Goal: Task Accomplishment & Management: Complete application form

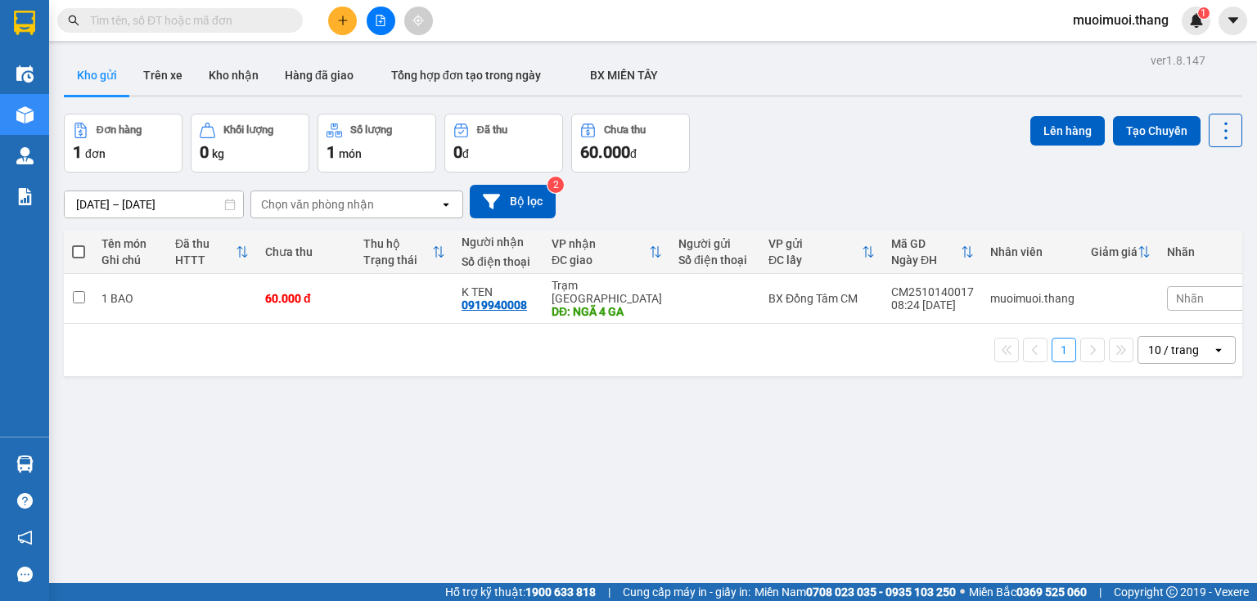
click at [344, 20] on icon "plus" at bounding box center [342, 20] width 11 height 11
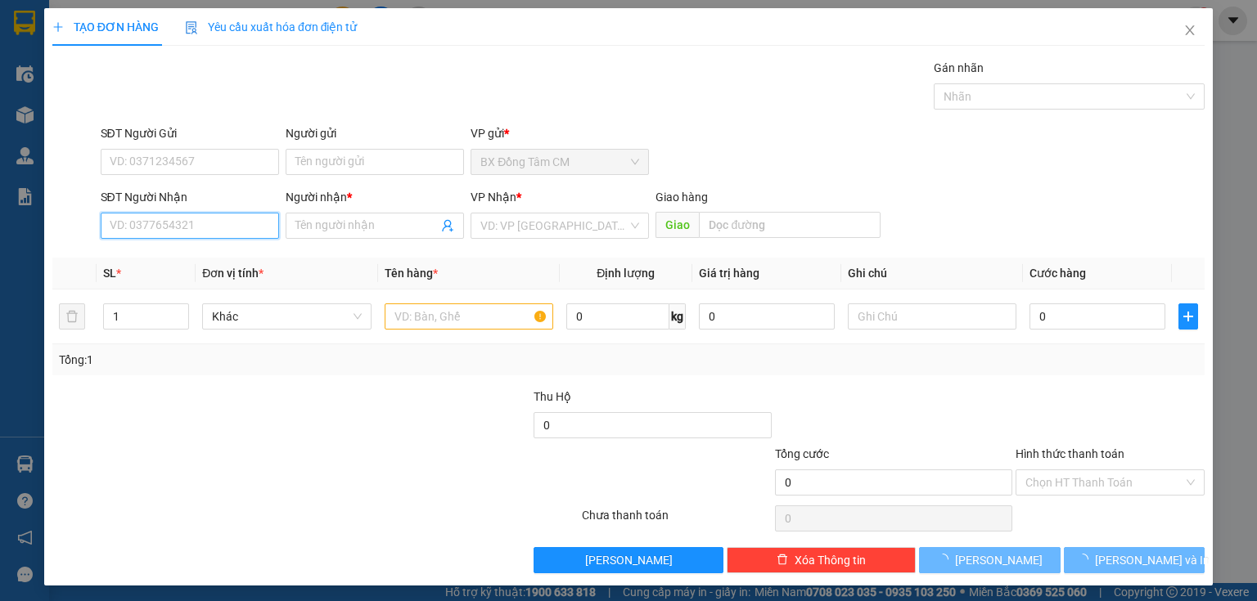
click at [215, 225] on input "SĐT Người Nhận" at bounding box center [190, 226] width 178 height 26
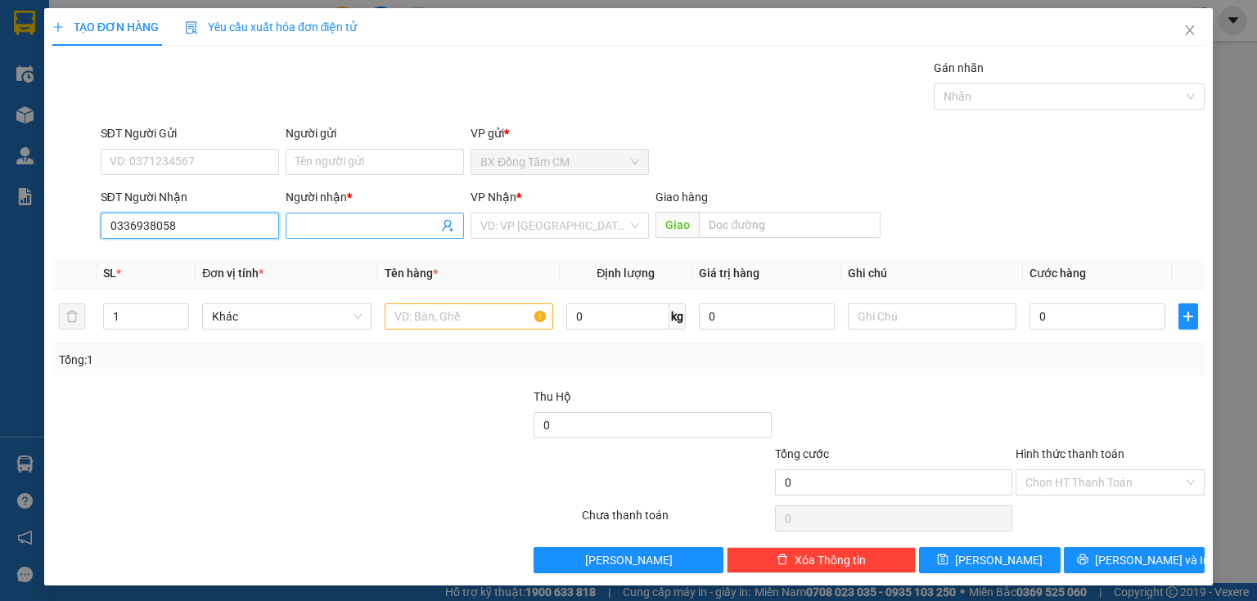
type input "0336938058"
click at [292, 217] on span at bounding box center [375, 226] width 178 height 26
type input "h"
type input "HUYỀN"
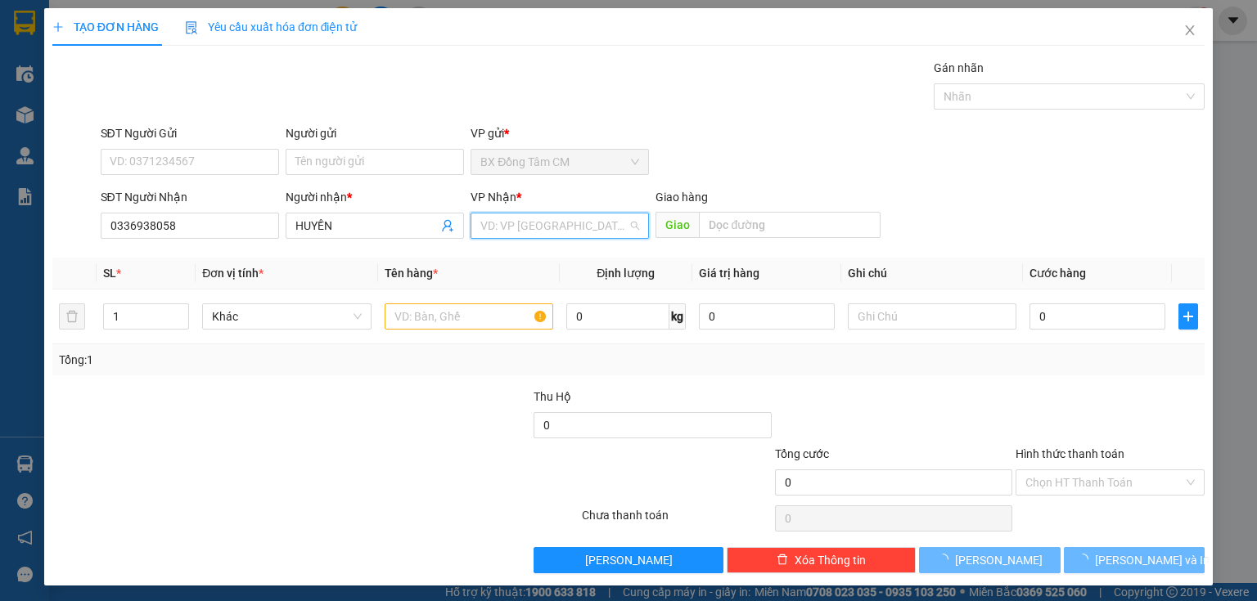
click at [492, 215] on input "search" at bounding box center [553, 226] width 147 height 25
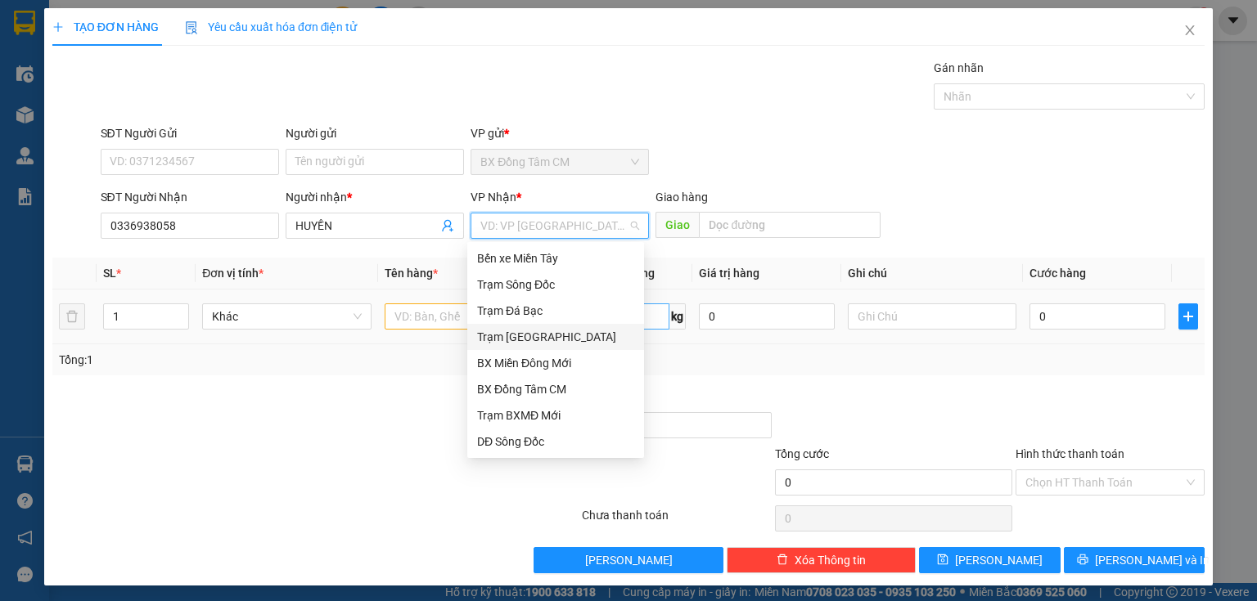
drag, startPoint x: 537, startPoint y: 333, endPoint x: 608, endPoint y: 315, distance: 73.4
click at [561, 331] on div "Trạm [GEOGRAPHIC_DATA]" at bounding box center [555, 337] width 157 height 18
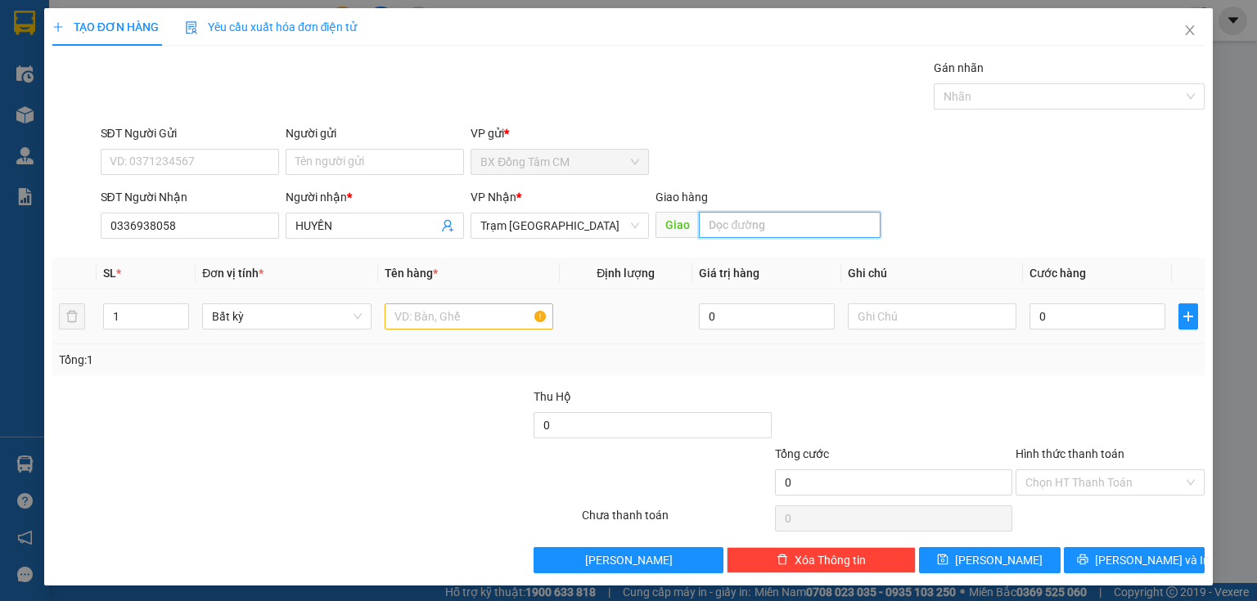
click at [717, 226] on input "text" at bounding box center [790, 225] width 182 height 26
type input "CAN THO"
click at [468, 317] on input "text" at bounding box center [469, 317] width 169 height 26
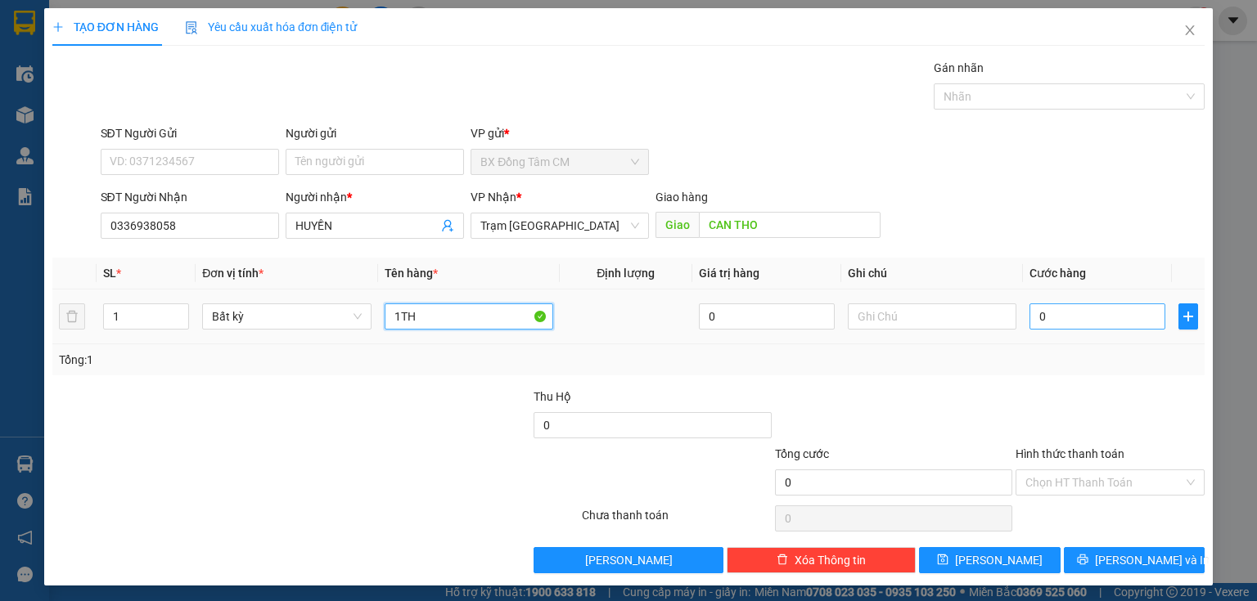
type input "1TH"
click at [1035, 319] on input "0" at bounding box center [1097, 317] width 136 height 26
type input "4"
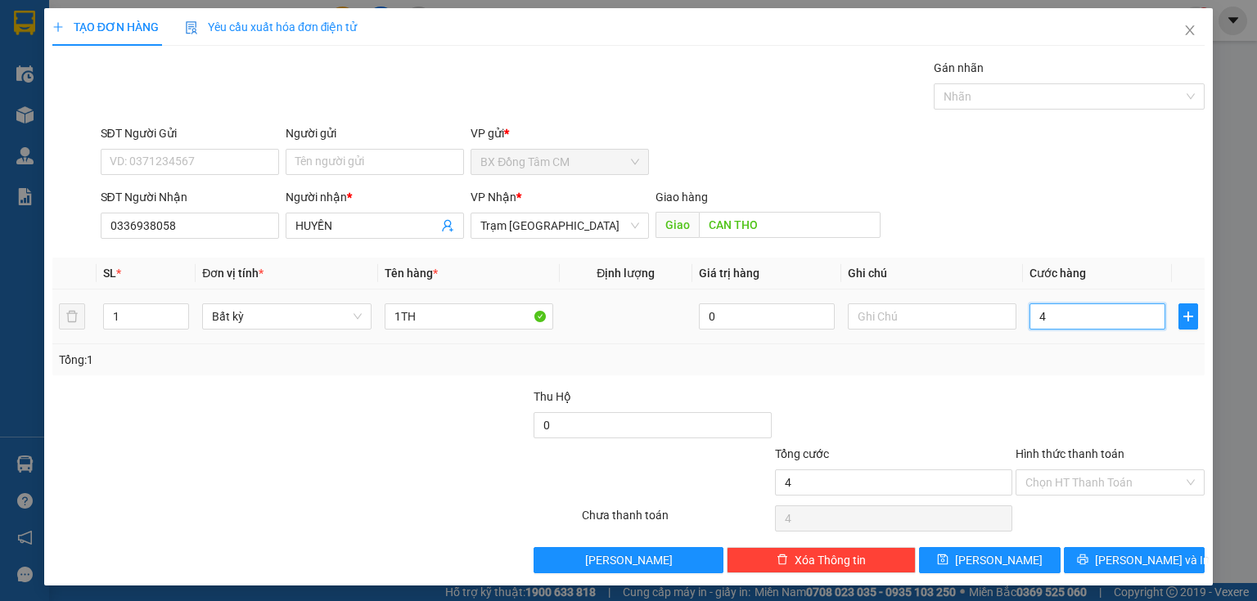
type input "40"
type input "400"
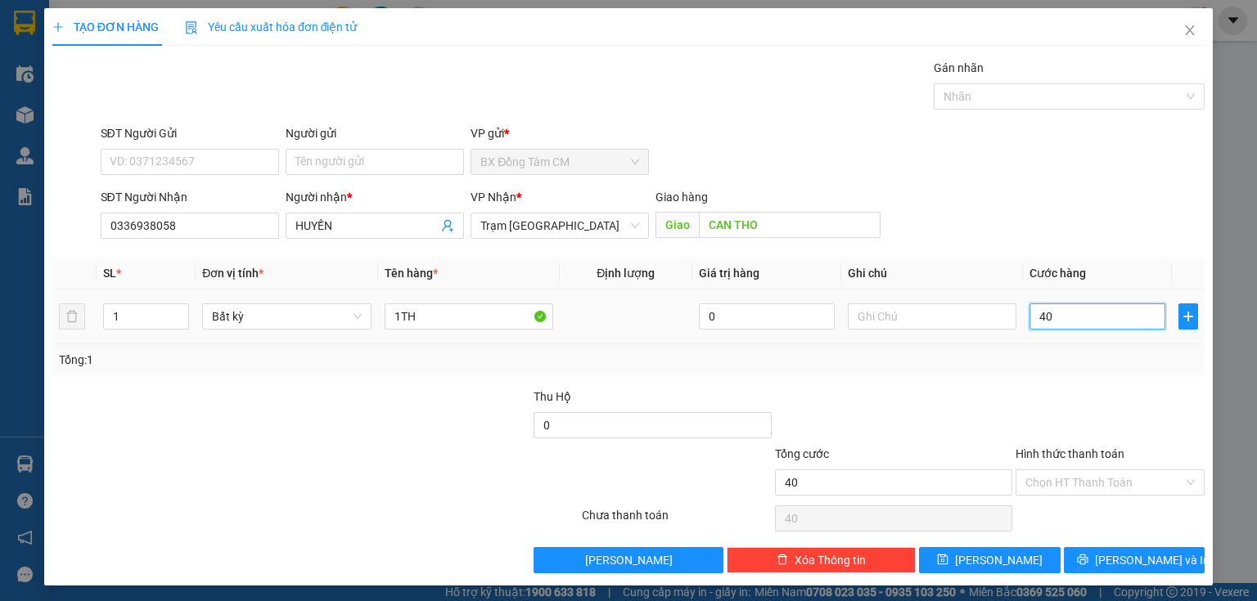
type input "400"
type input "4.000"
type input "40.000"
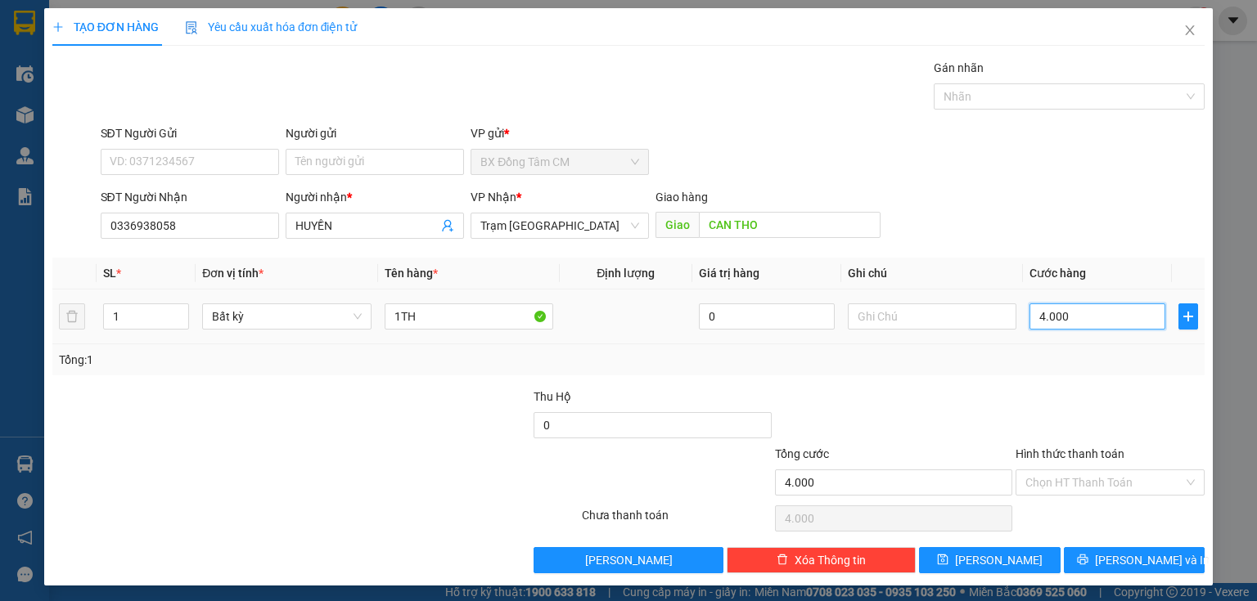
type input "40.000"
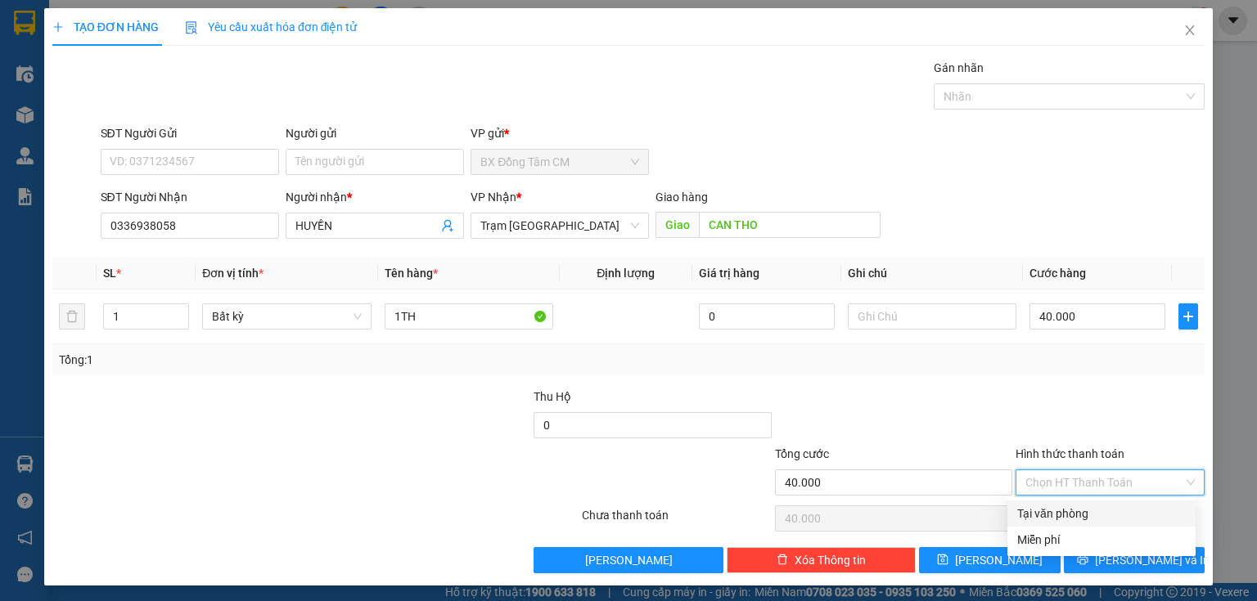
click at [1114, 478] on input "Hình thức thanh toán" at bounding box center [1104, 482] width 158 height 25
click at [1092, 514] on div "Tại văn phòng" at bounding box center [1101, 514] width 169 height 18
type input "0"
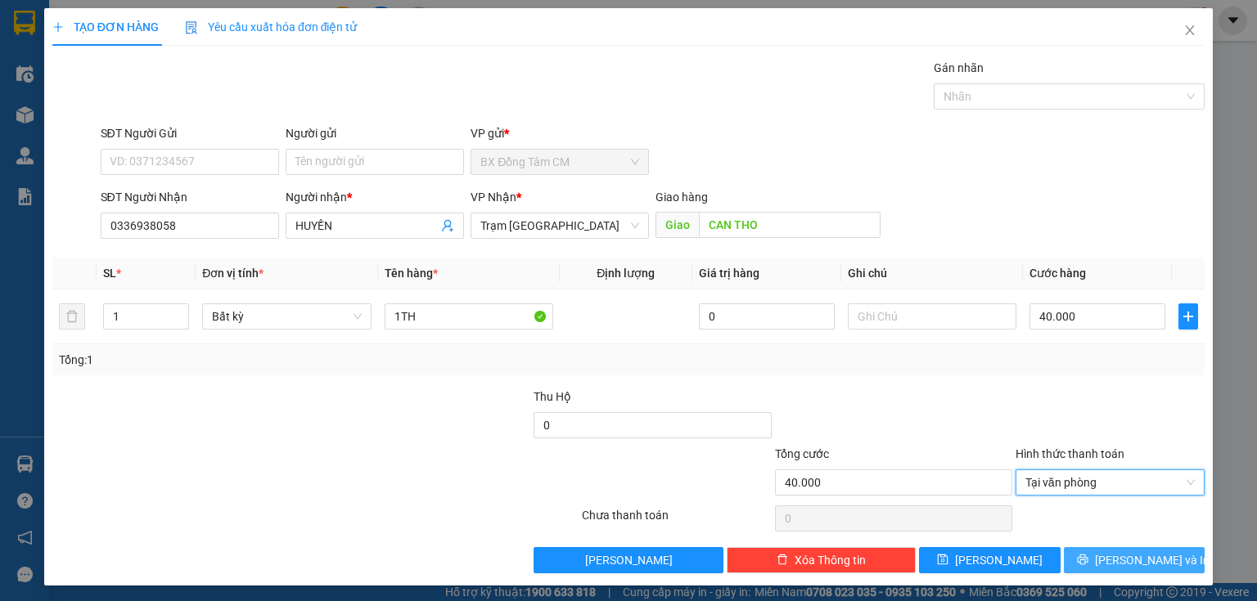
click at [1081, 564] on button "[PERSON_NAME] và In" at bounding box center [1135, 560] width 142 height 26
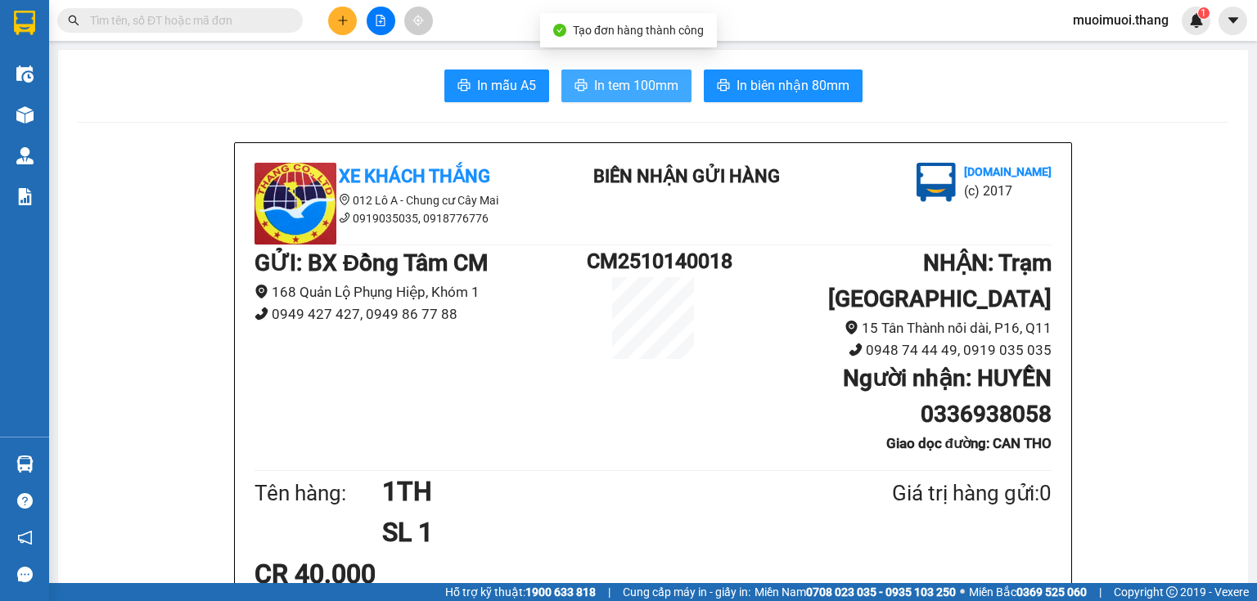
click at [657, 88] on span "In tem 100mm" at bounding box center [636, 85] width 84 height 20
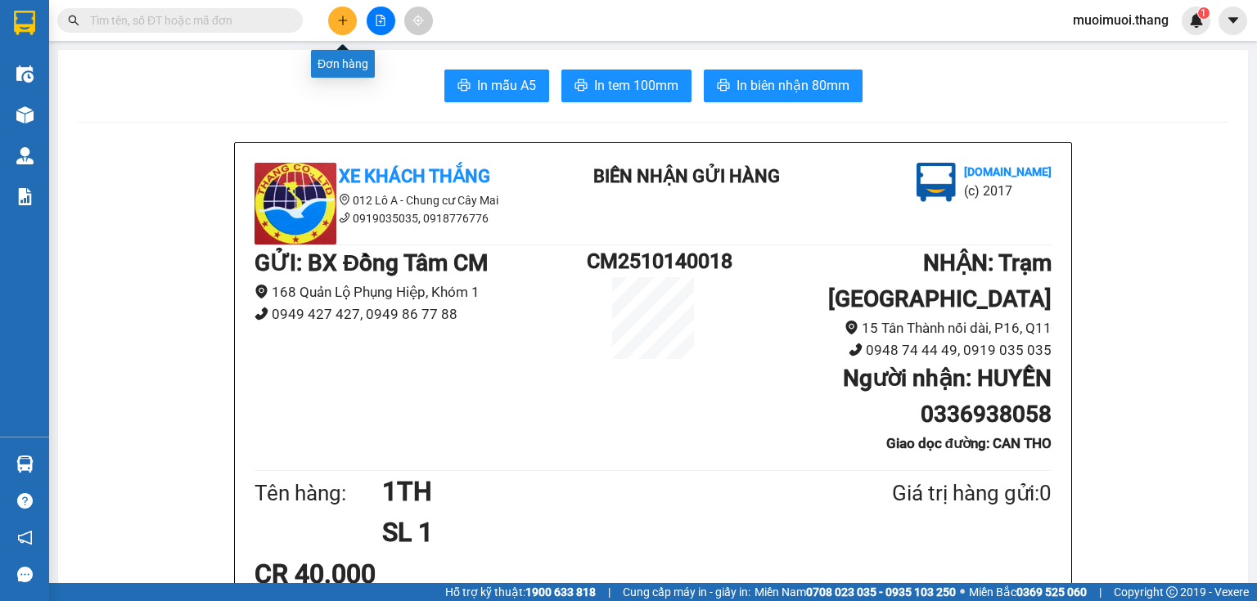
click at [335, 22] on button at bounding box center [342, 21] width 29 height 29
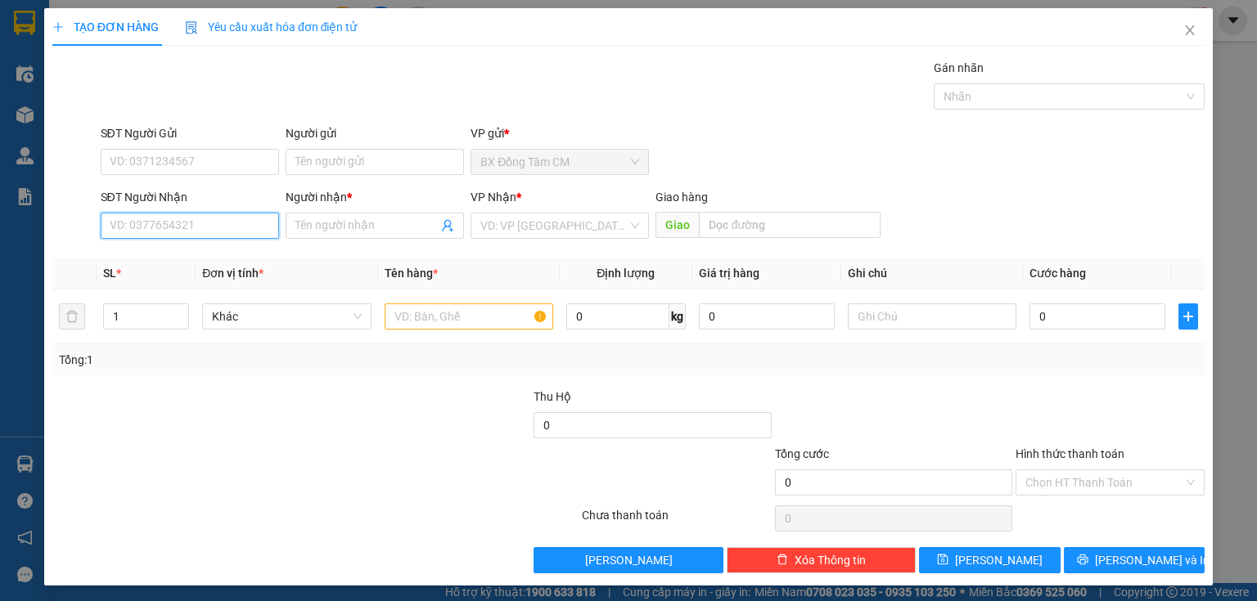
click at [263, 230] on input "SĐT Người Nhận" at bounding box center [190, 226] width 178 height 26
type input "0"
click at [133, 222] on input "0946136252" at bounding box center [190, 226] width 178 height 26
click at [124, 223] on input "0346136252" at bounding box center [190, 226] width 178 height 26
type input "0946136252"
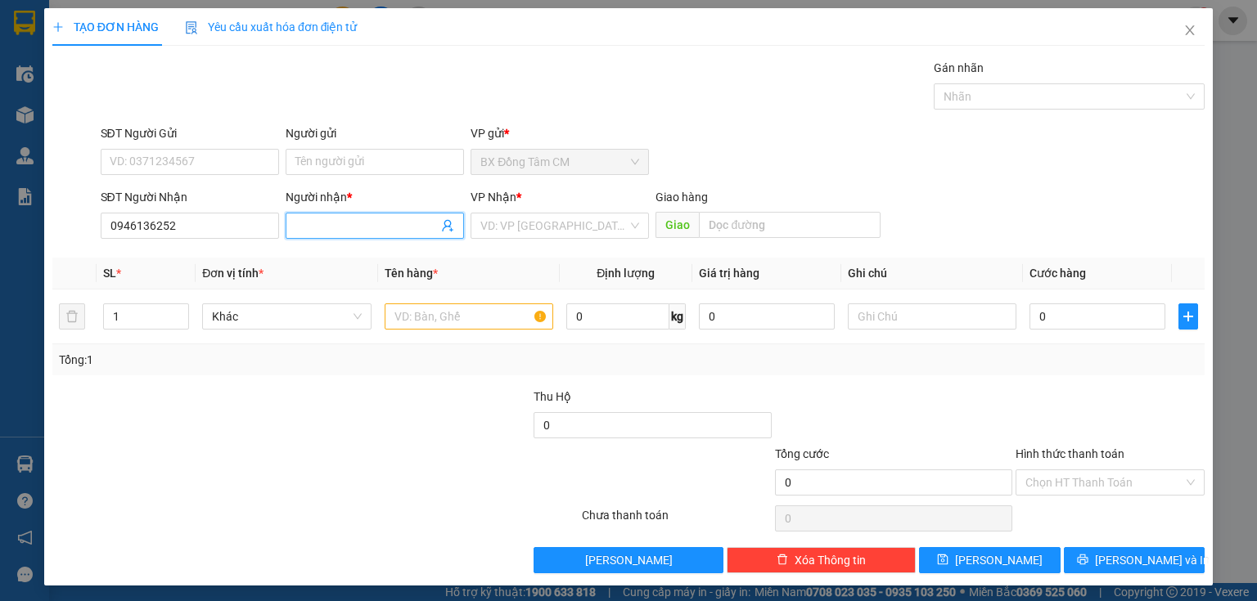
click at [311, 227] on input "Người nhận *" at bounding box center [366, 226] width 142 height 18
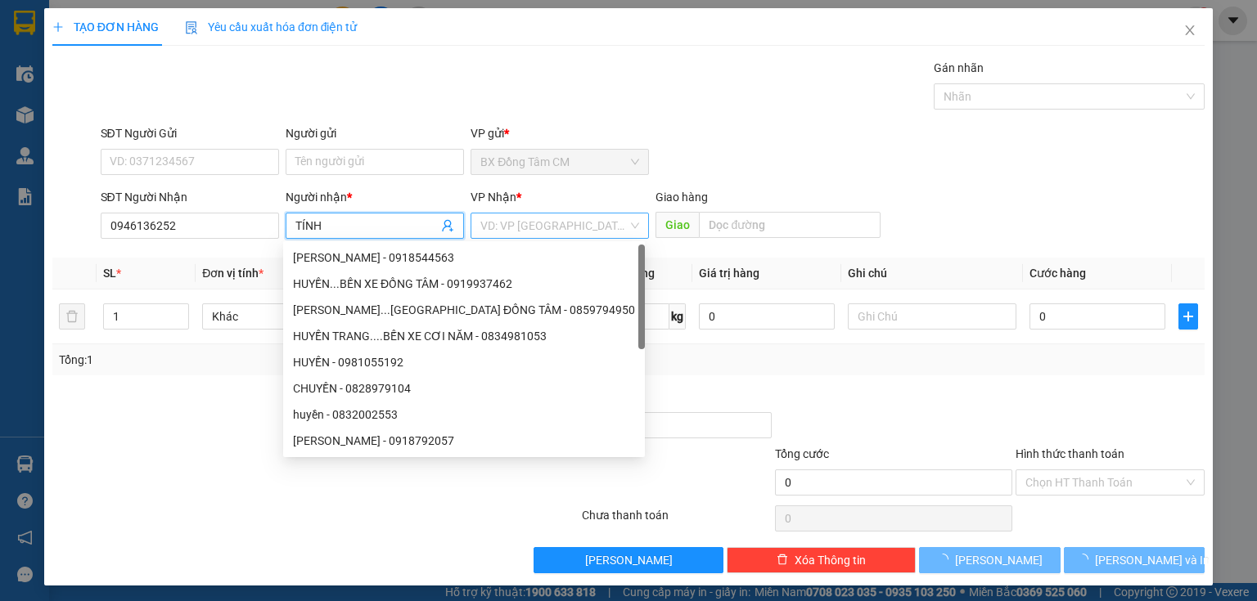
type input "TÍNH"
click at [495, 228] on input "search" at bounding box center [553, 226] width 147 height 25
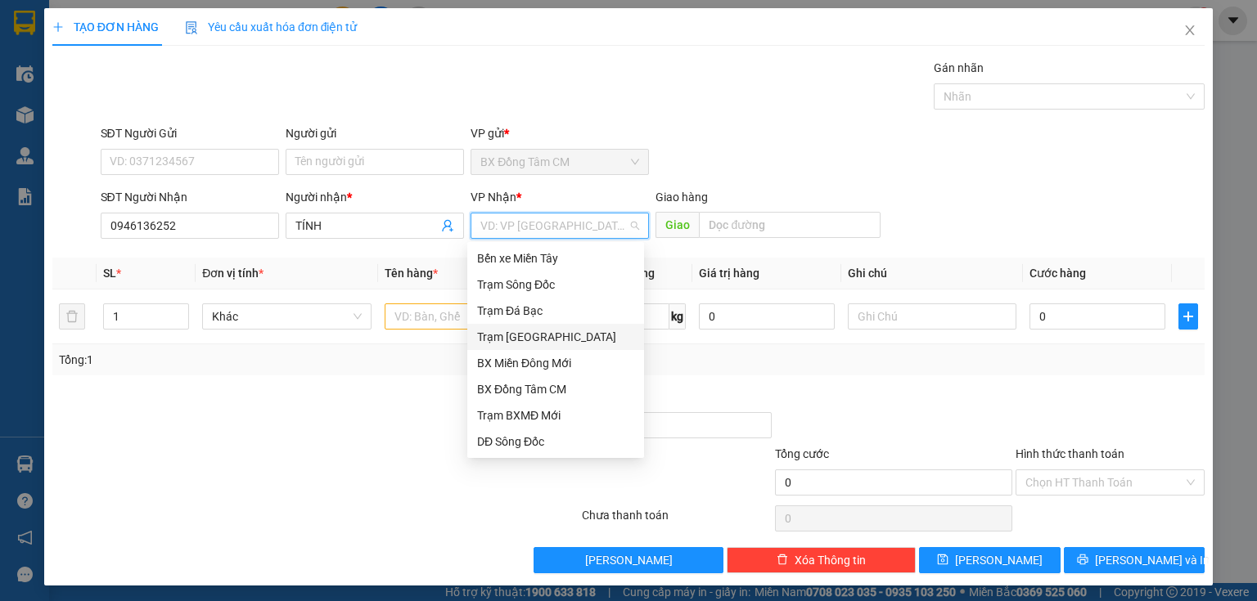
drag, startPoint x: 520, startPoint y: 335, endPoint x: 741, endPoint y: 264, distance: 231.8
click at [524, 335] on div "Trạm [GEOGRAPHIC_DATA]" at bounding box center [555, 337] width 157 height 18
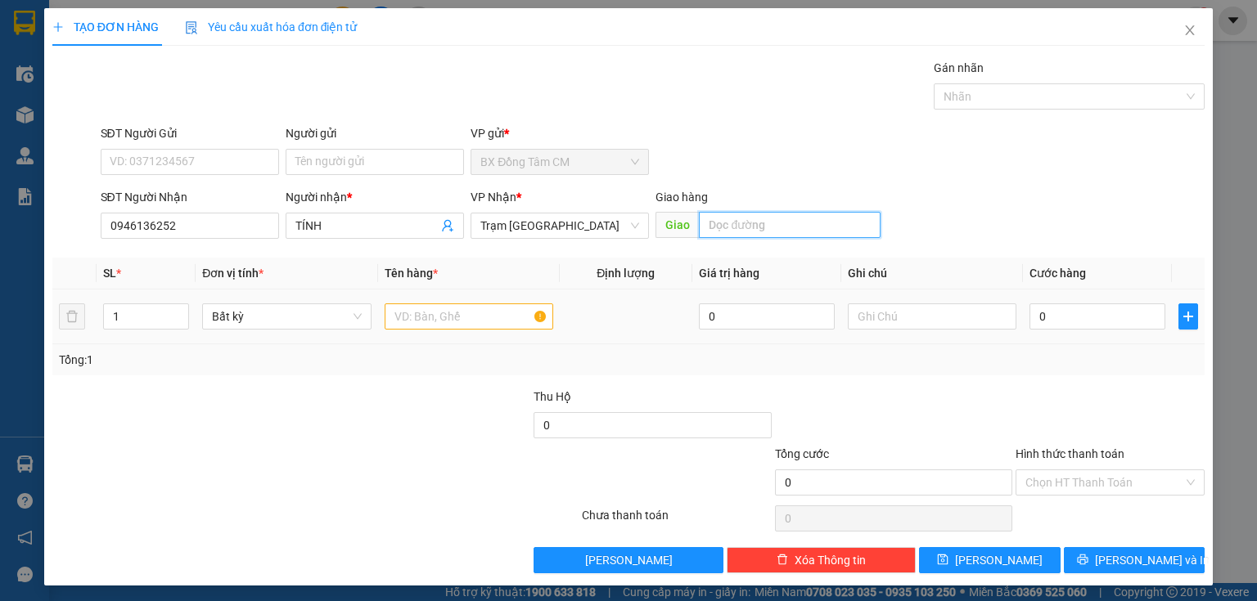
click at [754, 224] on input "text" at bounding box center [790, 225] width 182 height 26
type input "TRAM UB2"
click at [460, 324] on input "text" at bounding box center [469, 317] width 169 height 26
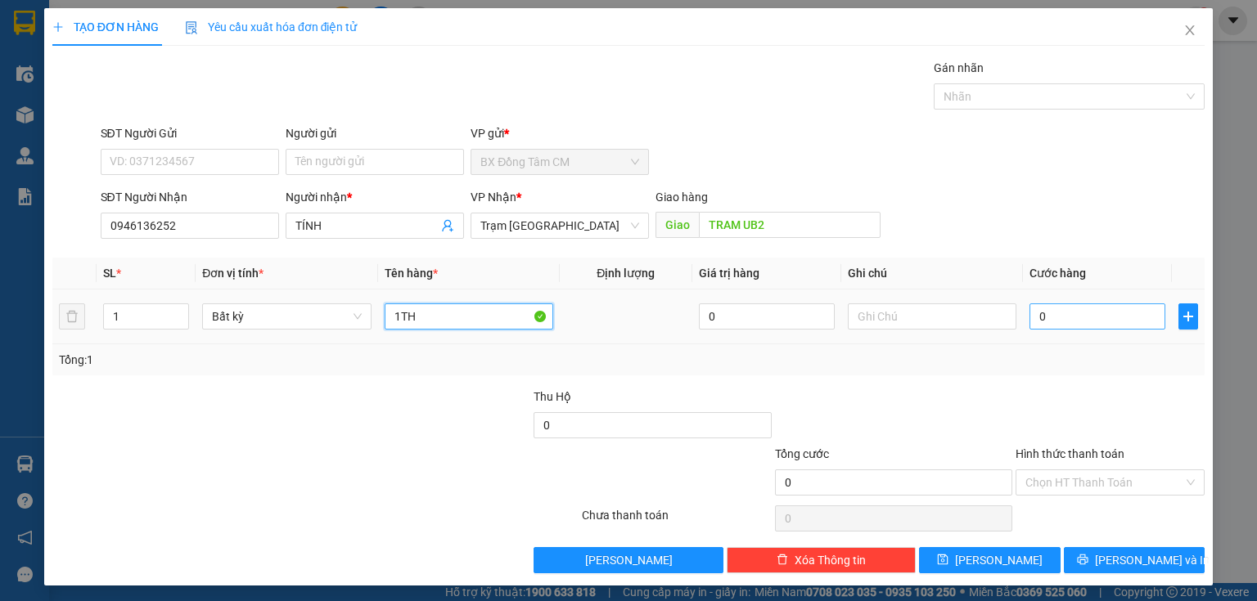
type input "1TH"
click at [1043, 308] on input "0" at bounding box center [1097, 317] width 136 height 26
type input "7"
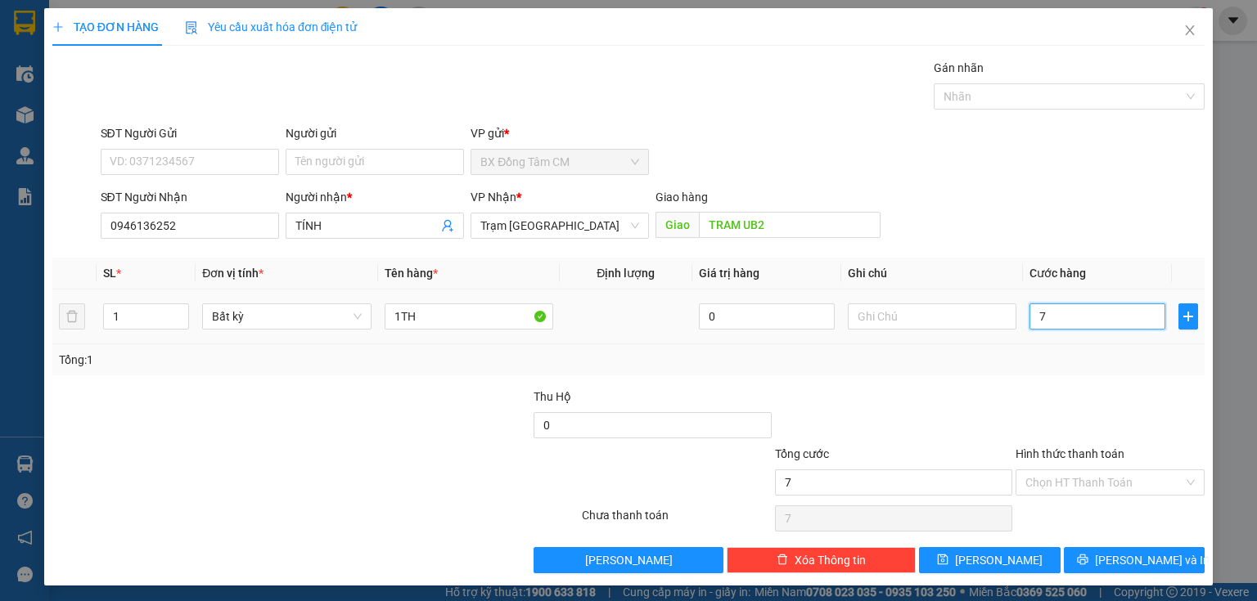
type input "70"
type input "70.000"
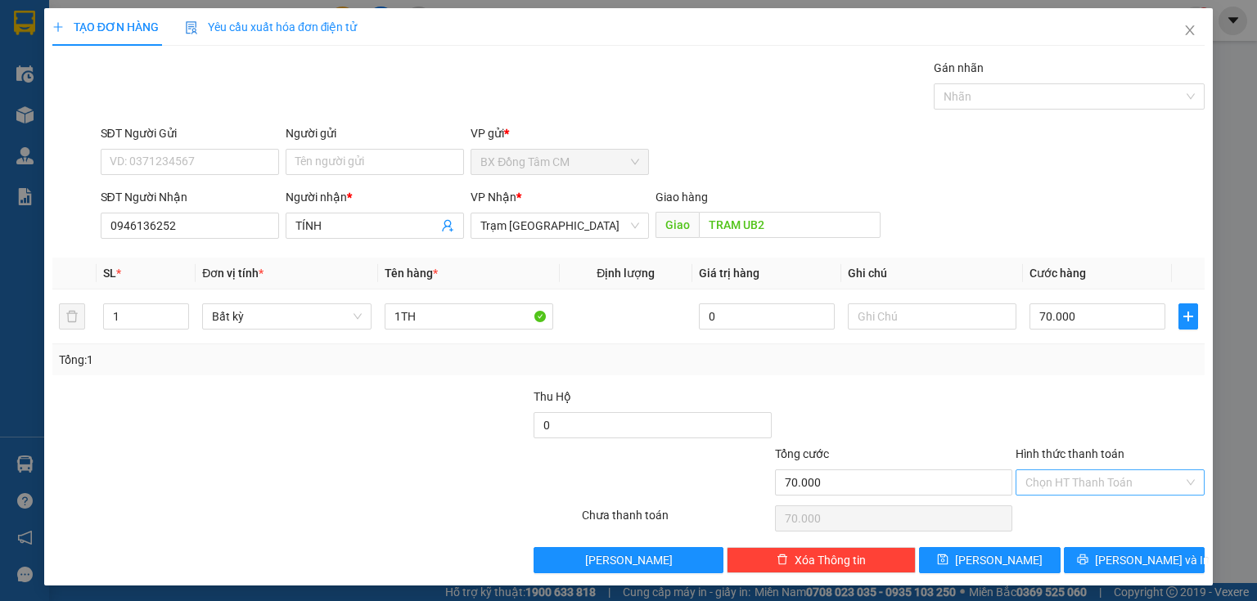
click at [1032, 475] on input "Hình thức thanh toán" at bounding box center [1104, 482] width 158 height 25
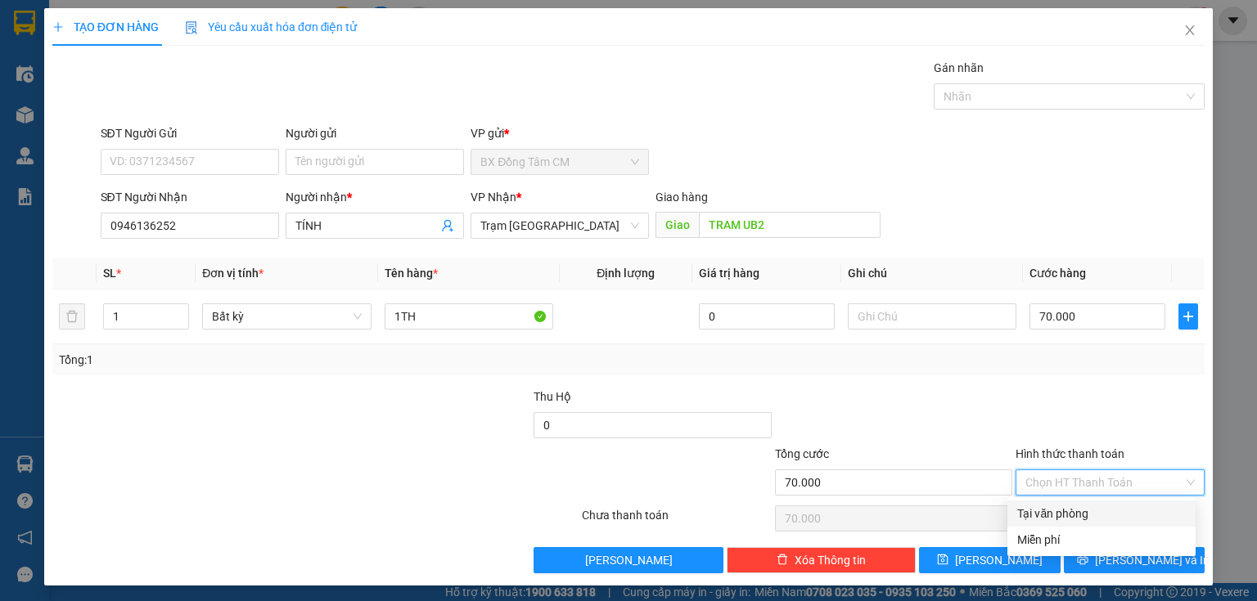
click at [1041, 512] on div "Tại văn phòng" at bounding box center [1101, 514] width 169 height 18
type input "0"
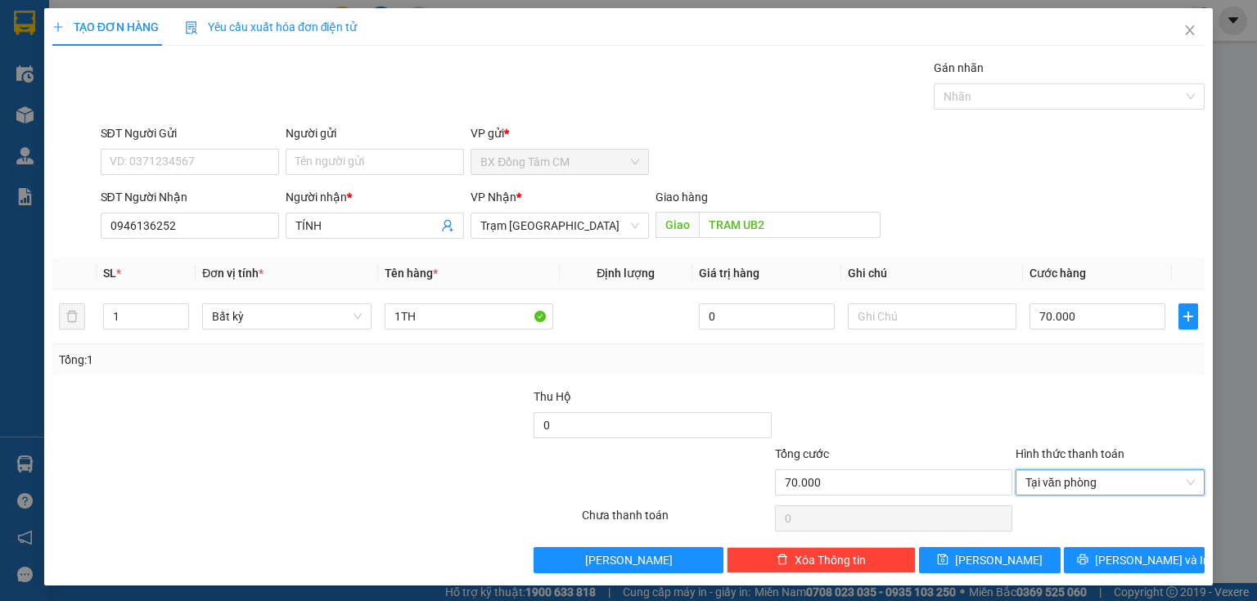
click at [1118, 574] on div "TẠO ĐƠN HÀNG Yêu cầu xuất hóa đơn điện tử Transit Pickup Surcharge Ids Transit …" at bounding box center [628, 297] width 1168 height 578
click at [1088, 560] on button "[PERSON_NAME] và In" at bounding box center [1135, 560] width 142 height 26
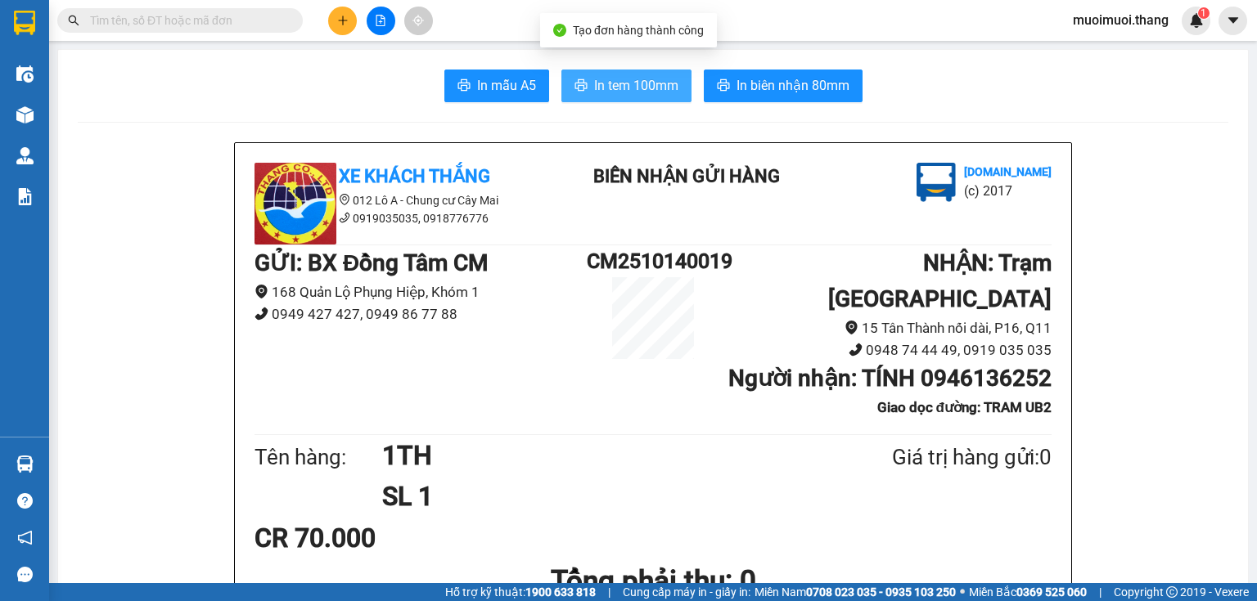
click at [602, 77] on span "In tem 100mm" at bounding box center [636, 85] width 84 height 20
click at [340, 21] on icon "plus" at bounding box center [342, 20] width 11 height 11
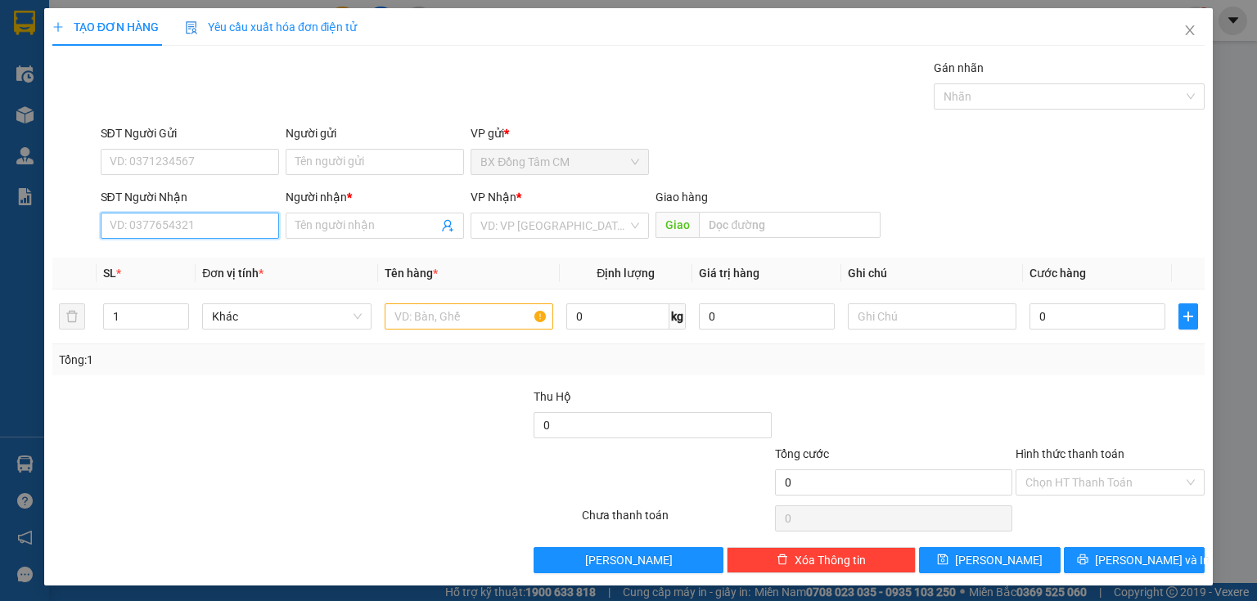
click at [250, 225] on input "SĐT Người Nhận" at bounding box center [190, 226] width 178 height 26
click at [164, 261] on div "0917176266 - CAM HUONG" at bounding box center [190, 258] width 161 height 18
type input "0917176266"
type input "[PERSON_NAME]"
type input "NGÃ 4 GÒ MÂY"
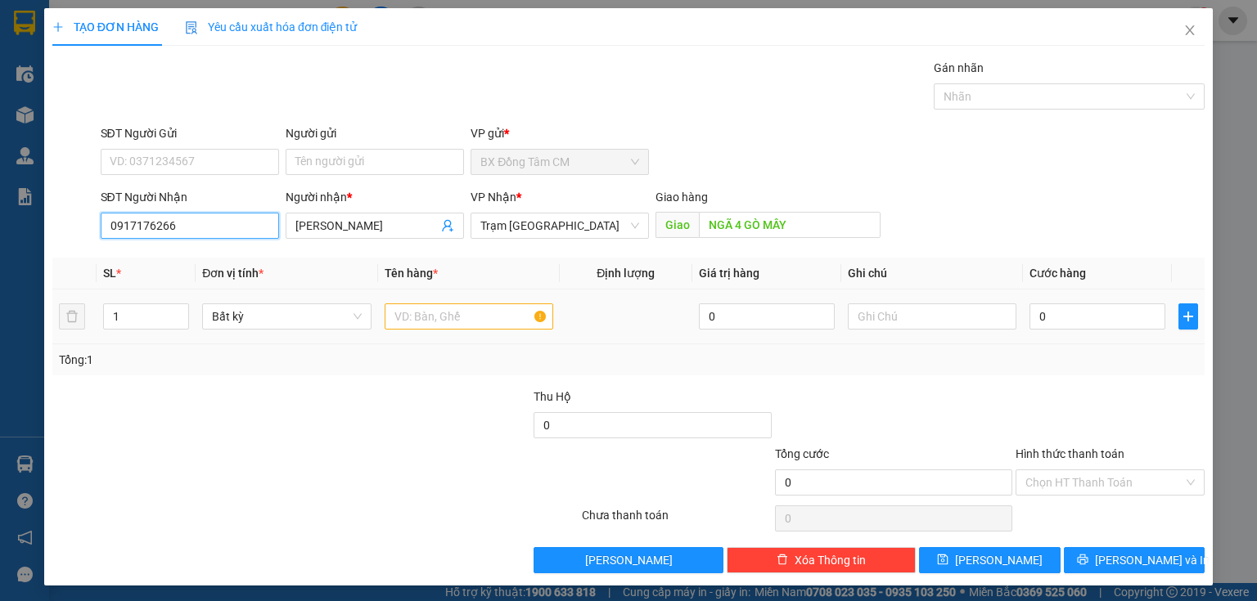
type input "0917176266"
click at [419, 323] on input "text" at bounding box center [469, 317] width 169 height 26
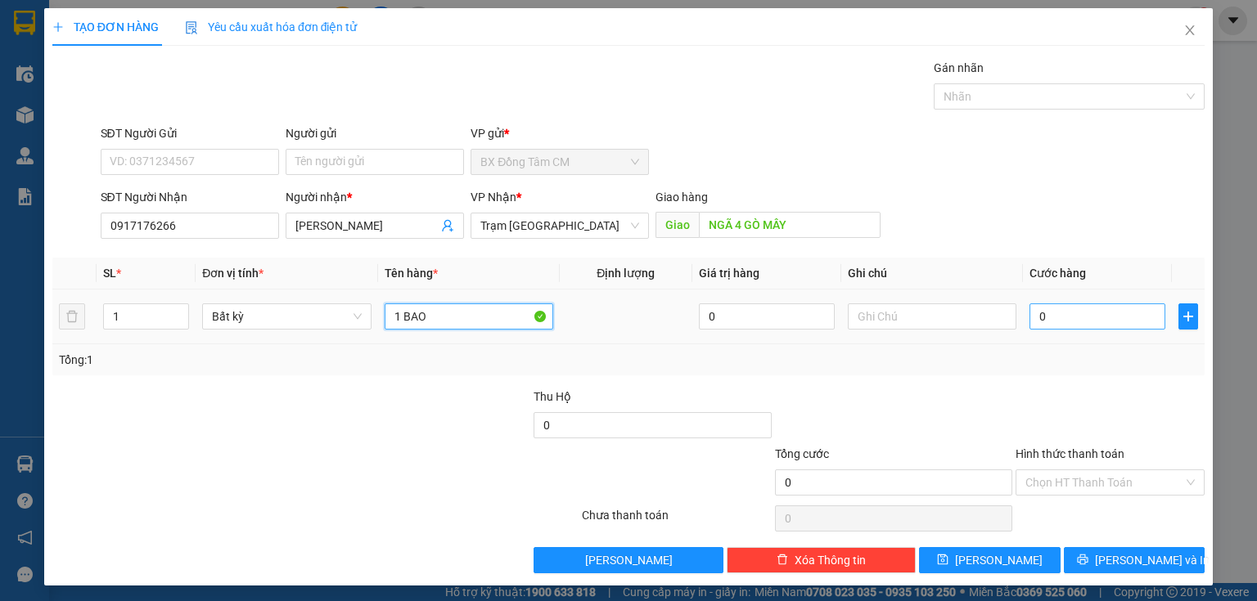
type input "1 BAO"
click at [1055, 321] on input "0" at bounding box center [1097, 317] width 136 height 26
type input "5"
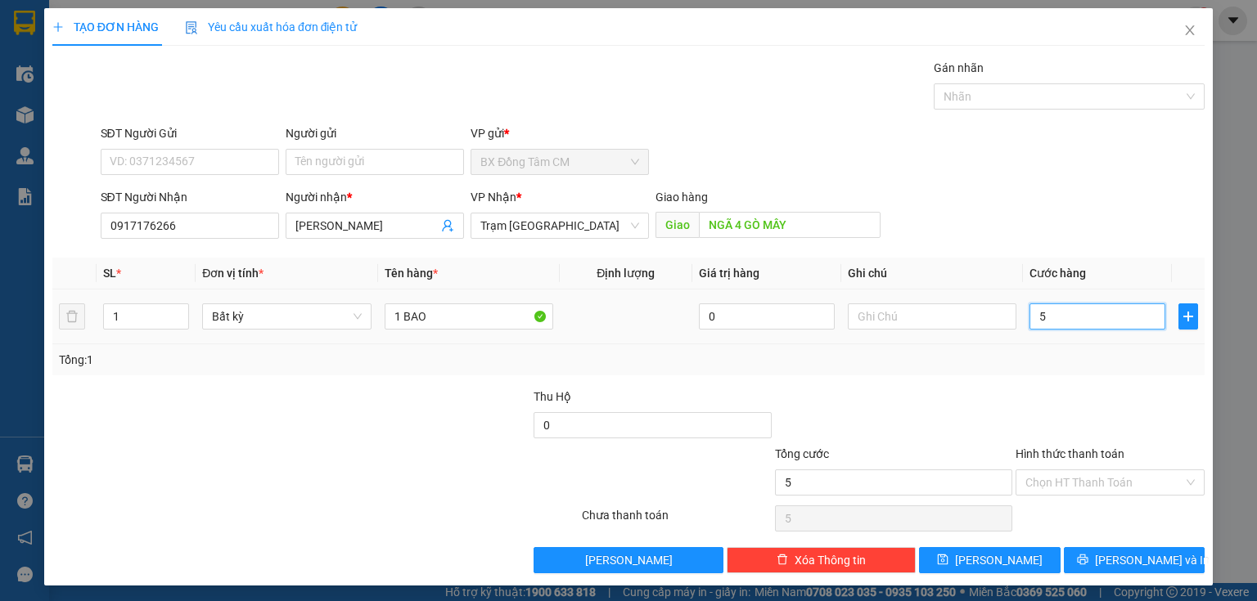
type input "50"
type input "500"
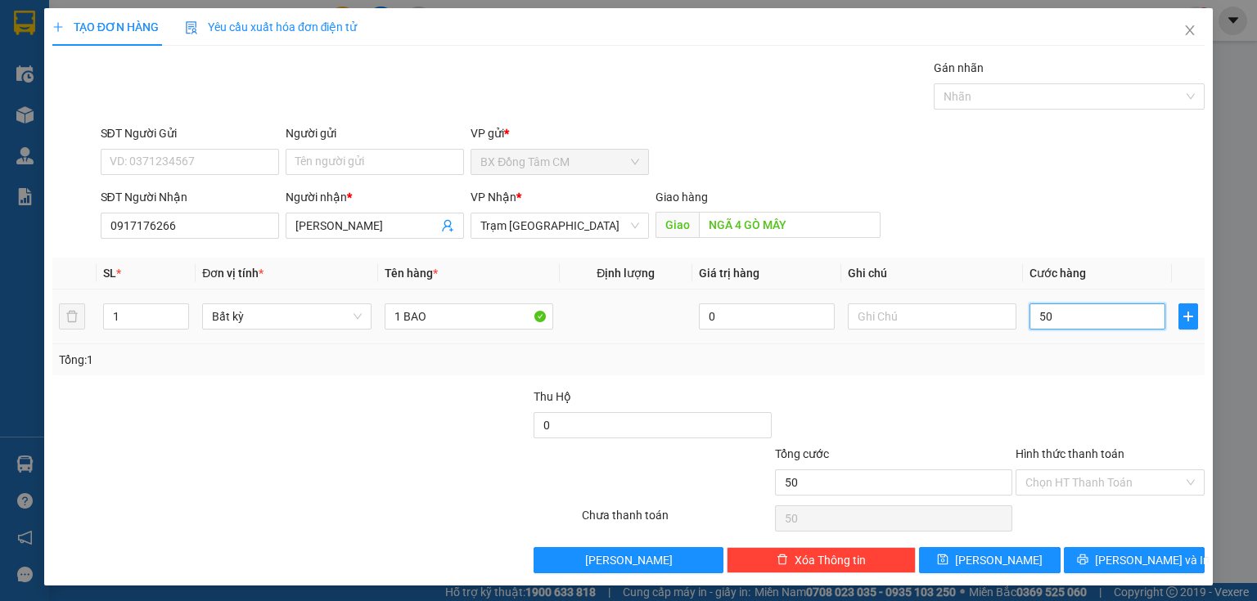
type input "500"
type input "5.000"
type input "50.000"
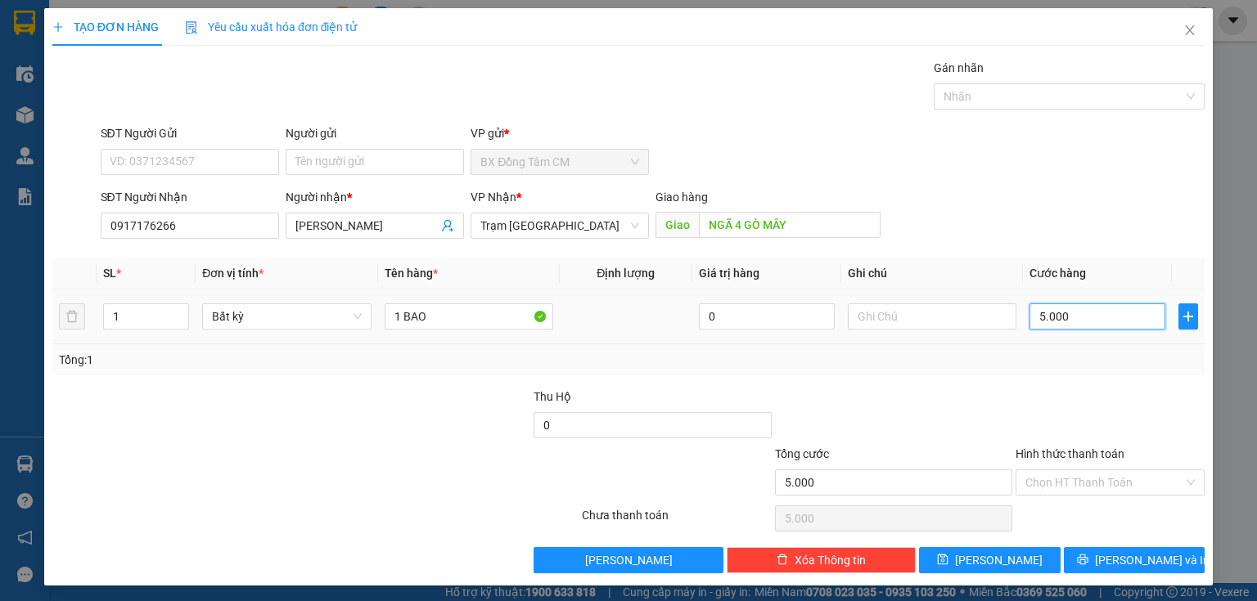
type input "50.000"
click at [1091, 565] on button "[PERSON_NAME] và In" at bounding box center [1135, 560] width 142 height 26
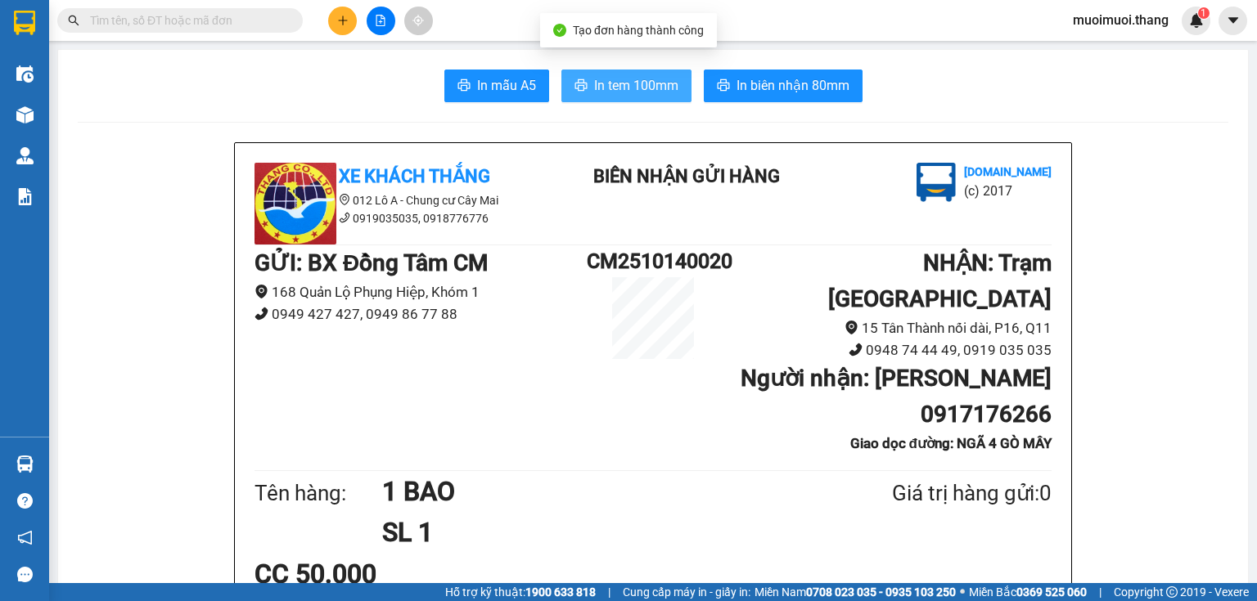
click at [594, 89] on span "In tem 100mm" at bounding box center [636, 85] width 84 height 20
drag, startPoint x: 720, startPoint y: 399, endPoint x: 695, endPoint y: 381, distance: 30.4
click at [702, 386] on div "GỬI : BX Đồng Tâm CM 168 Quản Lộ Phụng Hiệp, Khóm 1 0949 427 427, 0949 86 77 88…" at bounding box center [652, 355] width 797 height 221
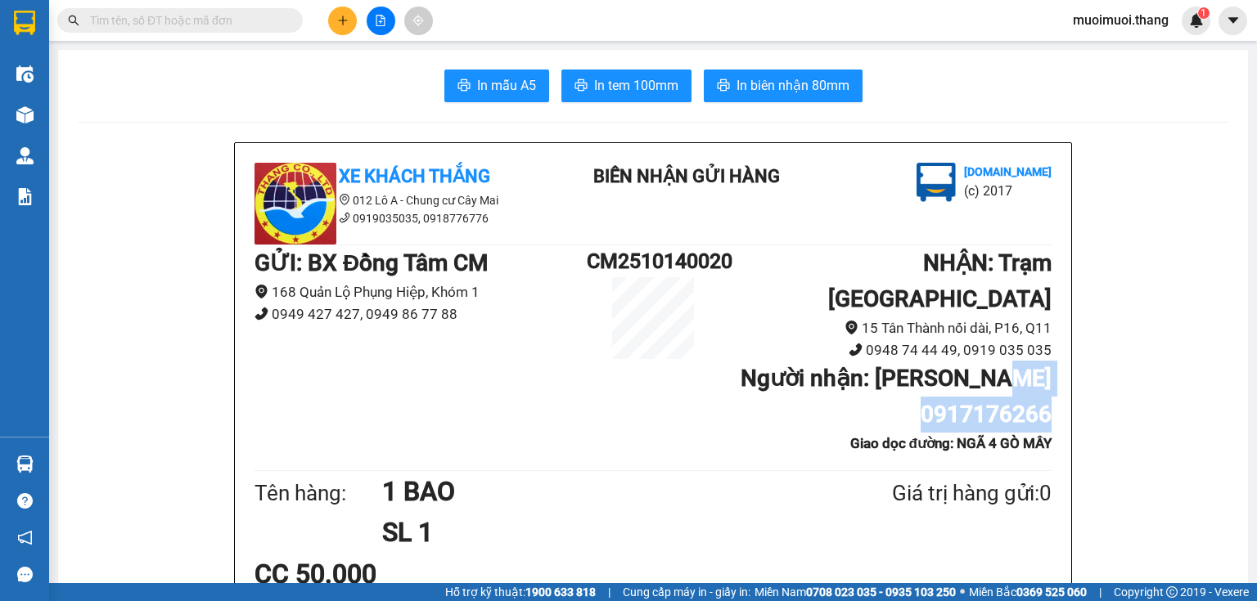
click at [348, 25] on button at bounding box center [342, 21] width 29 height 29
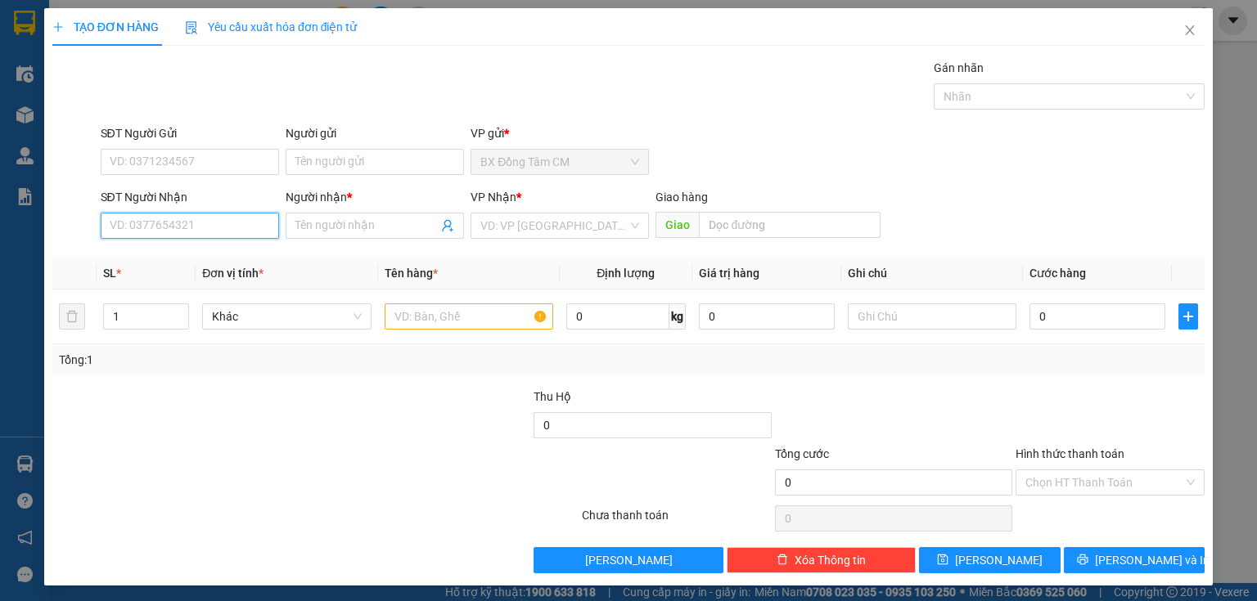
click at [187, 226] on input "SĐT Người Nhận" at bounding box center [190, 226] width 178 height 26
click at [254, 247] on div "0913193411 - CHỊ LIÊN." at bounding box center [188, 258] width 177 height 26
type input "0913193411"
type input "CHỊ LIÊN."
type input "0913193411"
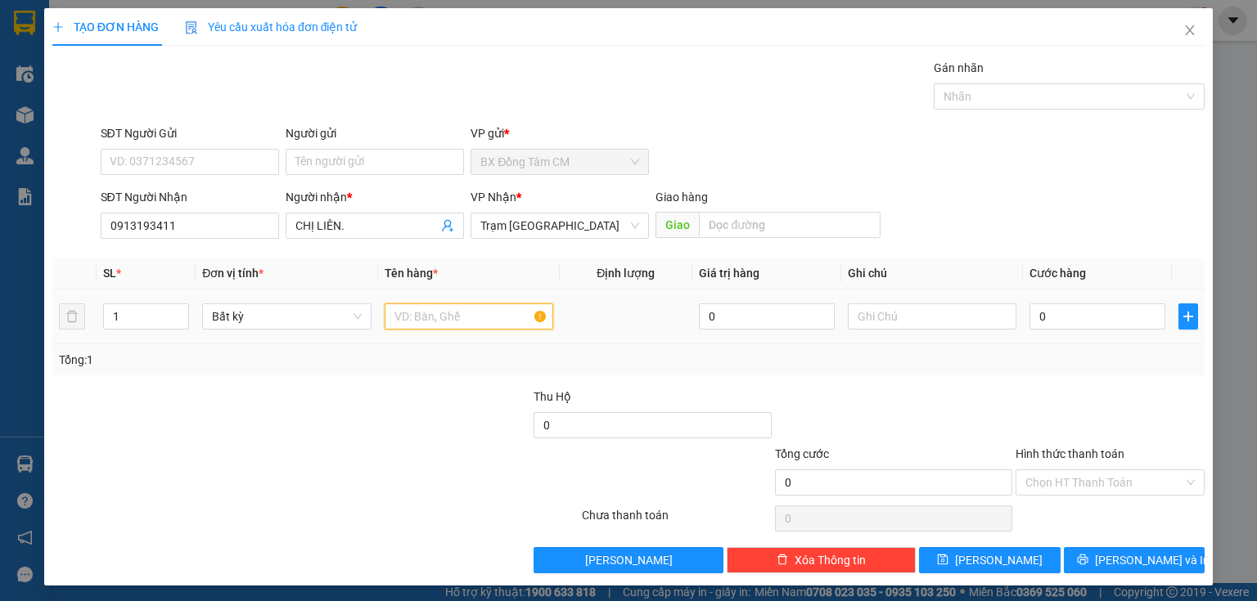
click at [409, 317] on input "text" at bounding box center [469, 317] width 169 height 26
type input "1TH NHO"
click at [1113, 321] on input "0" at bounding box center [1097, 317] width 136 height 26
type input "4"
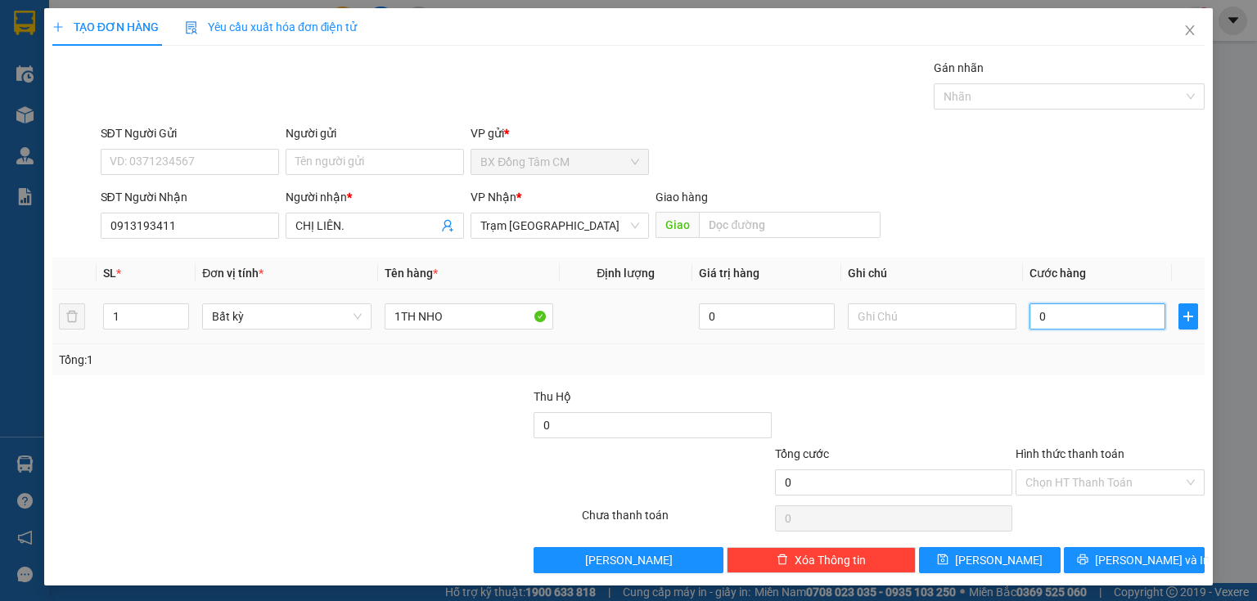
type input "4"
type input "40"
type input "40.000"
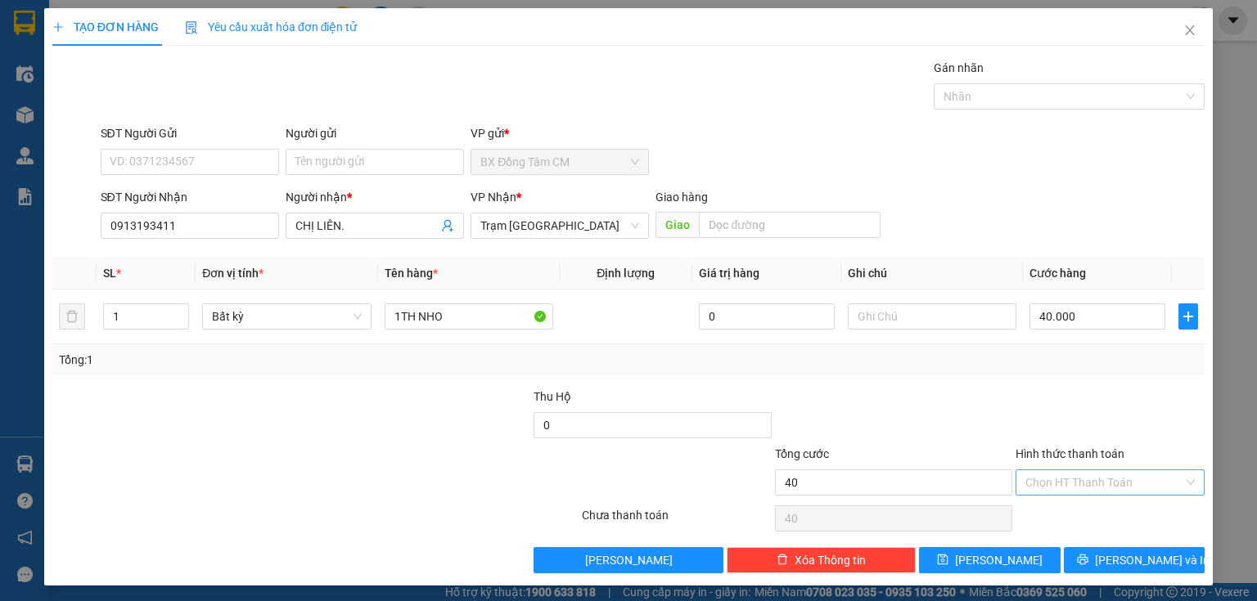
type input "40.000"
drag, startPoint x: 1068, startPoint y: 476, endPoint x: 1069, endPoint y: 494, distance: 18.1
click at [1069, 492] on input "Hình thức thanh toán" at bounding box center [1104, 482] width 158 height 25
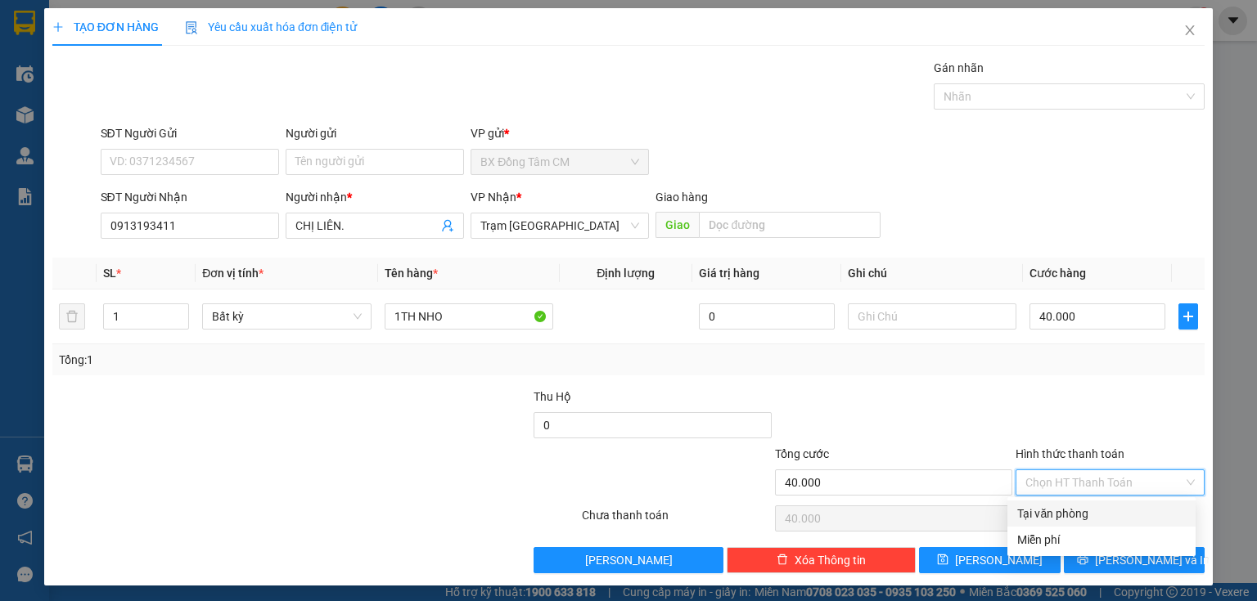
click at [1071, 511] on div "Tại văn phòng" at bounding box center [1101, 514] width 169 height 18
type input "0"
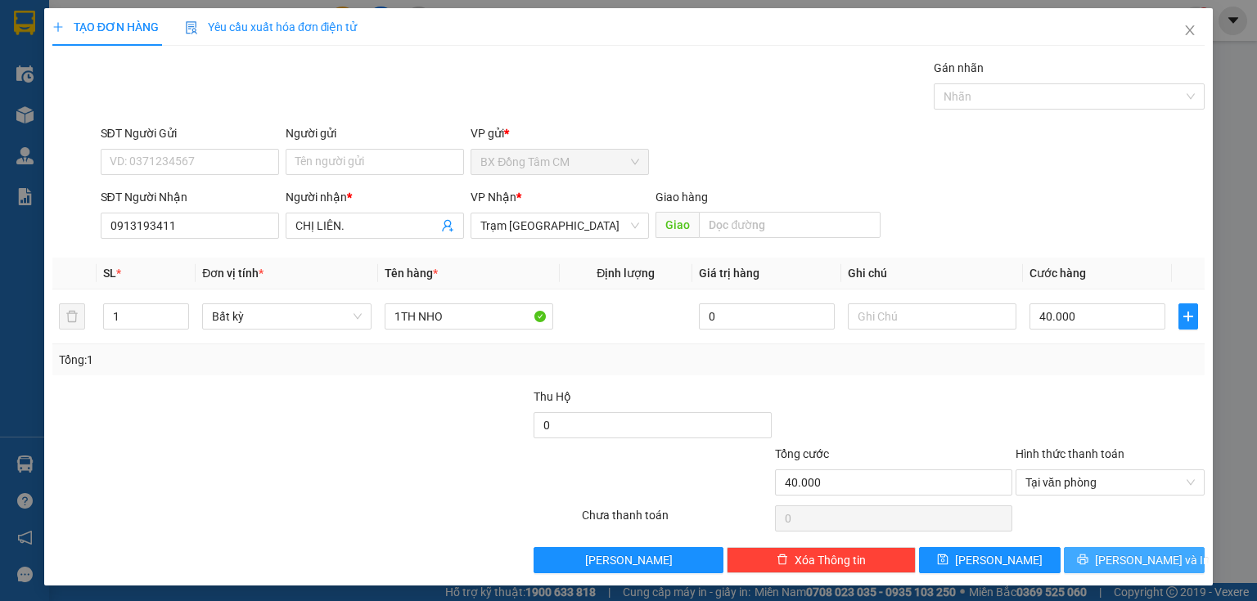
click at [1088, 556] on icon "printer" at bounding box center [1082, 559] width 11 height 11
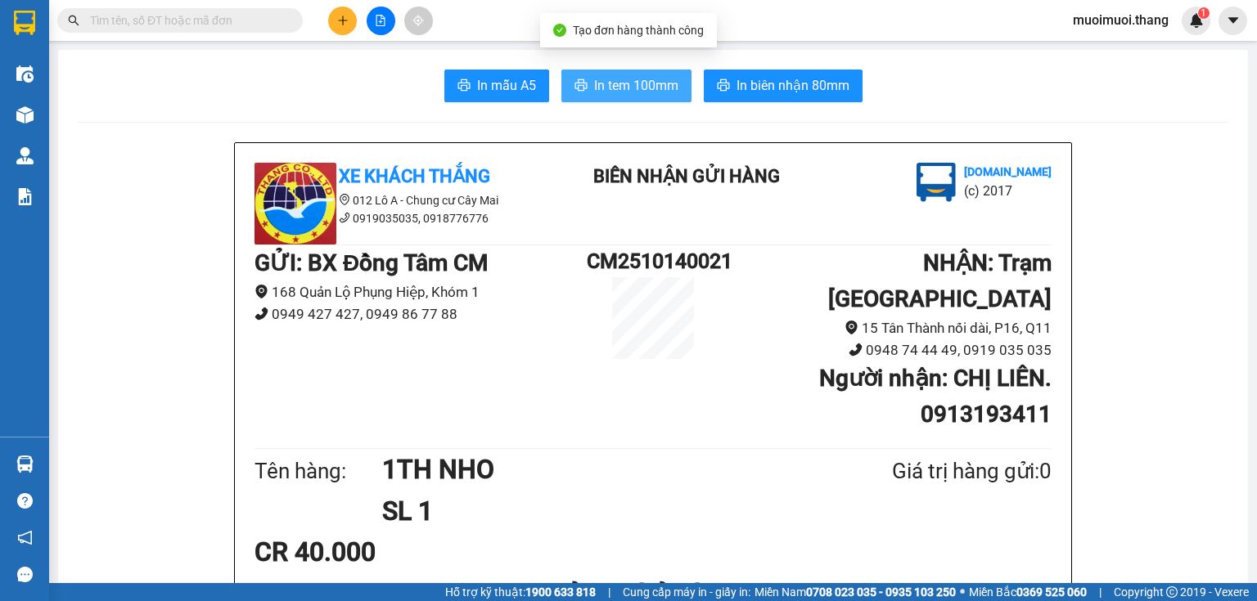
click at [592, 74] on button "In tem 100mm" at bounding box center [626, 86] width 130 height 33
click at [344, 25] on icon "plus" at bounding box center [342, 20] width 11 height 11
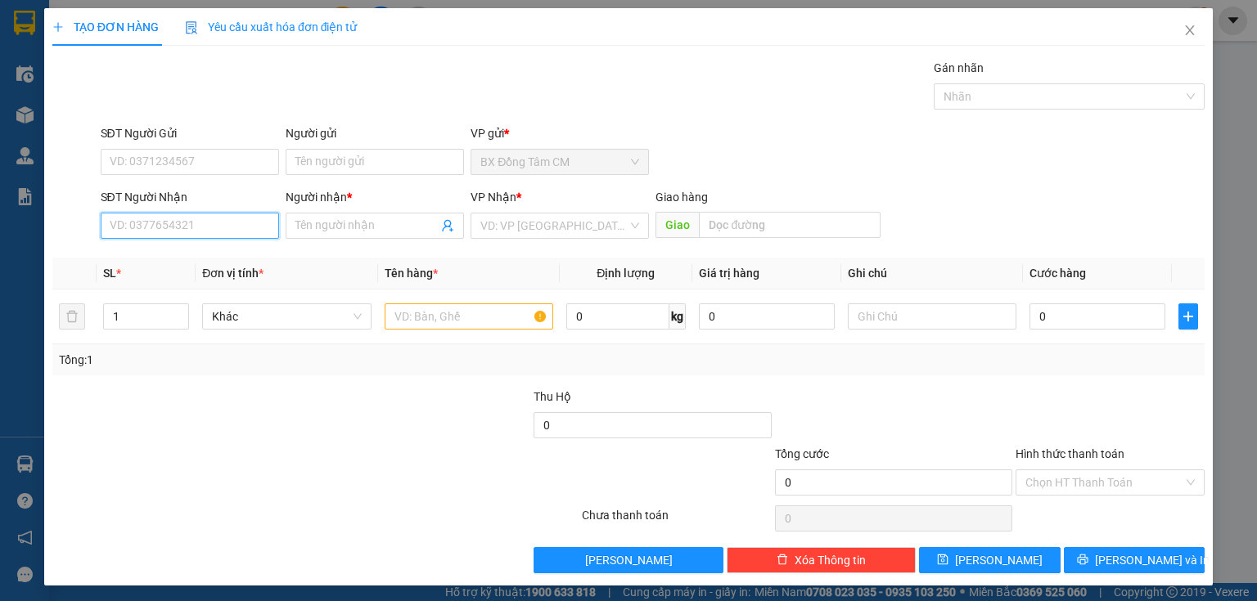
click at [239, 235] on input "SĐT Người Nhận" at bounding box center [190, 226] width 178 height 26
click at [151, 252] on div "0908569104 - phú" at bounding box center [188, 258] width 157 height 18
type input "0908569104"
type input "phú"
type input "0908569104"
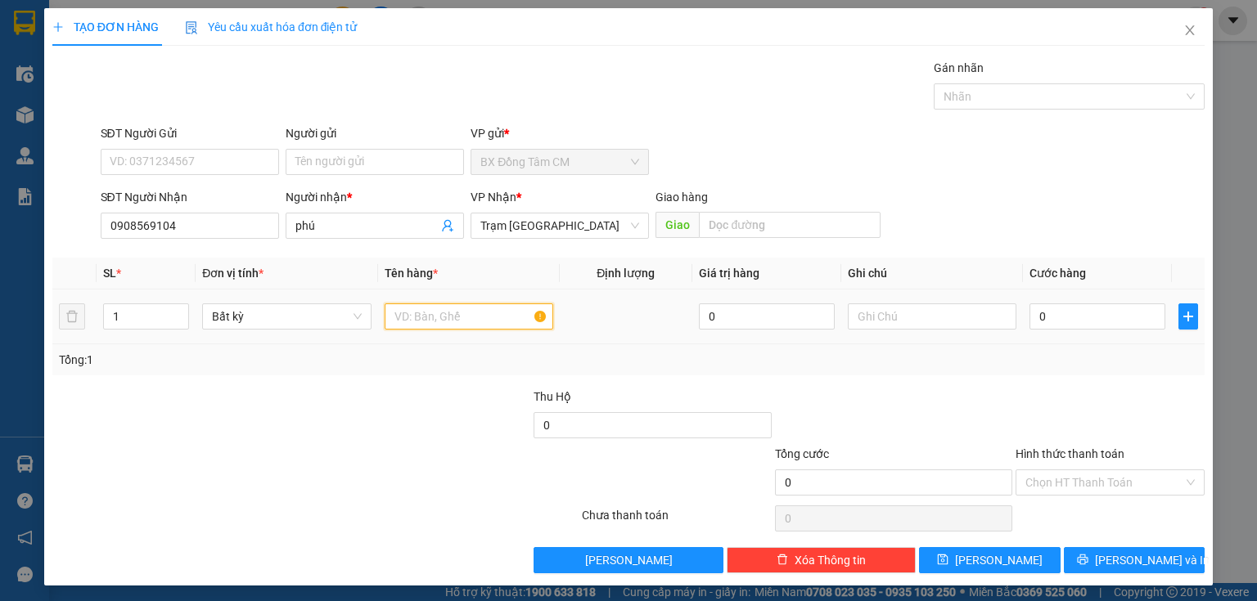
click at [425, 319] on input "text" at bounding box center [469, 317] width 169 height 26
type input "1TH"
click at [1100, 308] on input "0" at bounding box center [1097, 317] width 136 height 26
type input "5"
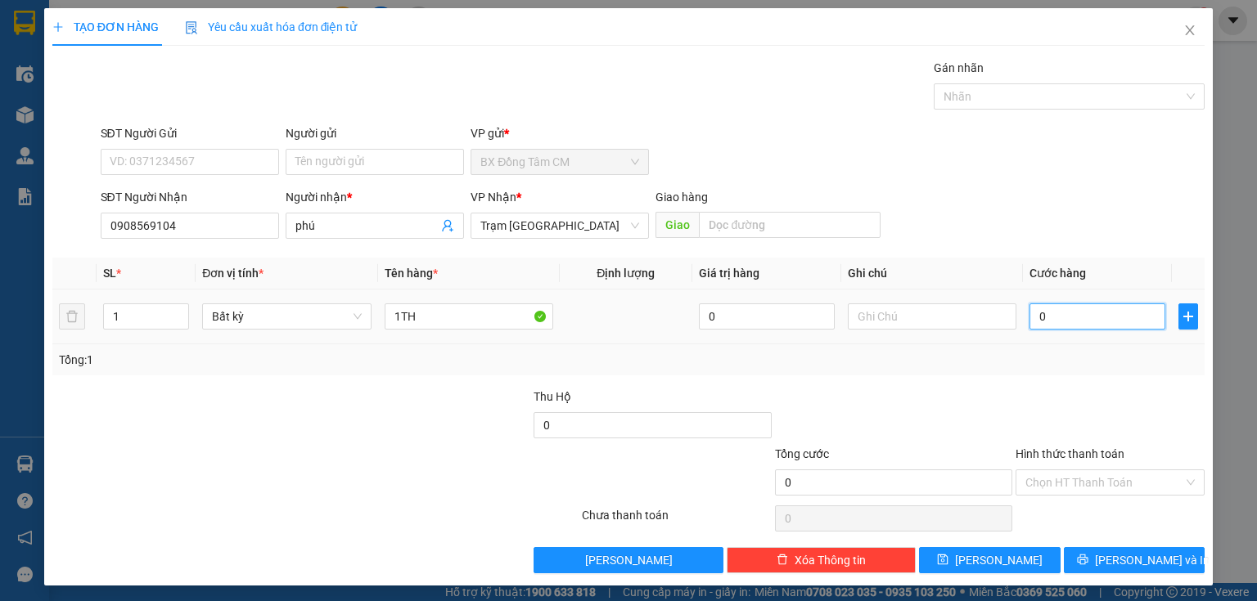
type input "5"
type input "50"
type input "500"
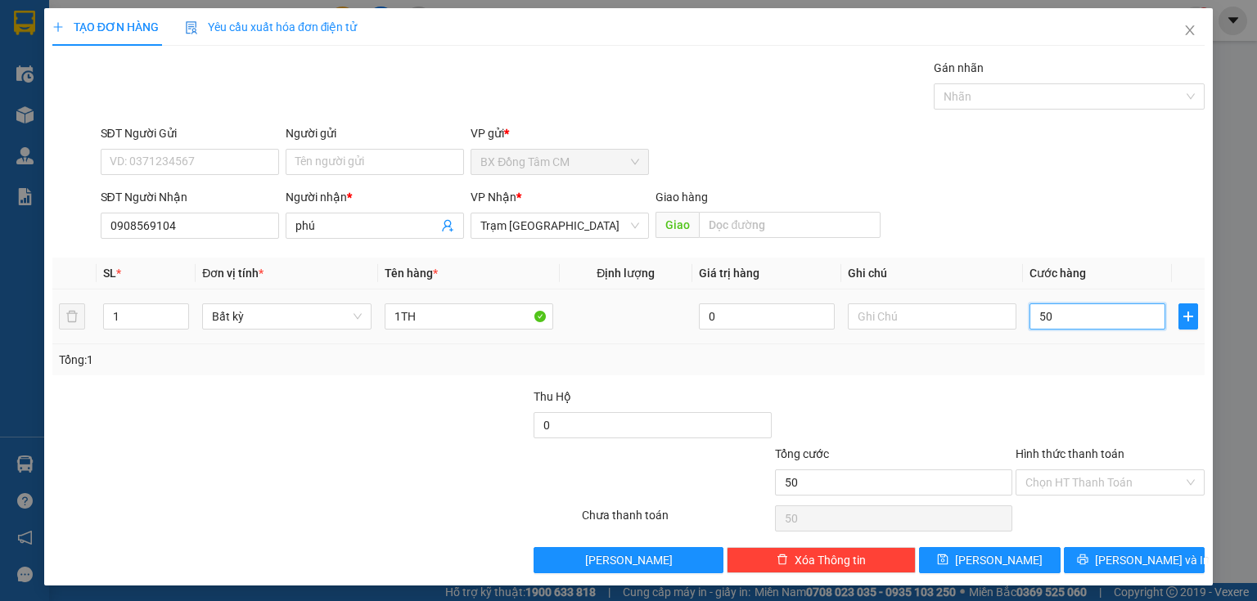
type input "500"
type input "5.000"
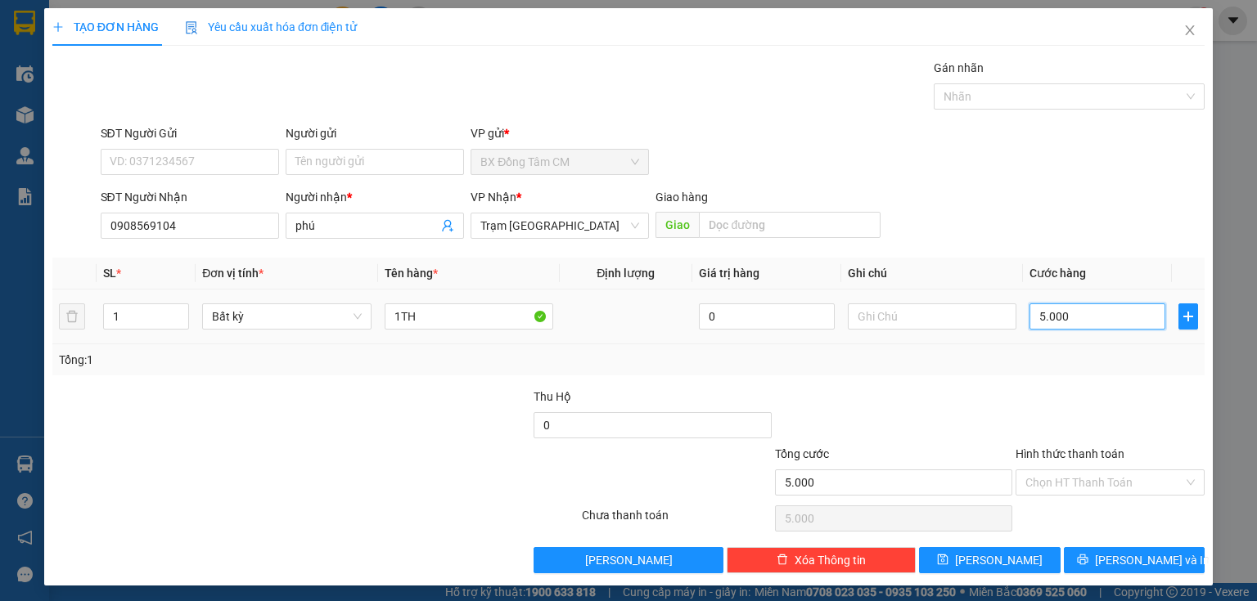
type input "50.000"
click at [1116, 557] on span "[PERSON_NAME] và In" at bounding box center [1152, 560] width 115 height 18
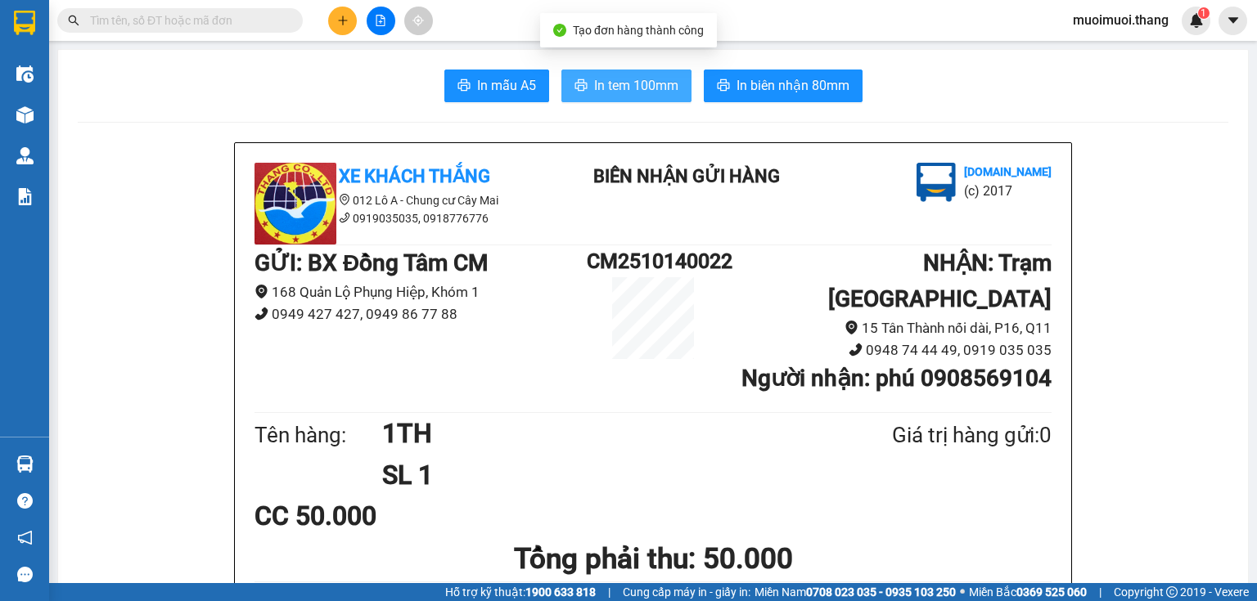
click at [631, 98] on button "In tem 100mm" at bounding box center [626, 86] width 130 height 33
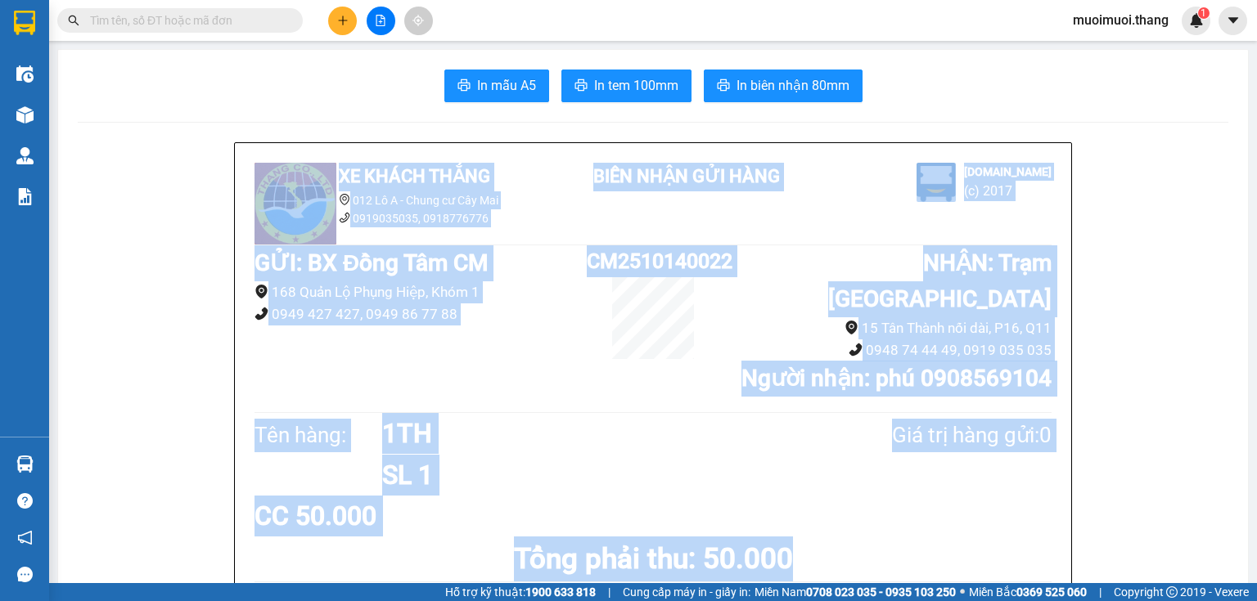
drag, startPoint x: 1181, startPoint y: 542, endPoint x: 1256, endPoint y: -79, distance: 625.5
click at [1256, 0] on html "Kết quả tìm kiếm ( 0 ) Bộ lọc No Data muoimuoi.thang 1 Điều hành xe Kho hàng mớ…" at bounding box center [628, 300] width 1257 height 601
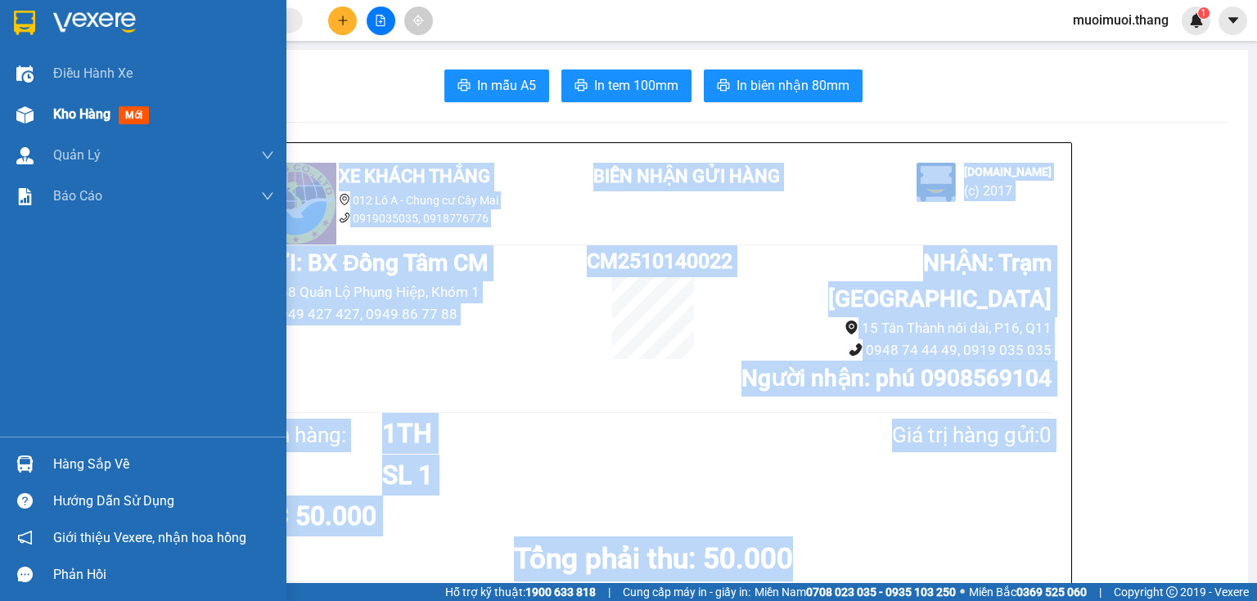
click at [65, 119] on span "Kho hàng" at bounding box center [81, 114] width 57 height 16
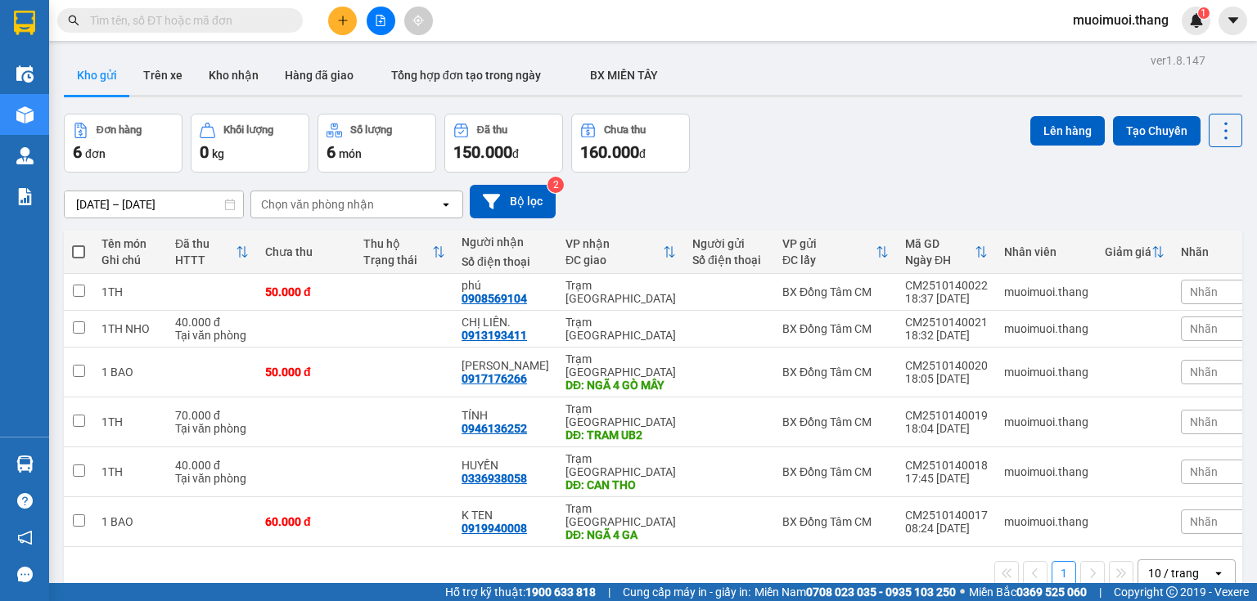
click at [893, 159] on div "Đơn hàng 6 đơn Khối lượng 0 kg Số lượng 6 món Đã thu 150.000 đ Chưa thu 160.000…" at bounding box center [653, 143] width 1178 height 59
click at [376, 28] on button at bounding box center [381, 21] width 29 height 29
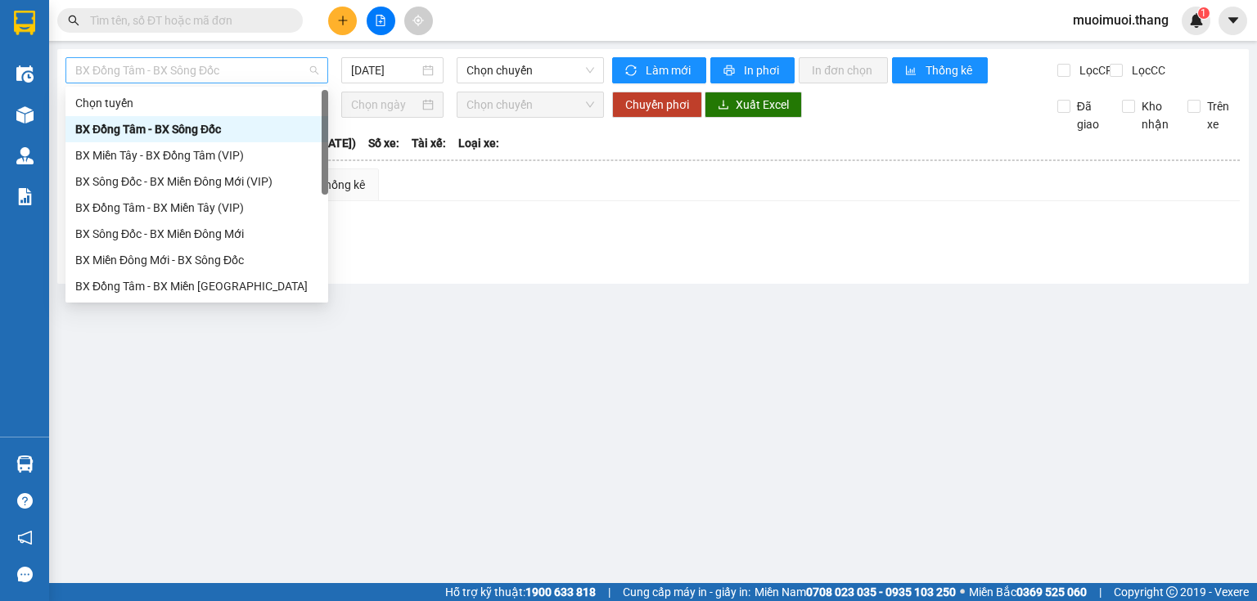
click at [229, 72] on span "BX Đồng Tâm - BX Sông Đốc" at bounding box center [196, 70] width 243 height 25
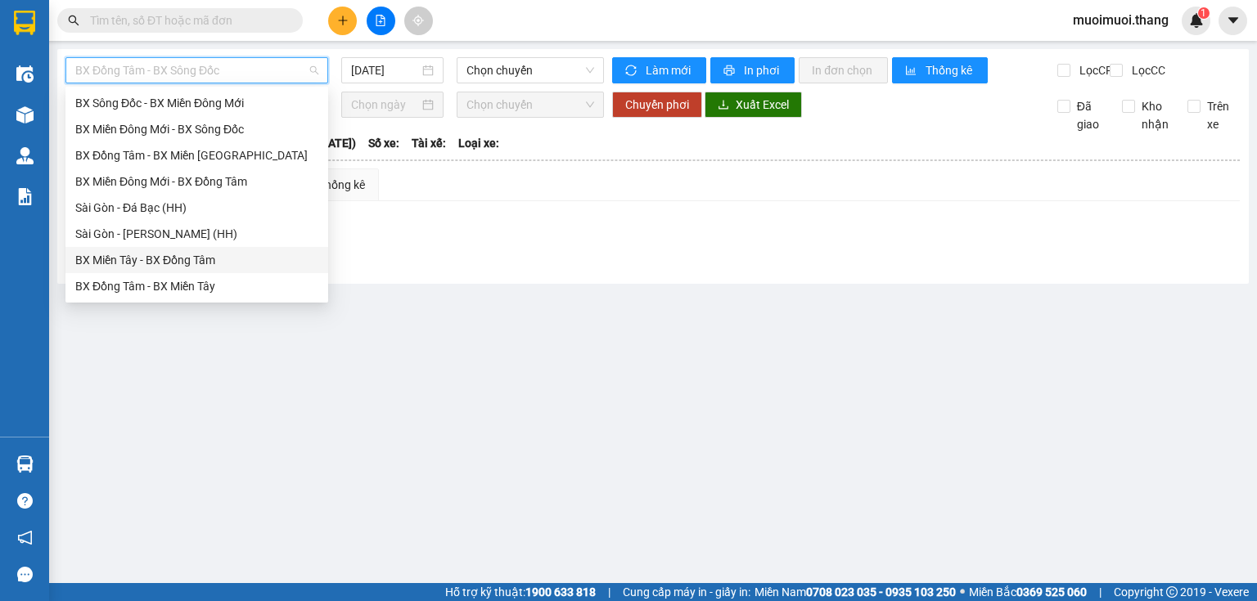
scroll to position [157, 0]
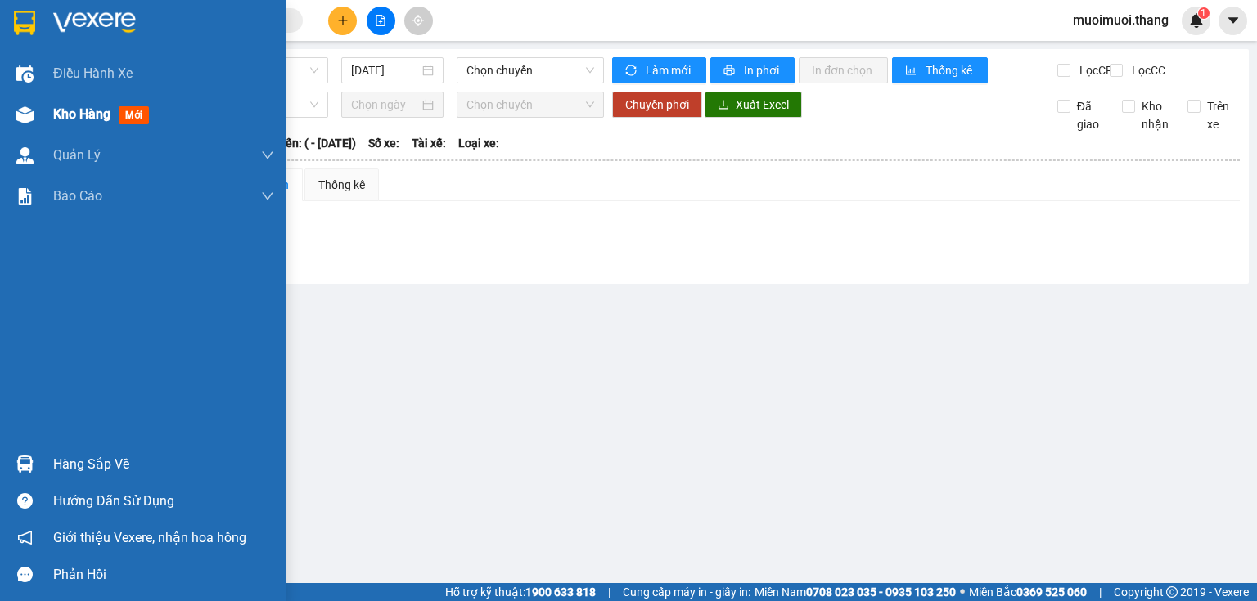
click at [89, 110] on span "Kho hàng" at bounding box center [81, 114] width 57 height 16
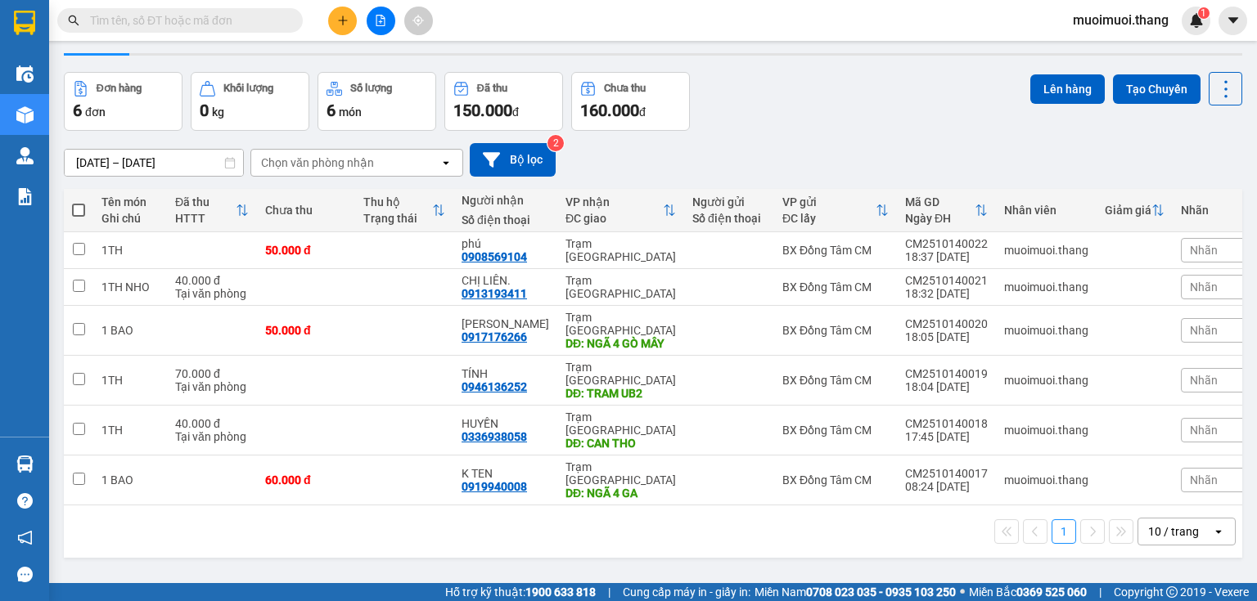
scroll to position [75, 0]
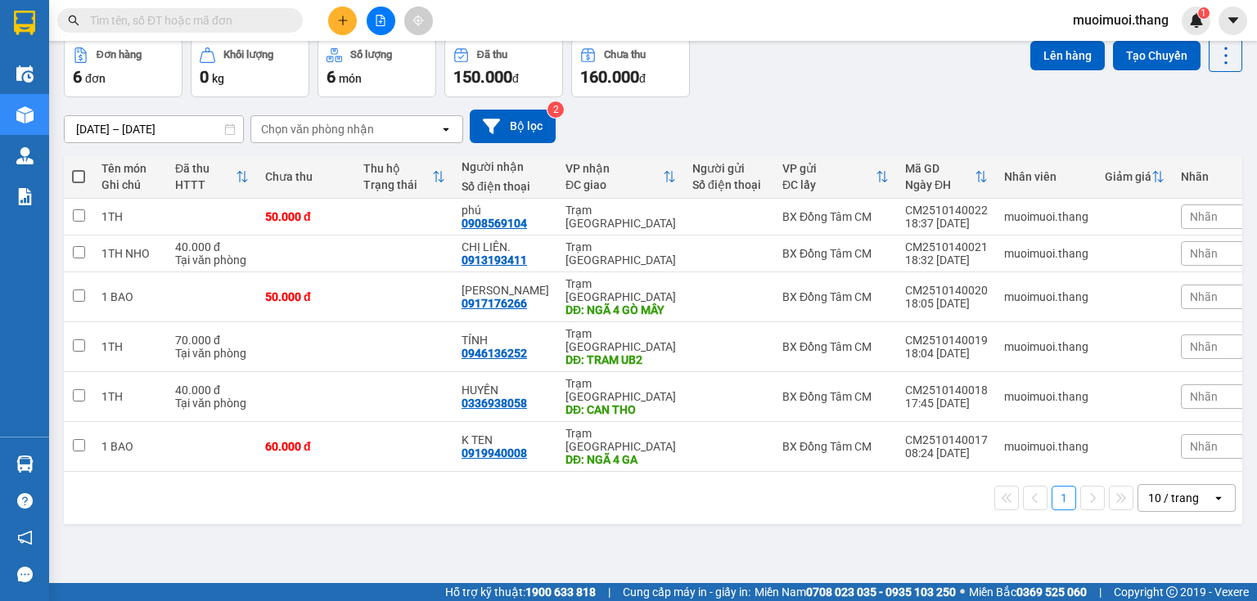
click at [1158, 490] on div "10 / trang" at bounding box center [1173, 498] width 51 height 16
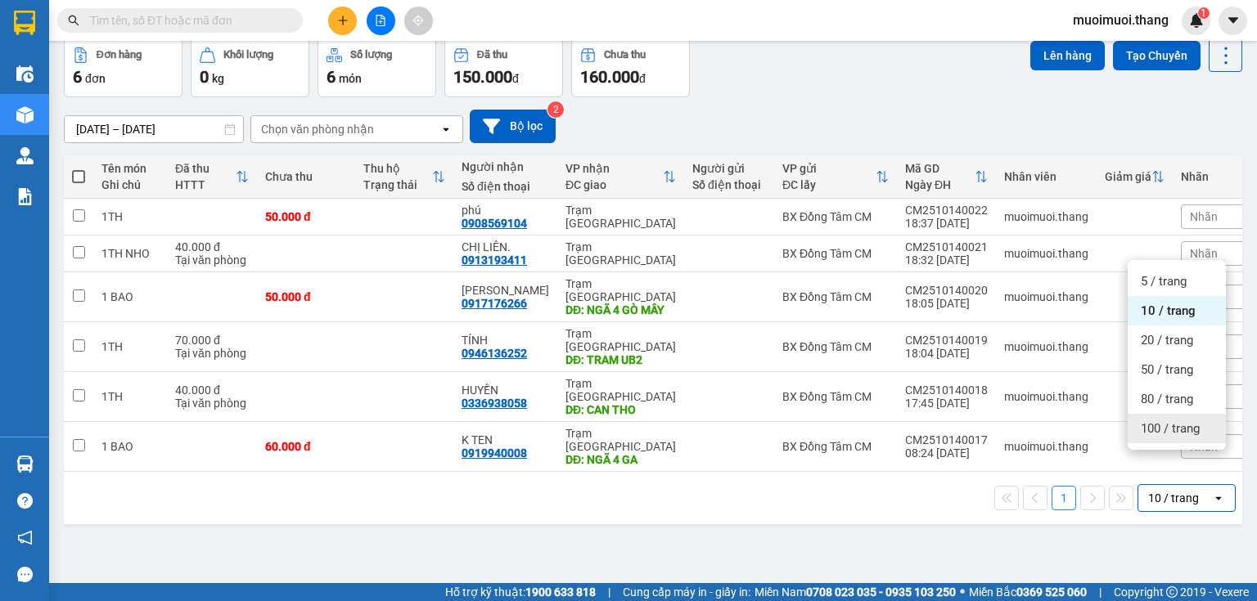
click at [1160, 422] on span "100 / trang" at bounding box center [1169, 429] width 59 height 16
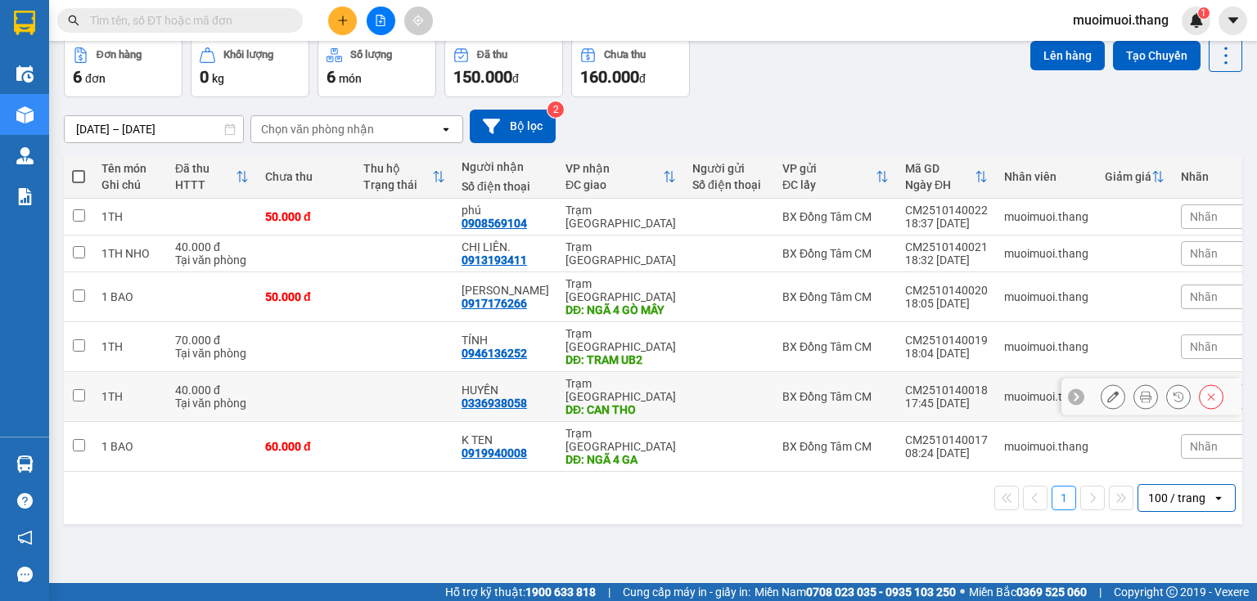
scroll to position [0, 0]
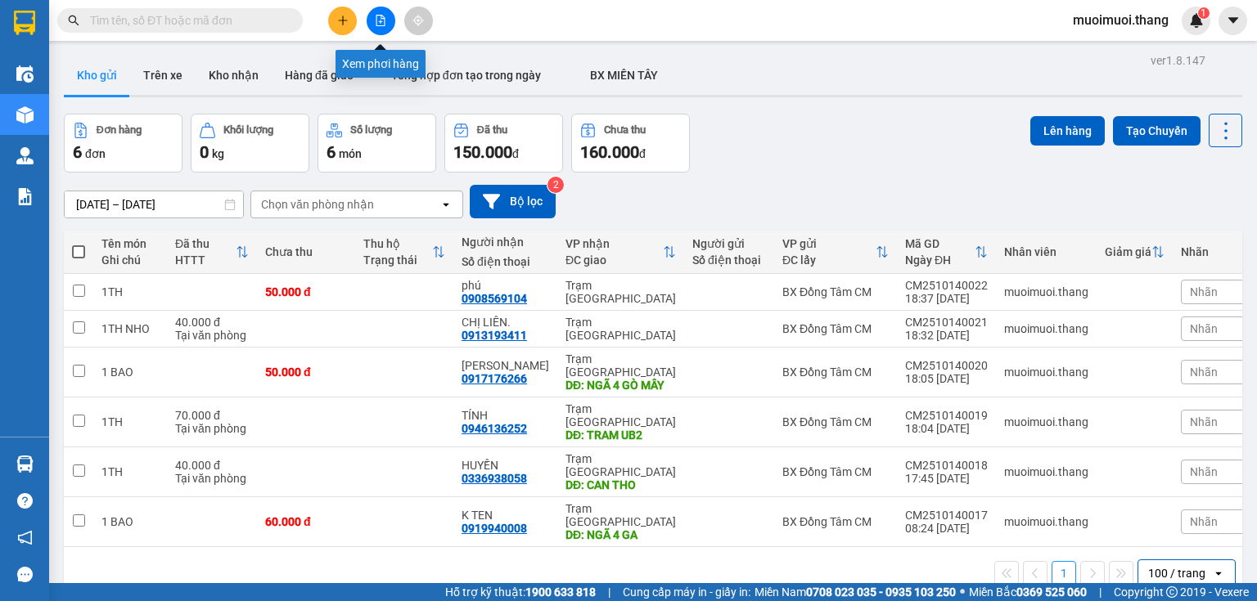
click at [384, 20] on icon "file-add" at bounding box center [380, 20] width 9 height 11
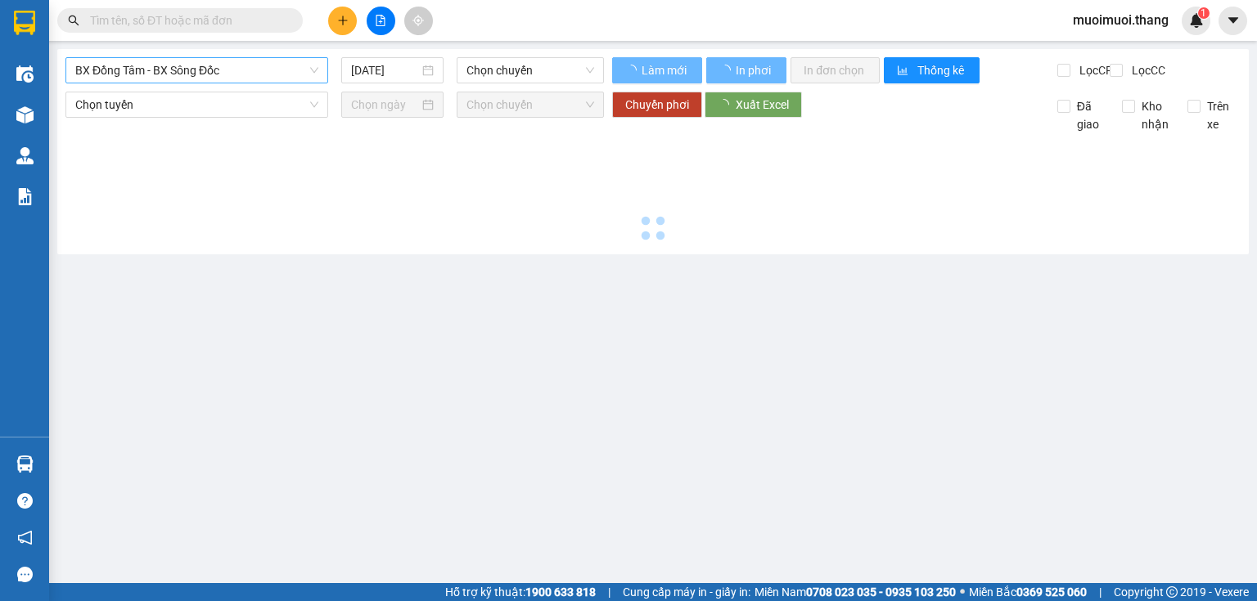
click at [221, 70] on span "BX Đồng Tâm - BX Sông Đốc" at bounding box center [196, 70] width 243 height 25
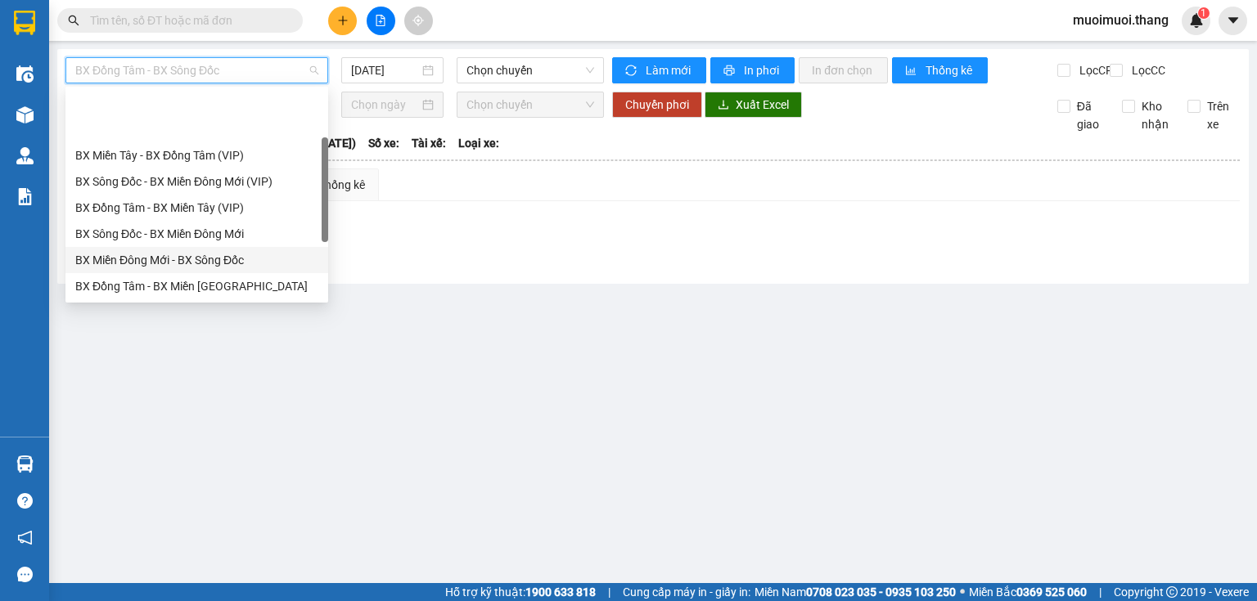
scroll to position [65, 0]
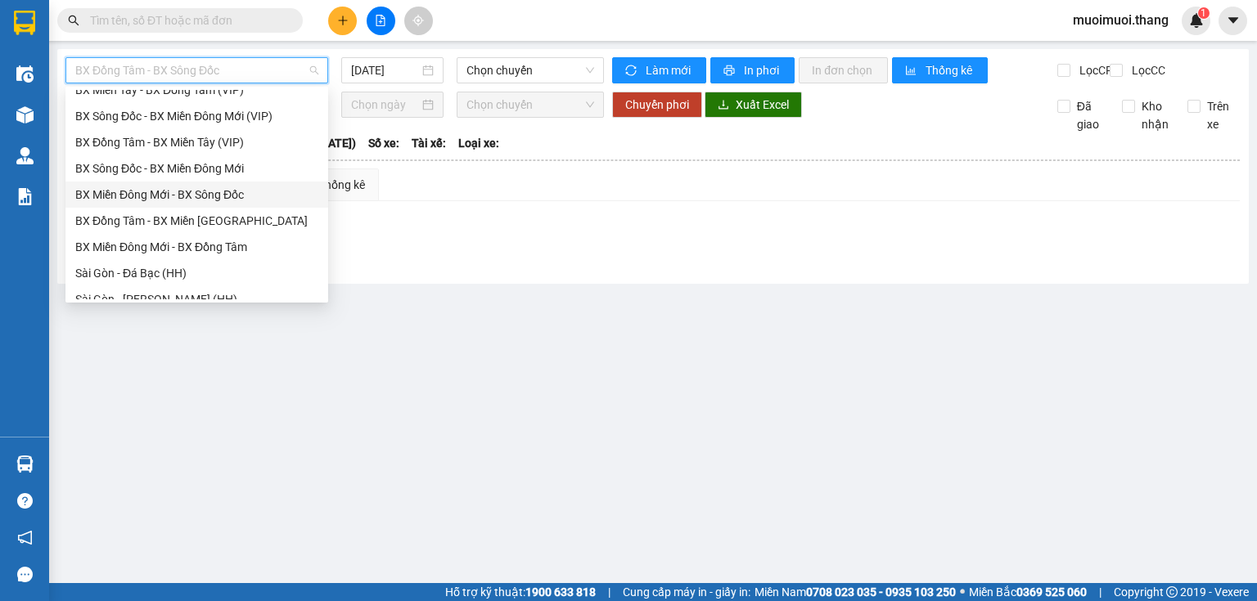
click at [186, 200] on div "BX Miền Đông Mới - BX Sông Đốc" at bounding box center [196, 195] width 243 height 18
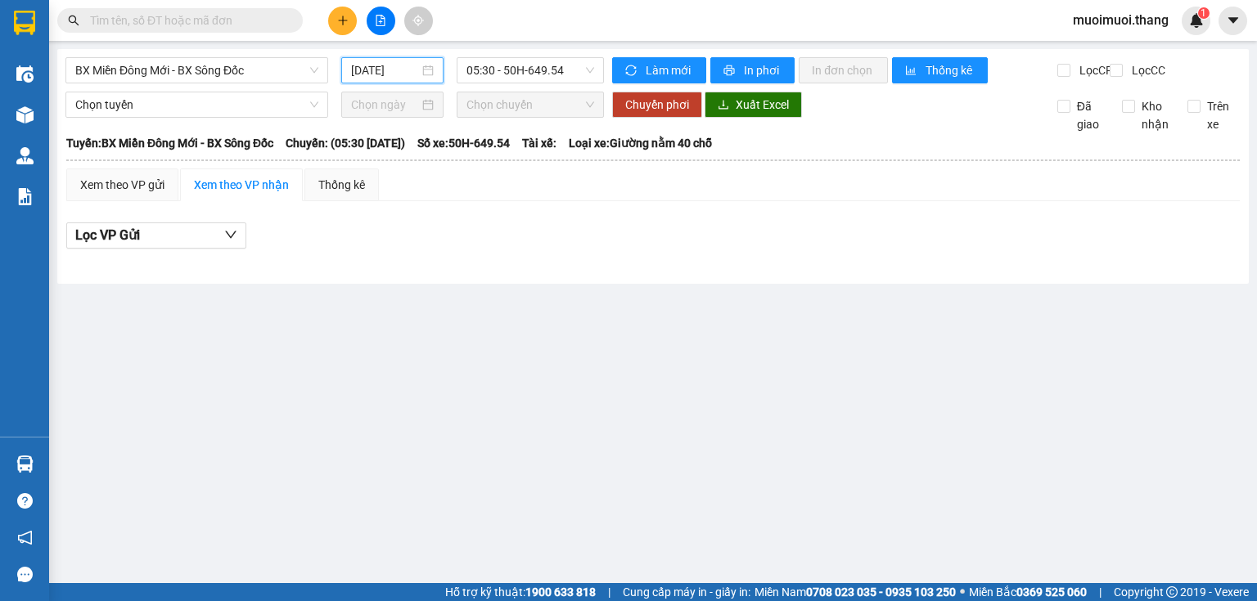
click at [388, 73] on input "[DATE]" at bounding box center [384, 70] width 67 height 18
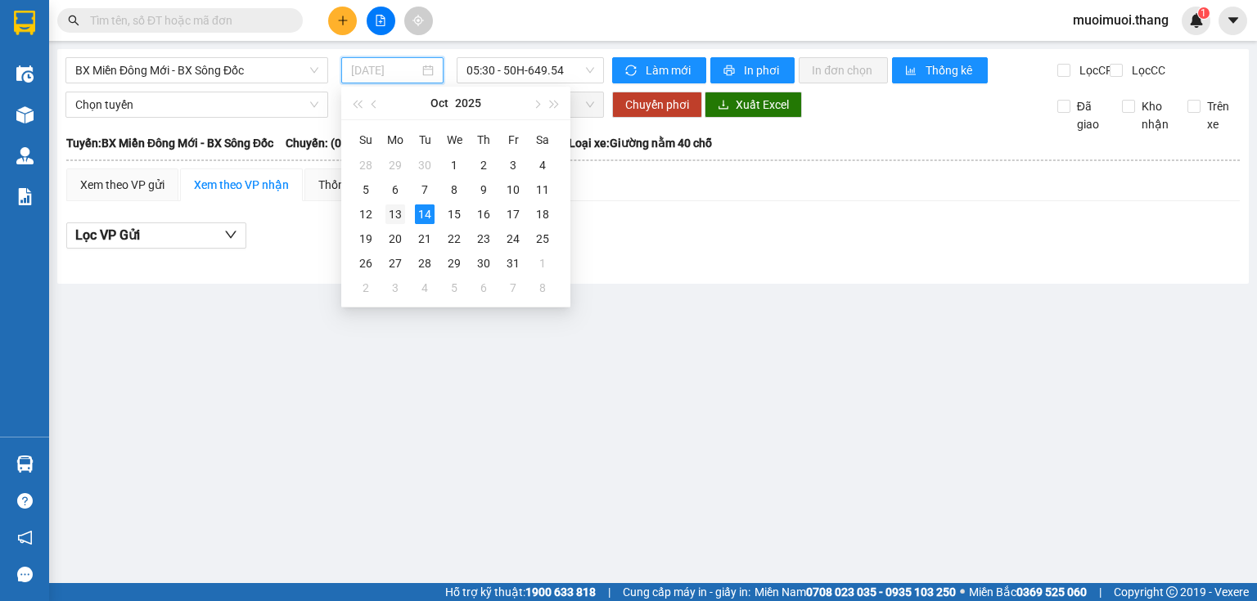
click at [389, 214] on div "13" at bounding box center [395, 215] width 20 height 20
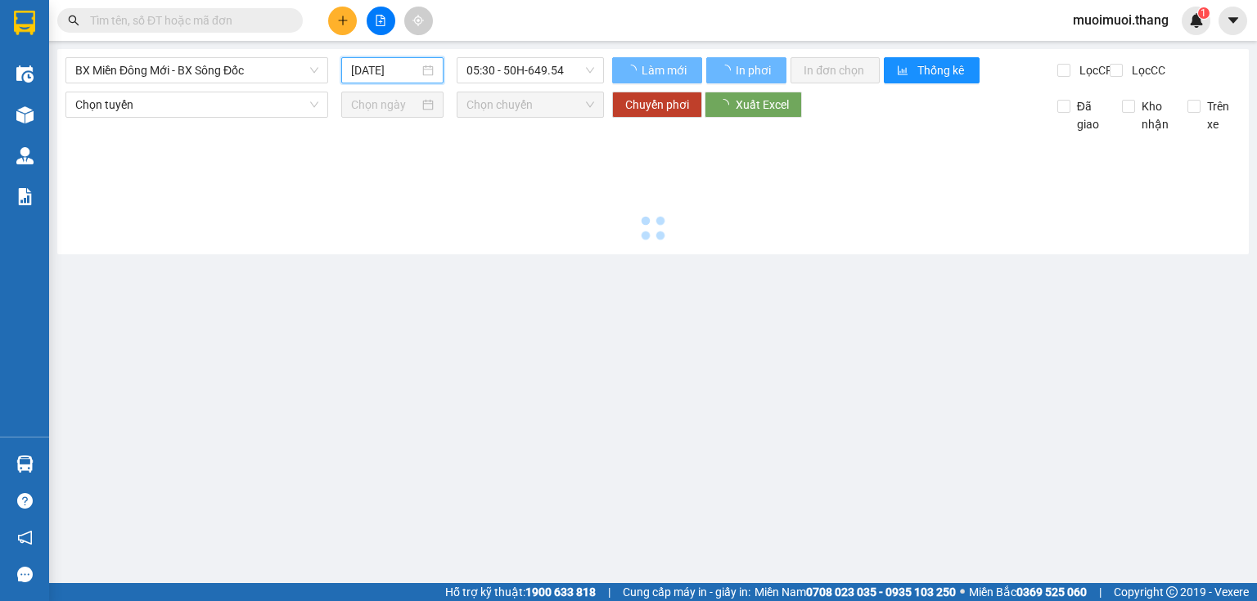
type input "[DATE]"
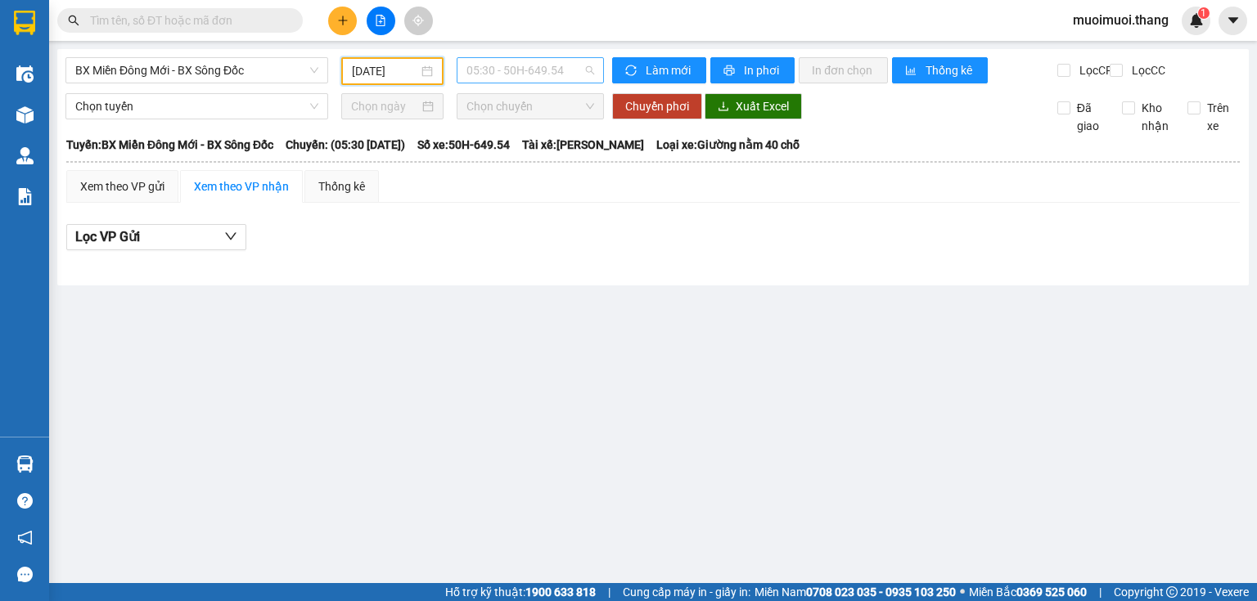
click at [490, 75] on span "05:30 - 50H-649.54" at bounding box center [530, 70] width 128 height 25
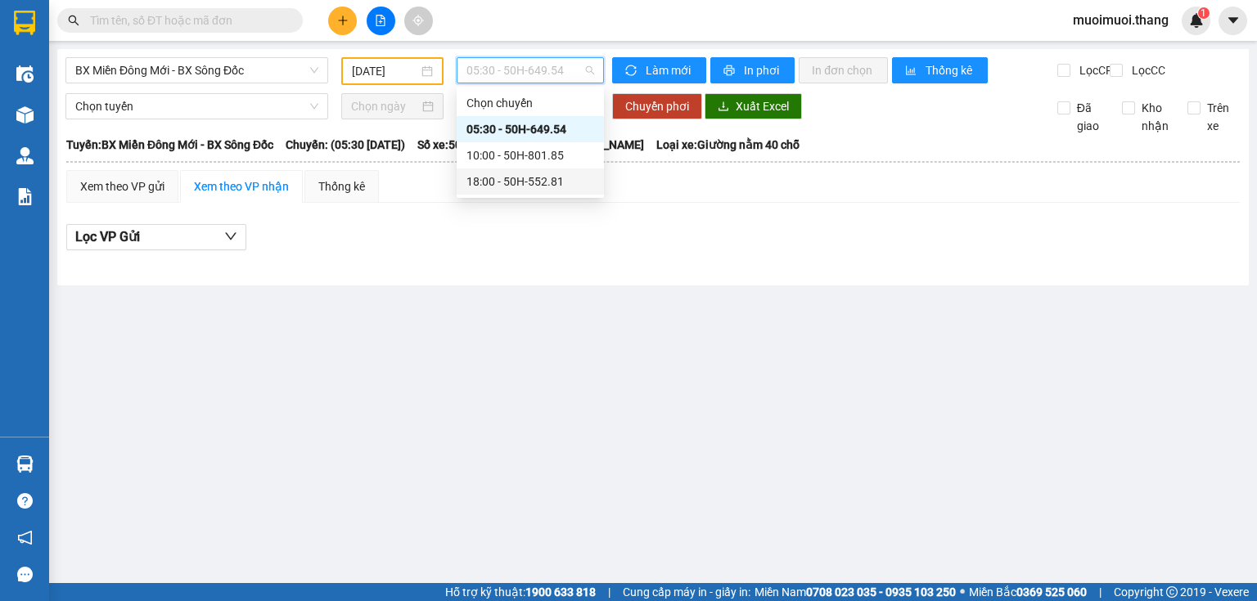
click at [491, 181] on div "18:00 - 50H-552.81" at bounding box center [530, 182] width 128 height 18
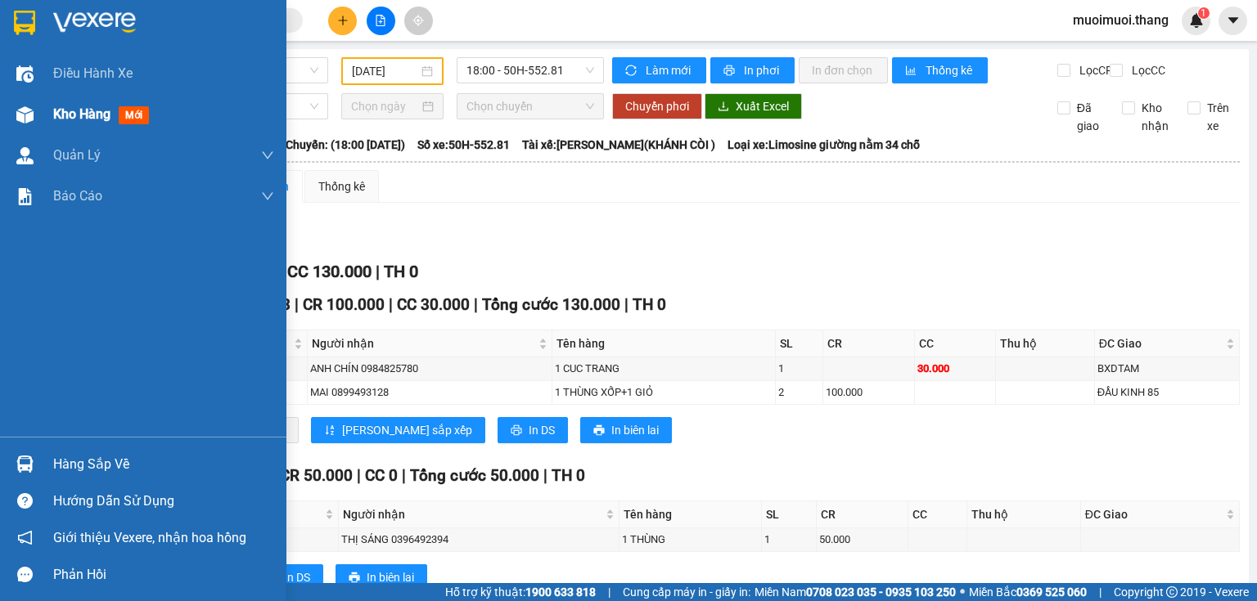
click at [65, 118] on span "Kho hàng" at bounding box center [81, 114] width 57 height 16
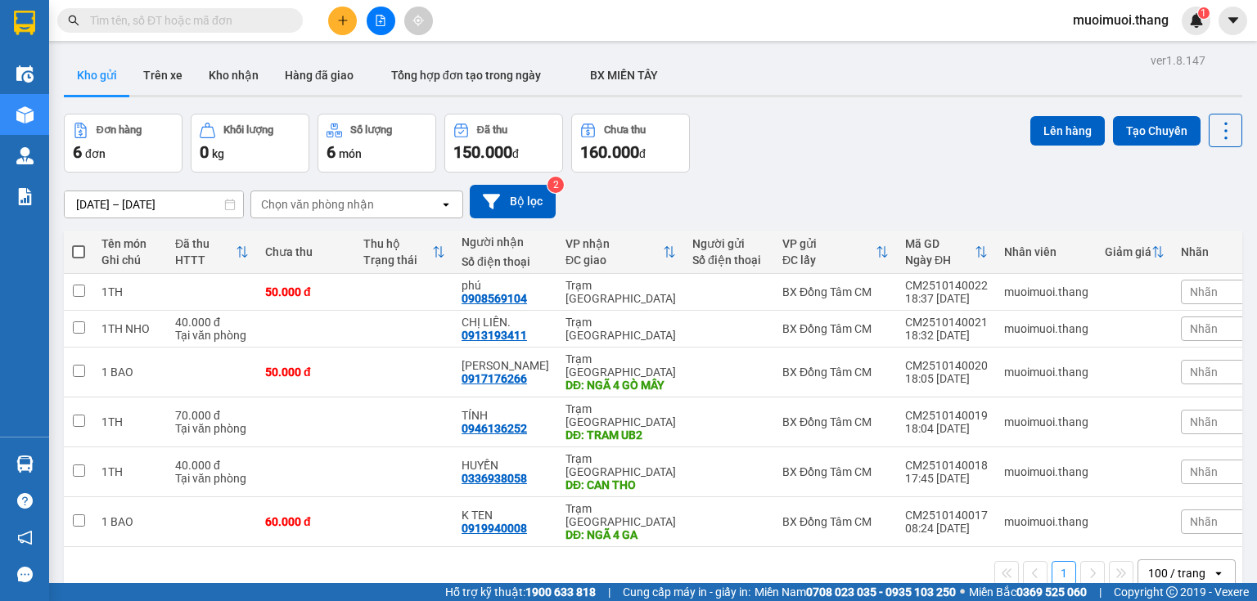
click at [1212, 567] on icon "open" at bounding box center [1218, 573] width 13 height 13
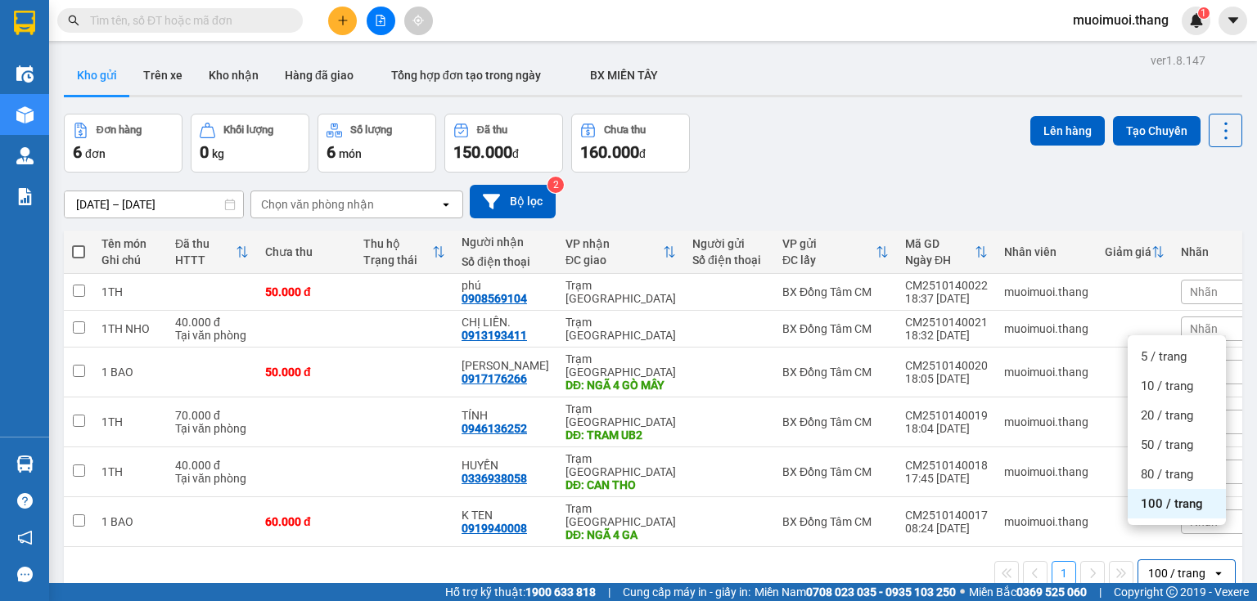
click at [1167, 515] on div "100 / trang" at bounding box center [1176, 503] width 98 height 29
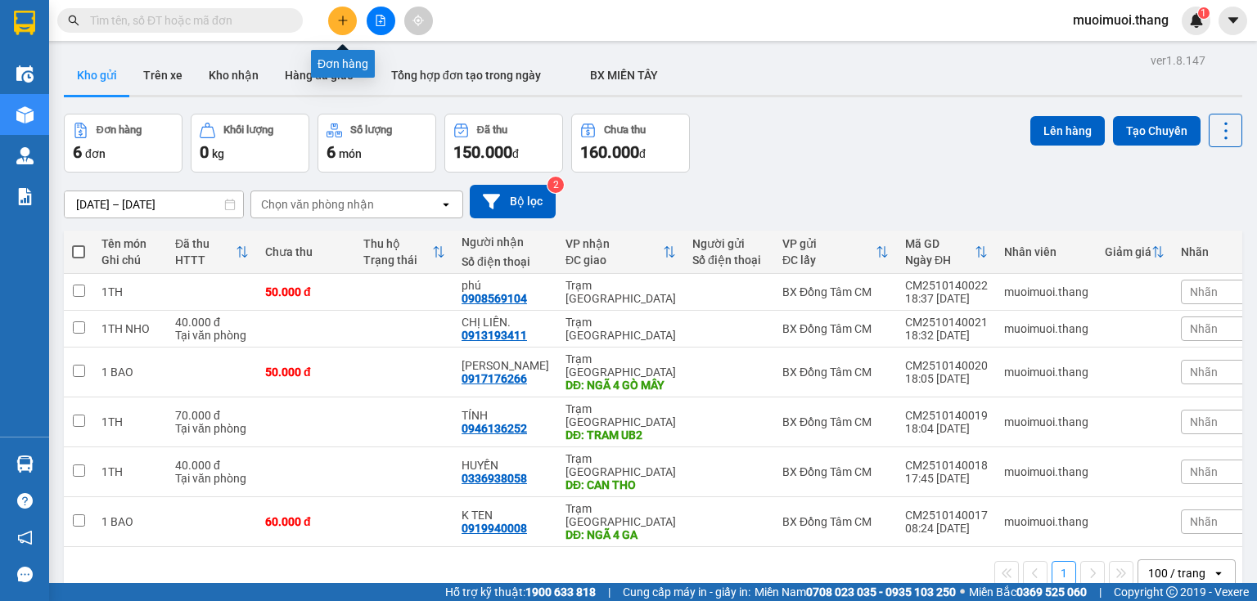
click at [333, 26] on button at bounding box center [342, 21] width 29 height 29
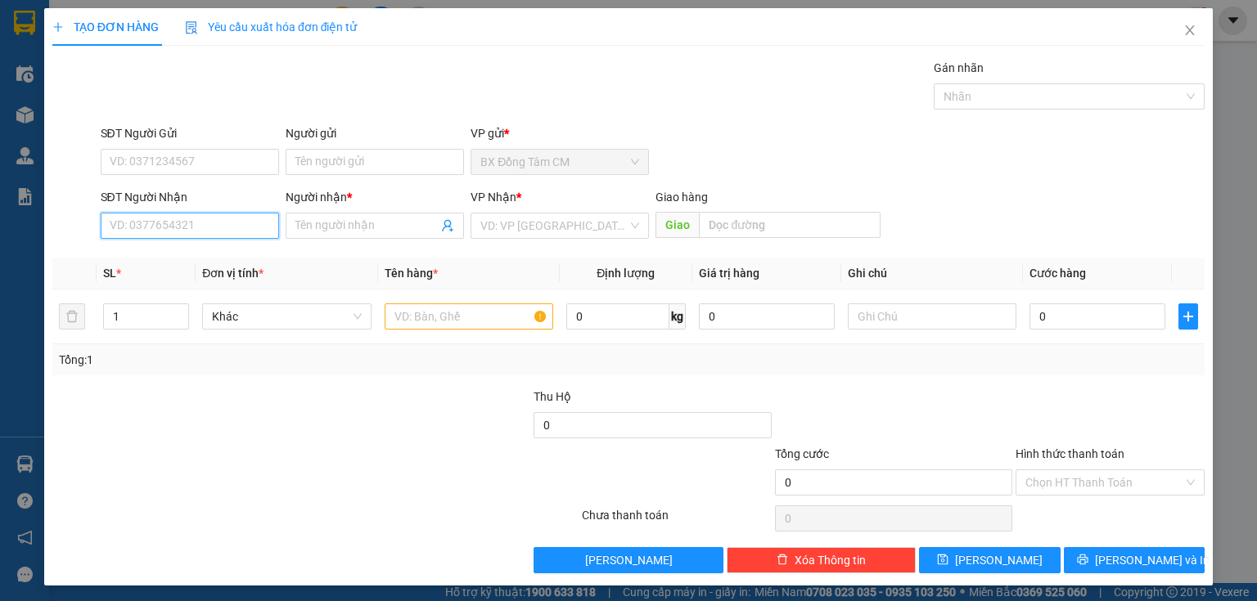
click at [190, 236] on input "SĐT Người Nhận" at bounding box center [190, 226] width 178 height 26
click at [210, 254] on div "0374833008 - K TEN" at bounding box center [188, 258] width 157 height 18
type input "0374833008"
type input "K TEN"
type input "0374833008"
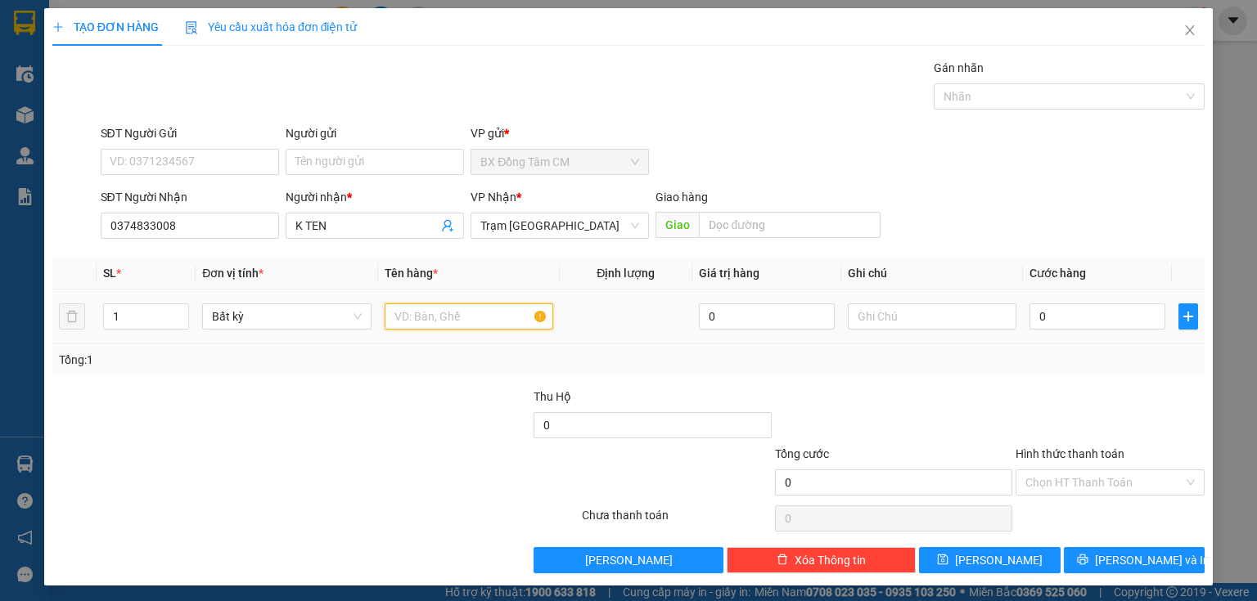
click at [480, 310] on input "text" at bounding box center [469, 317] width 169 height 26
type input "2TH"
click at [1065, 308] on input "0" at bounding box center [1097, 317] width 136 height 26
type input "1"
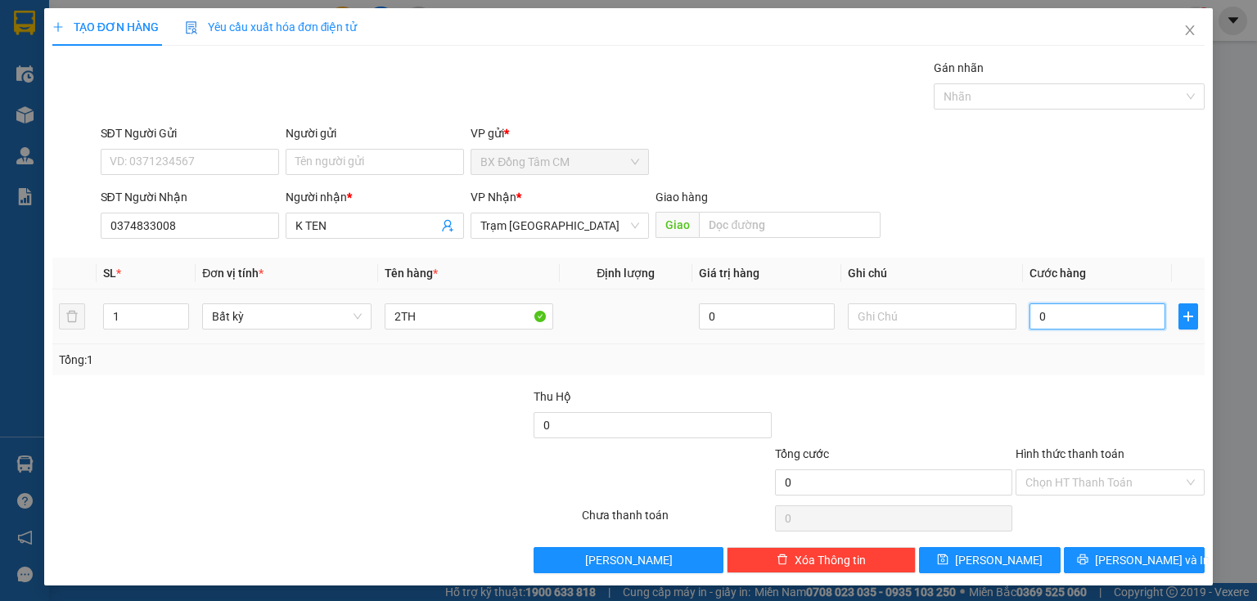
type input "1"
type input "10"
type input "100"
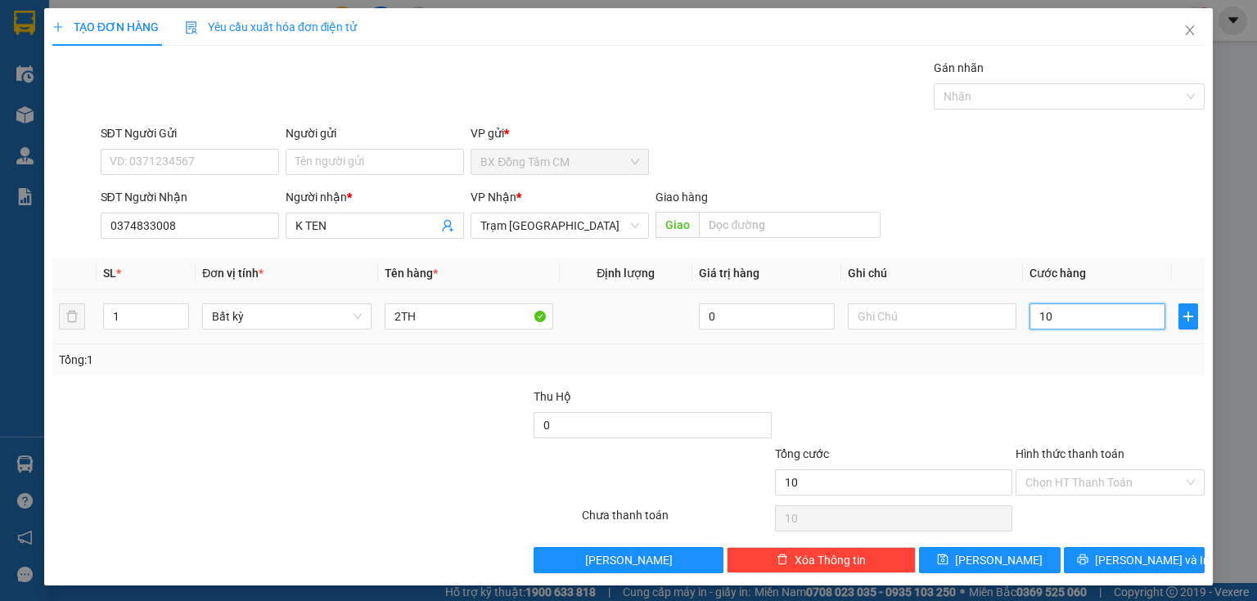
type input "100"
type input "1.000"
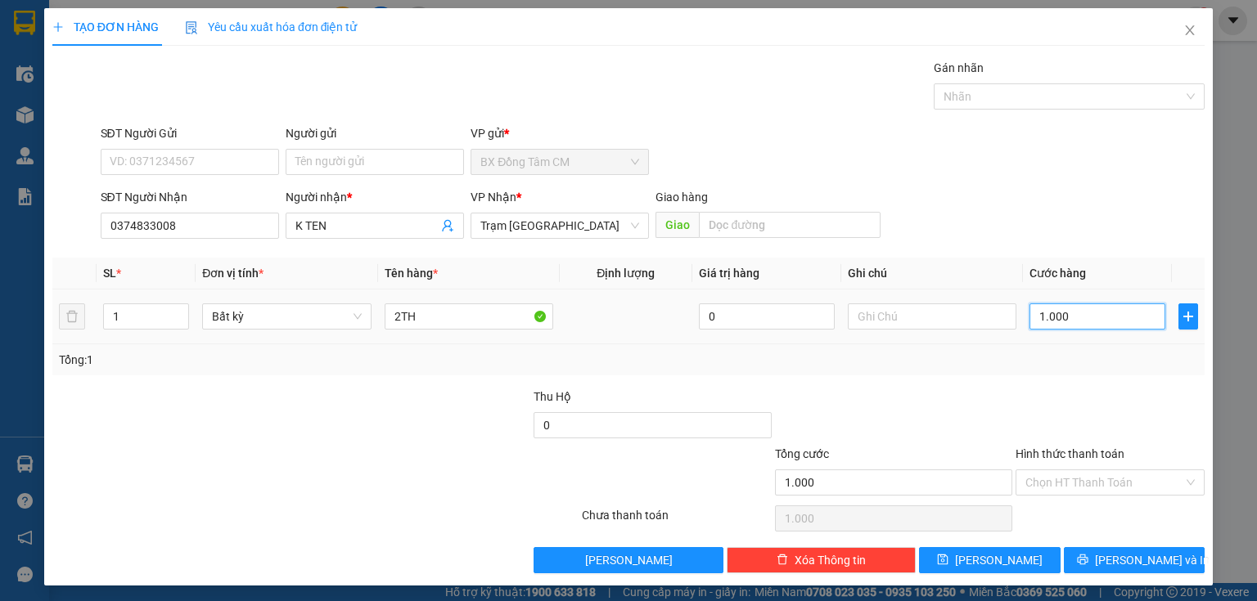
type input "10.000"
type input "100.000"
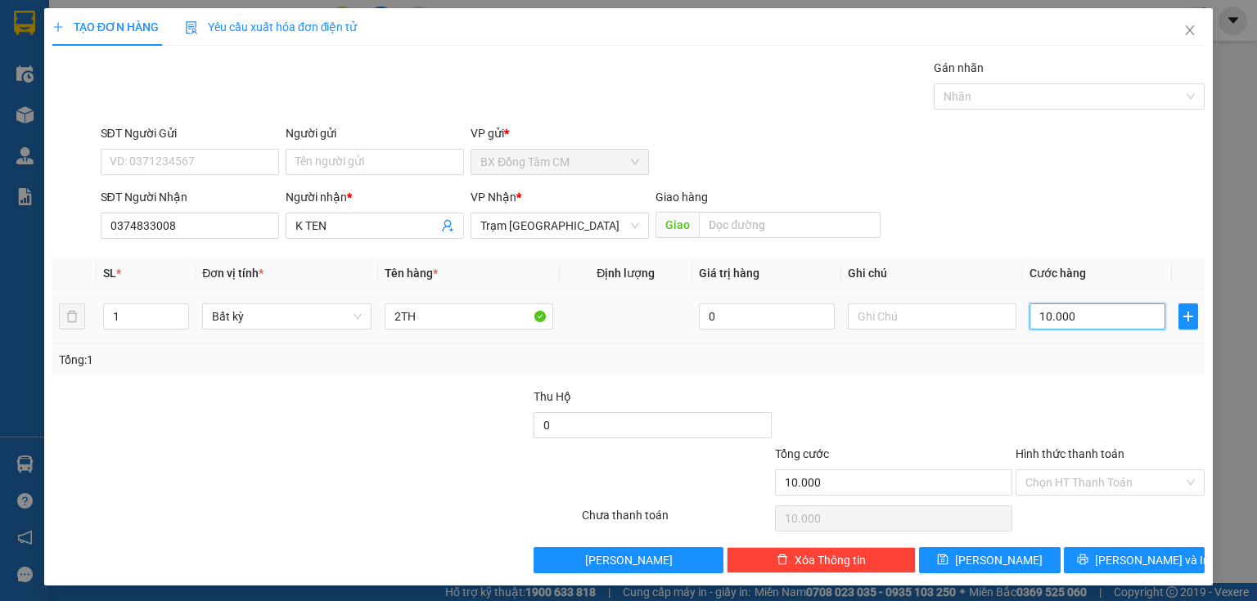
type input "100.000"
click at [1097, 573] on div "TẠO ĐƠN HÀNG Yêu cầu xuất hóa đơn điện tử Transit Pickup Surcharge Ids Transit …" at bounding box center [628, 297] width 1168 height 578
click at [1088, 565] on icon "printer" at bounding box center [1082, 559] width 11 height 11
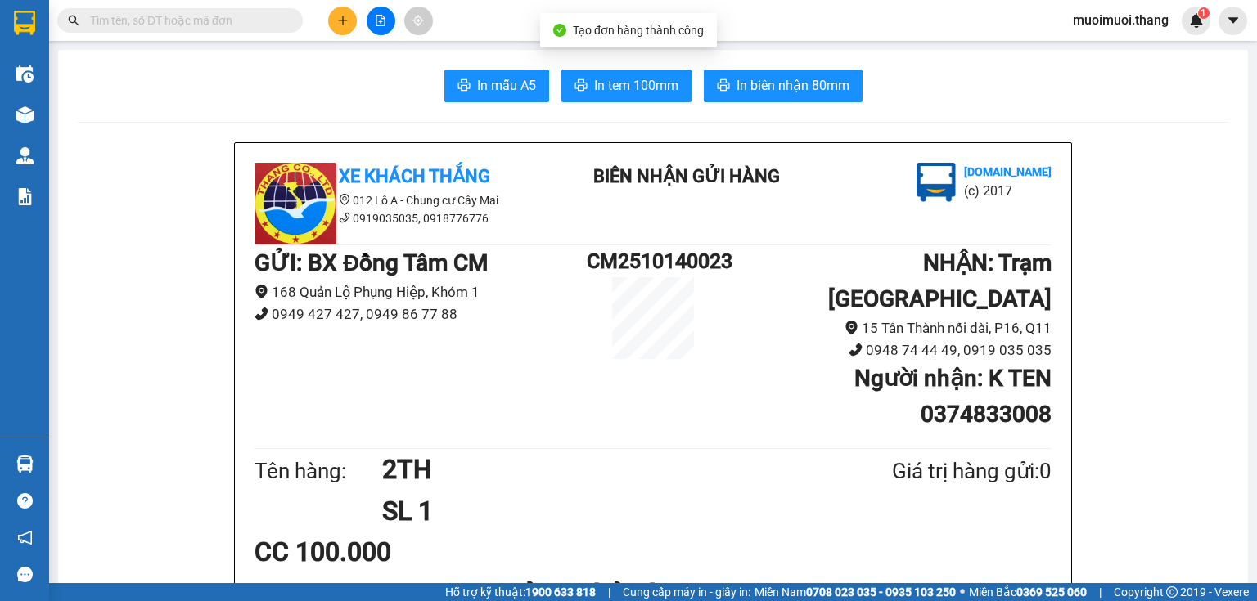
click at [646, 82] on span "In tem 100mm" at bounding box center [636, 85] width 84 height 20
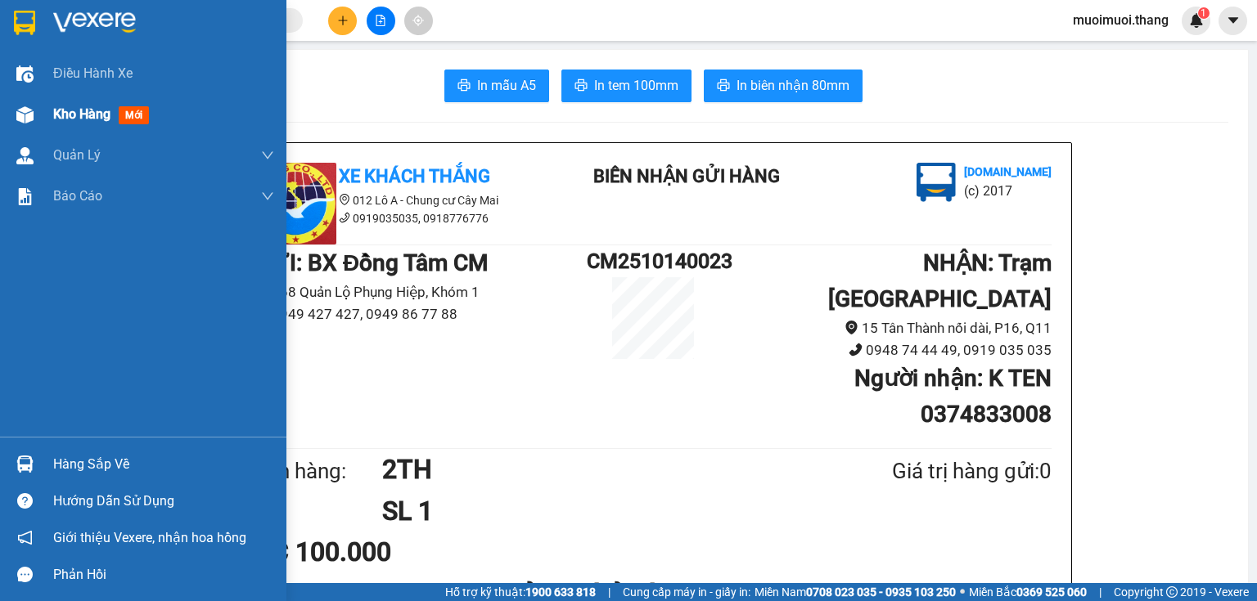
click at [16, 114] on img at bounding box center [24, 114] width 17 height 17
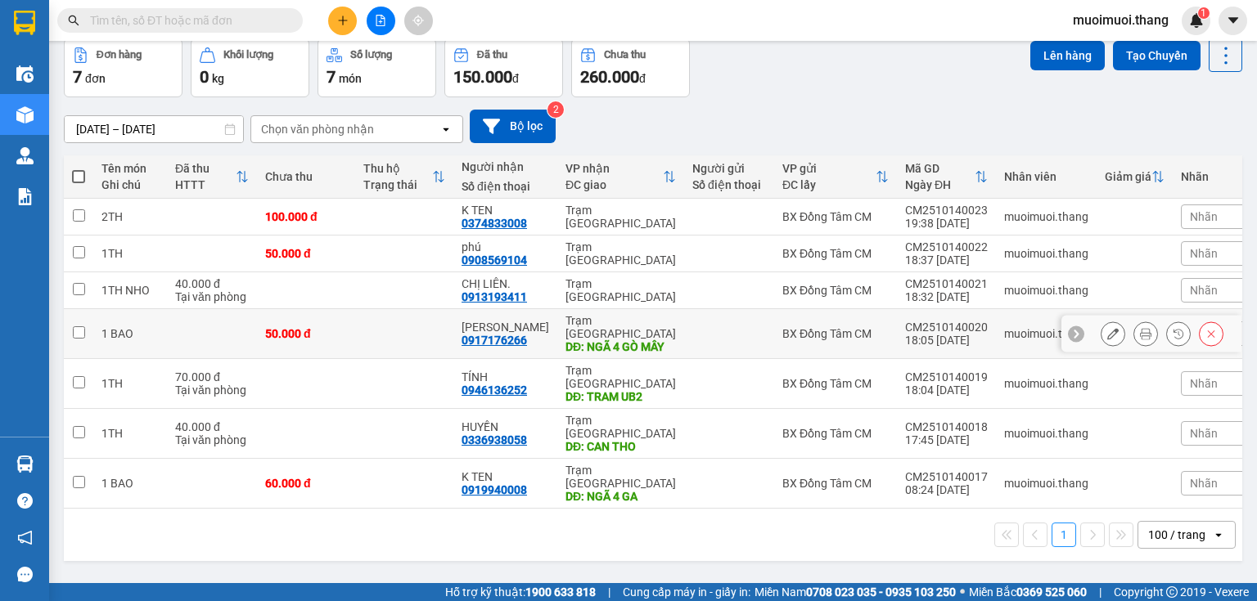
scroll to position [10, 0]
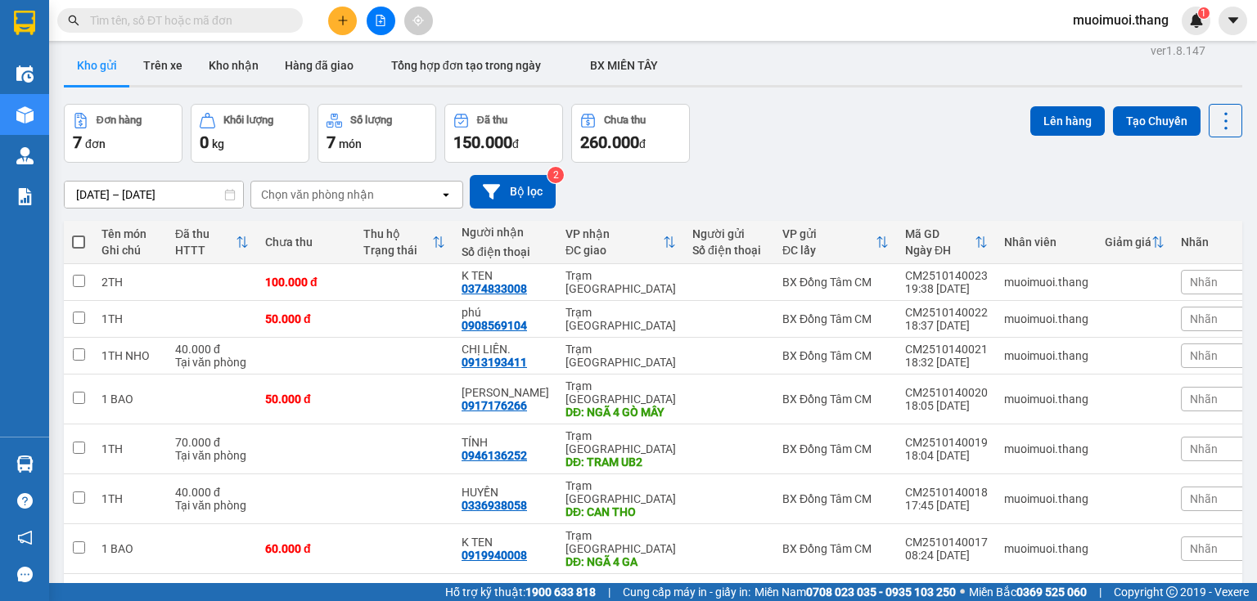
click at [337, 22] on icon "plus" at bounding box center [342, 20] width 11 height 11
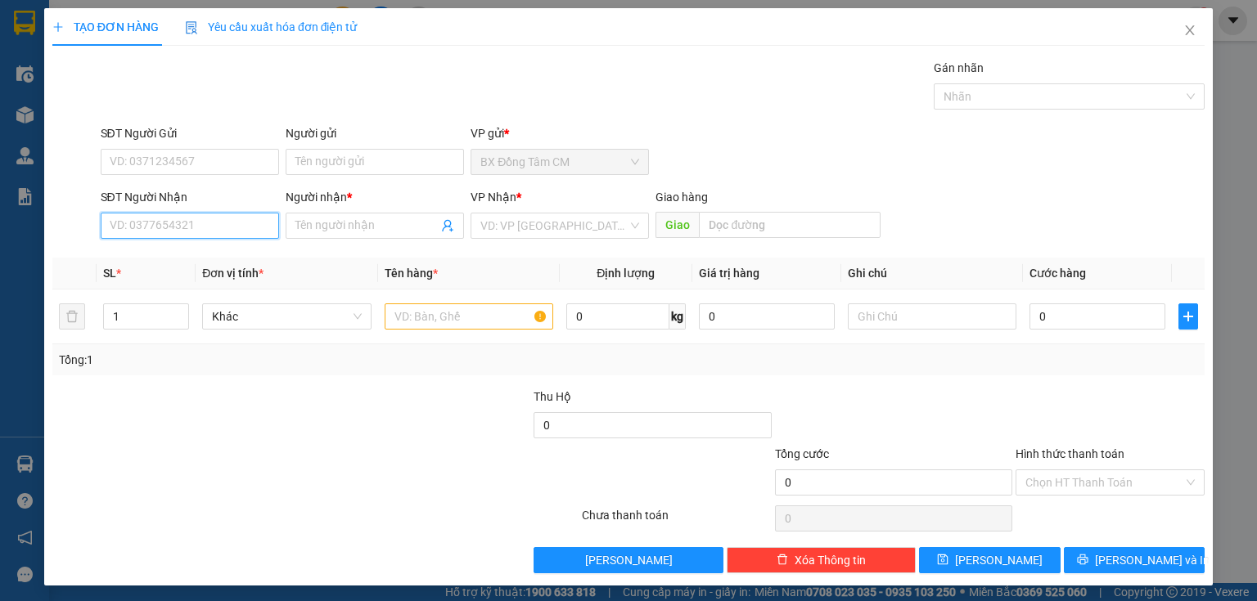
click at [219, 214] on input "SĐT Người Nhận" at bounding box center [190, 226] width 178 height 26
drag, startPoint x: 203, startPoint y: 260, endPoint x: 416, endPoint y: 286, distance: 214.3
click at [210, 260] on div "0975662833 - [PERSON_NAME]" at bounding box center [190, 258] width 161 height 18
type input "0975662833"
type input "KHÁNH"
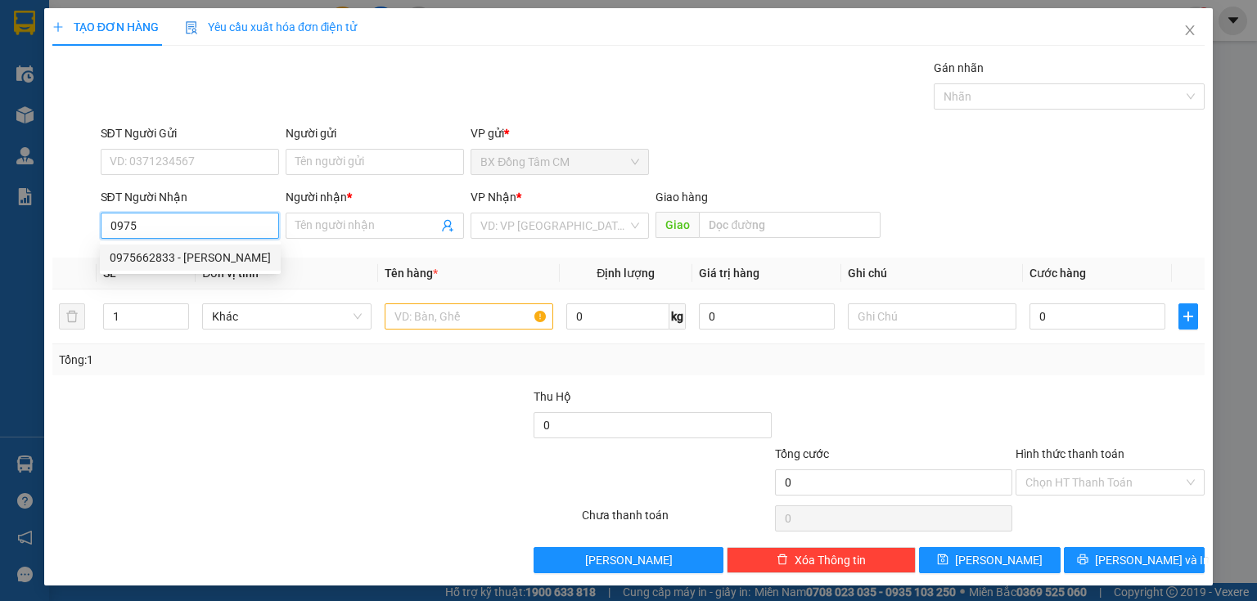
type input "AN LAC"
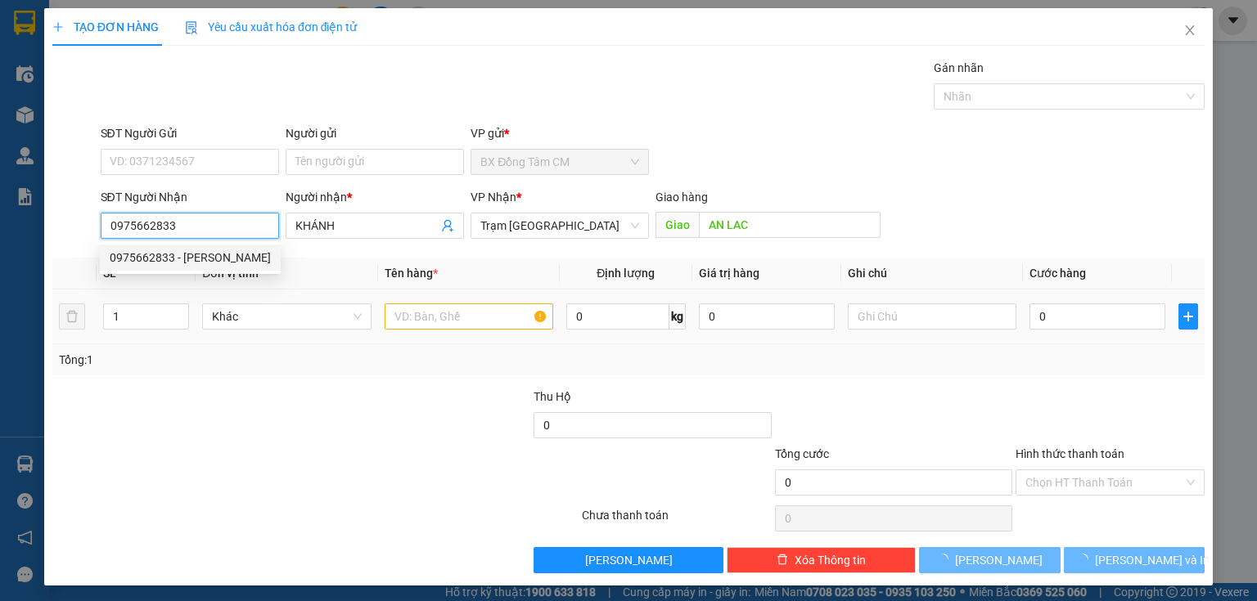
type input "0975662833"
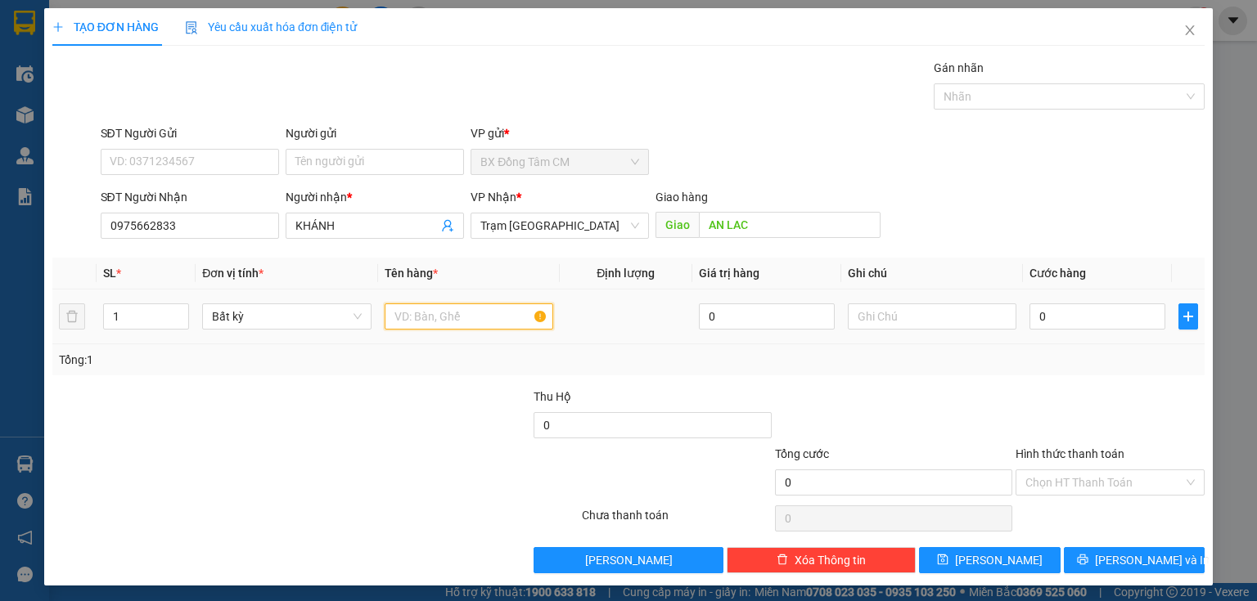
click at [414, 313] on input "text" at bounding box center [469, 317] width 169 height 26
type input "1 TH"
click at [1113, 328] on input "0" at bounding box center [1097, 317] width 136 height 26
type input "8"
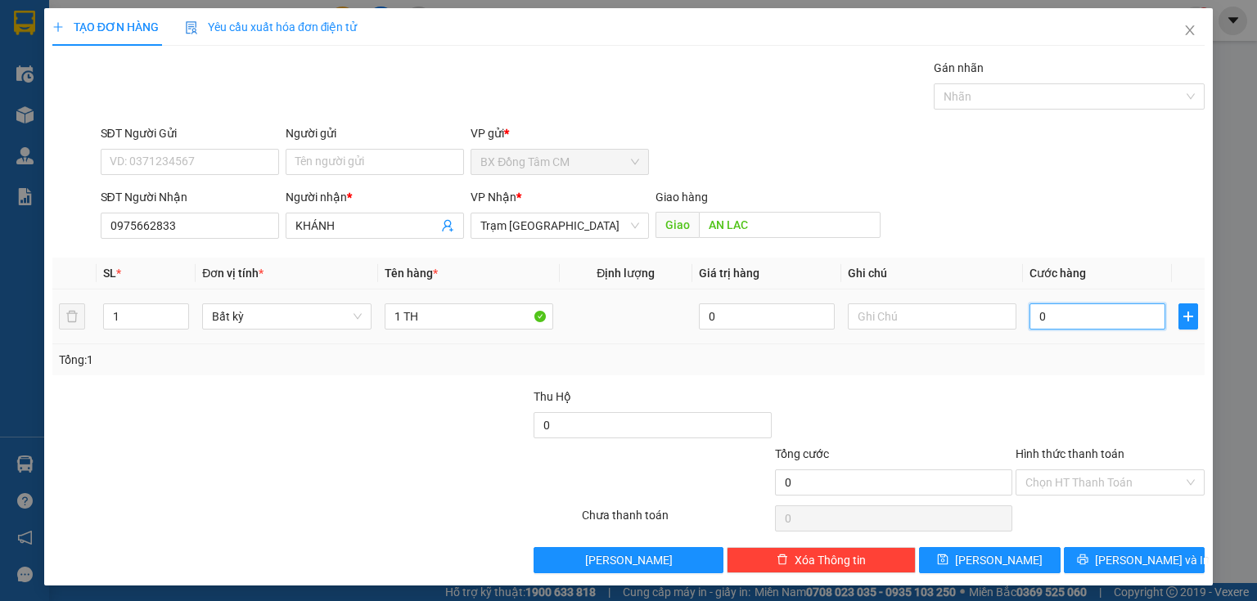
type input "8"
type input "80"
type input "800"
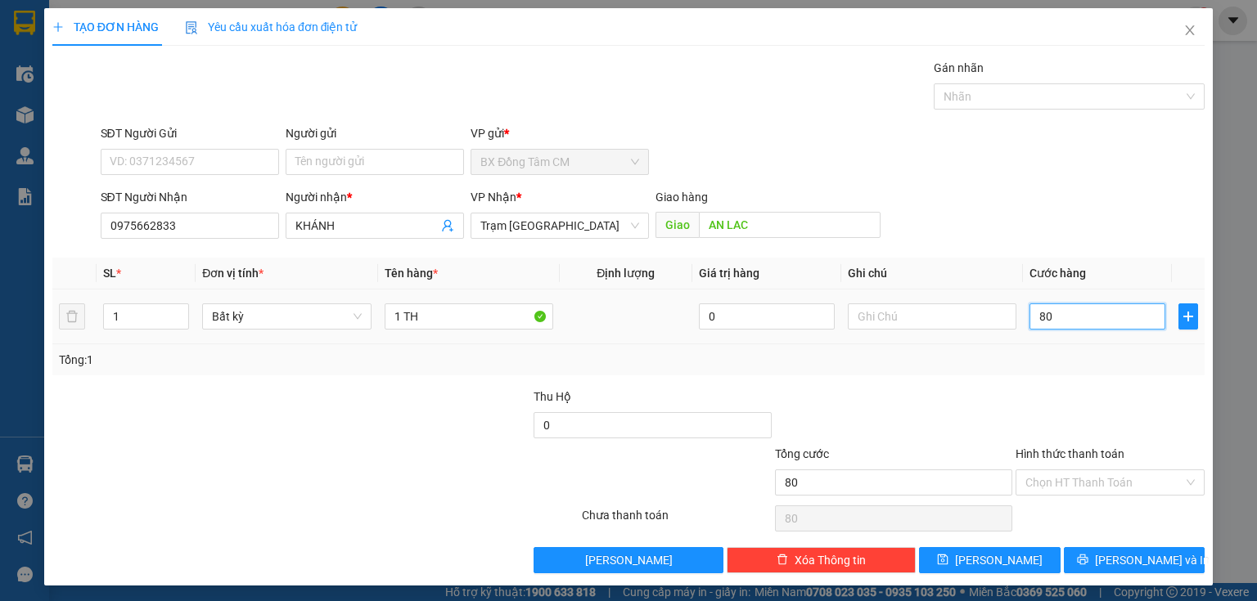
type input "800"
type input "8.000"
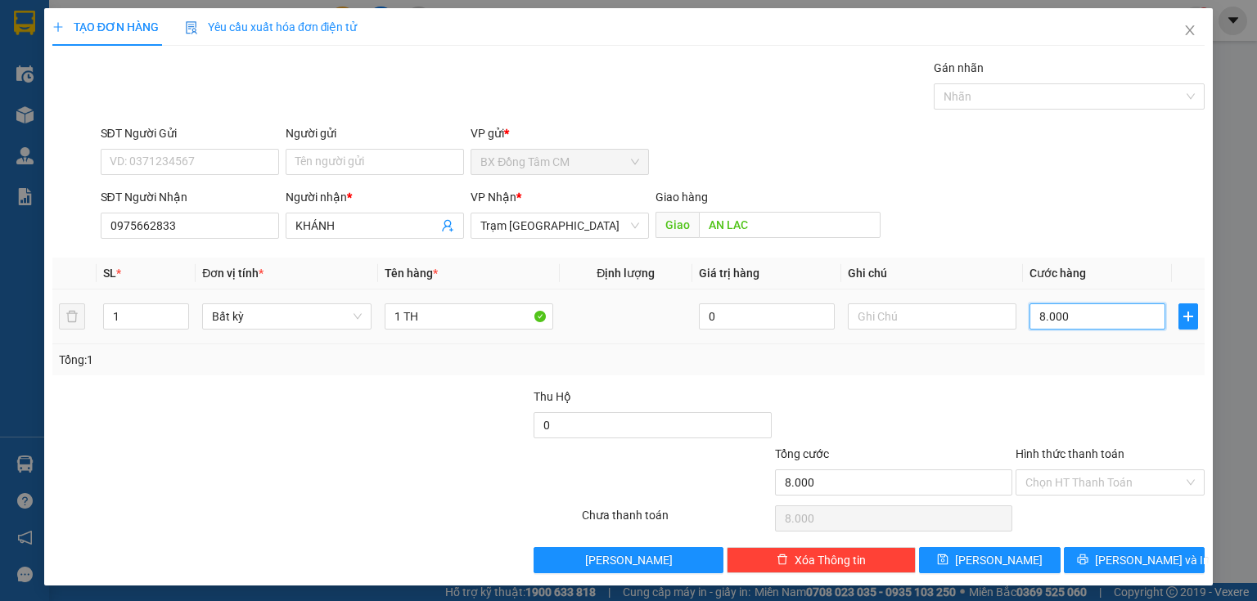
type input "80.000"
click at [1060, 477] on input "Hình thức thanh toán" at bounding box center [1104, 482] width 158 height 25
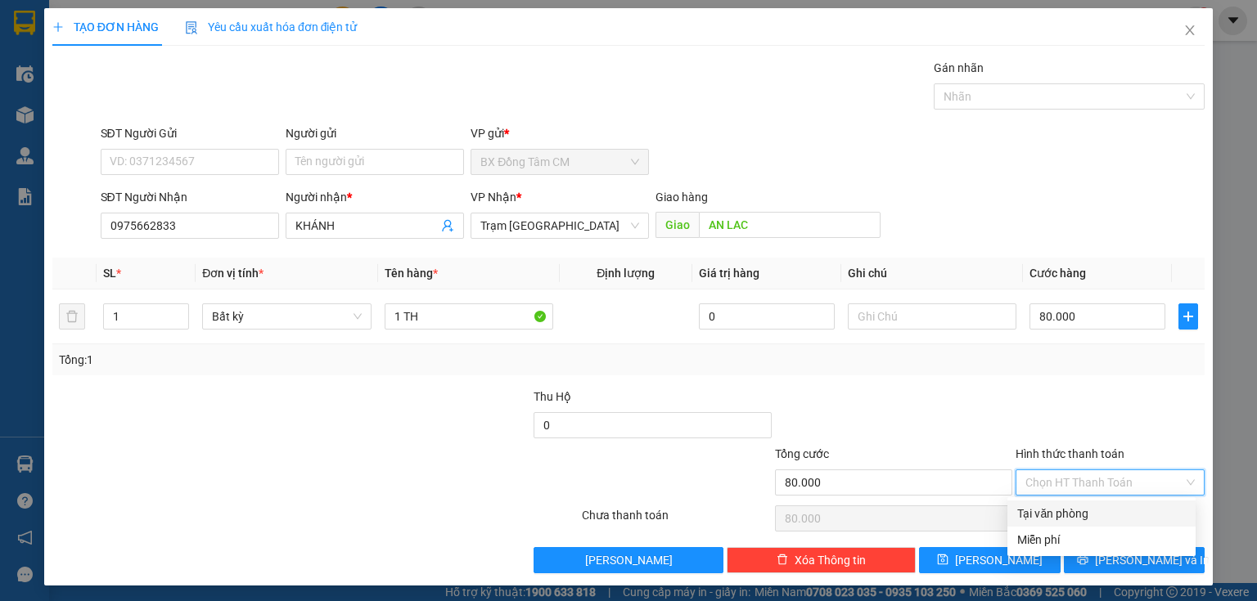
click at [1062, 499] on div "Transit Pickup Surcharge Ids Transit Deliver Surcharge Ids Transit Deliver Surc…" at bounding box center [628, 316] width 1152 height 515
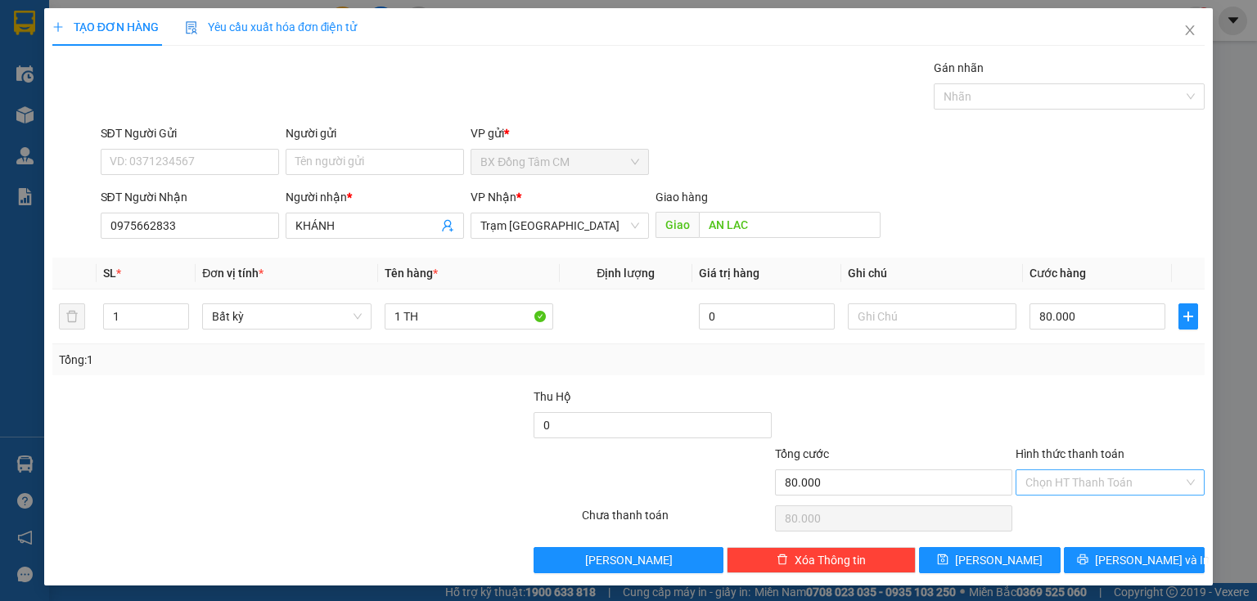
click at [1073, 491] on input "Hình thức thanh toán" at bounding box center [1104, 482] width 158 height 25
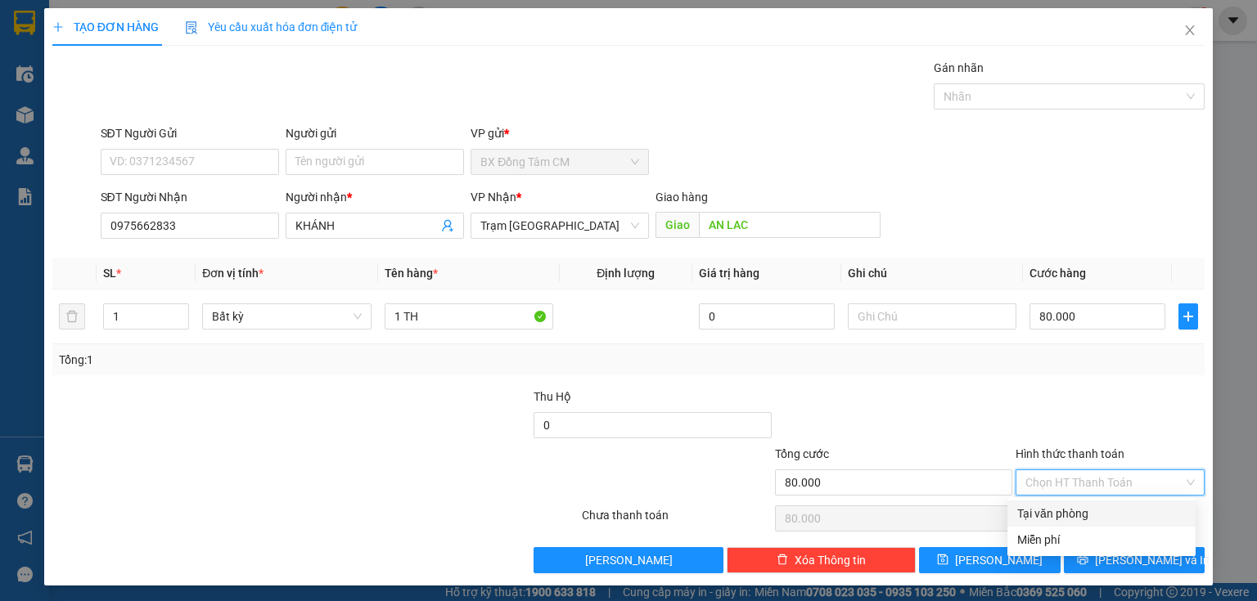
click at [1065, 516] on div "Tại văn phòng" at bounding box center [1101, 514] width 169 height 18
type input "0"
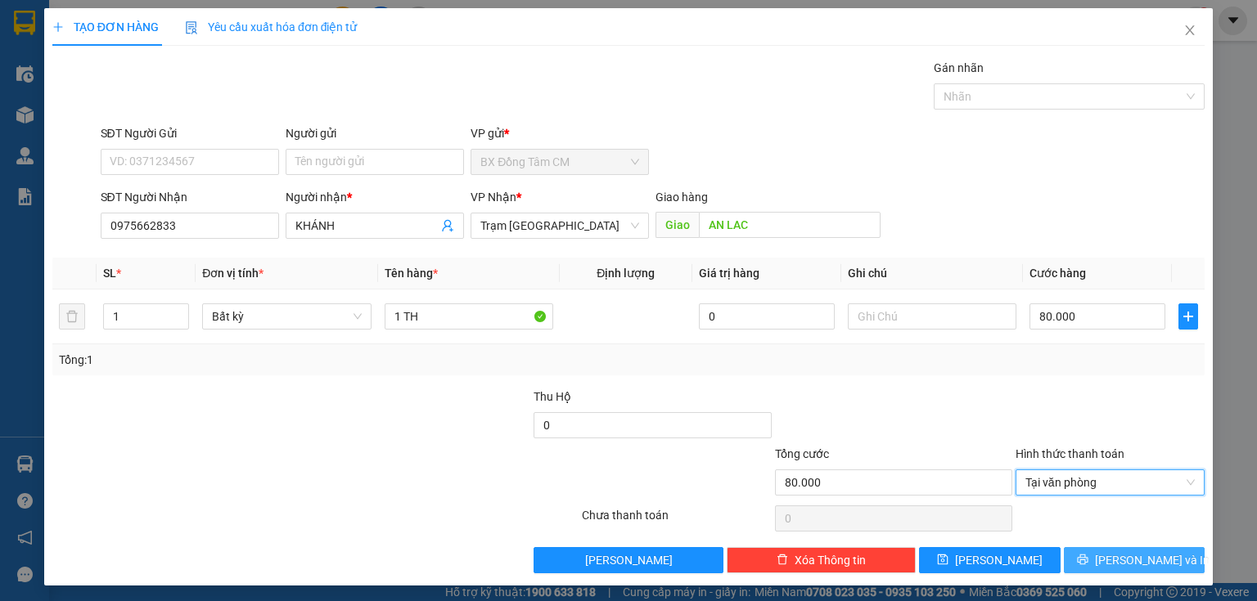
click at [1076, 551] on button "[PERSON_NAME] và In" at bounding box center [1135, 560] width 142 height 26
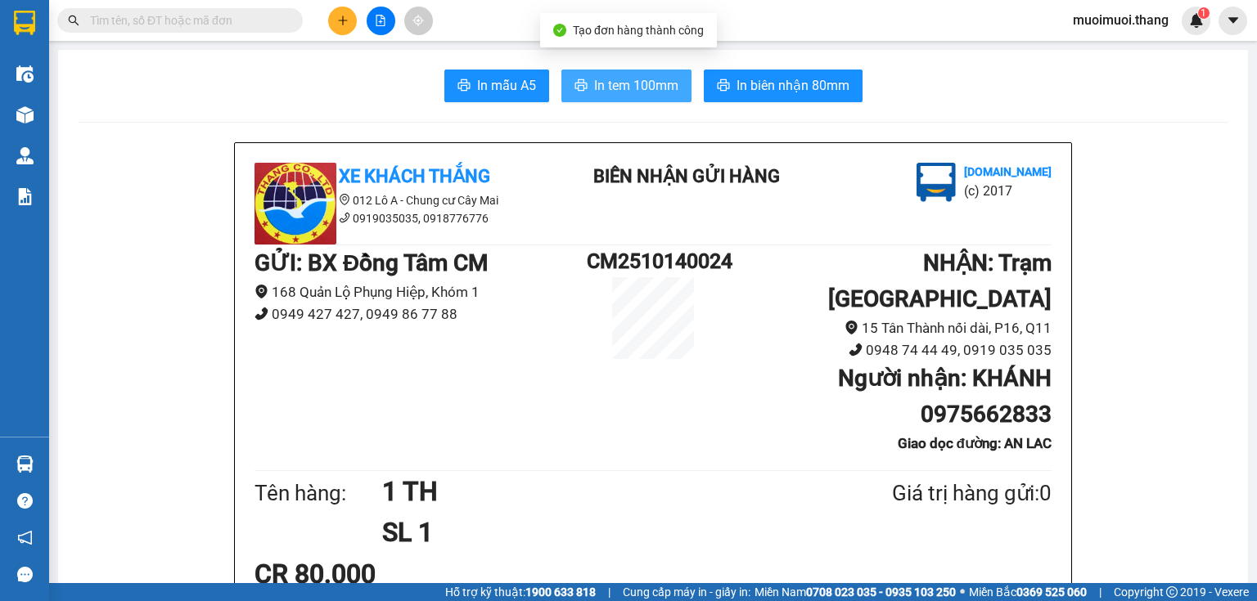
click at [576, 79] on button "In tem 100mm" at bounding box center [626, 86] width 130 height 33
drag, startPoint x: 1204, startPoint y: 295, endPoint x: 1225, endPoint y: 327, distance: 37.9
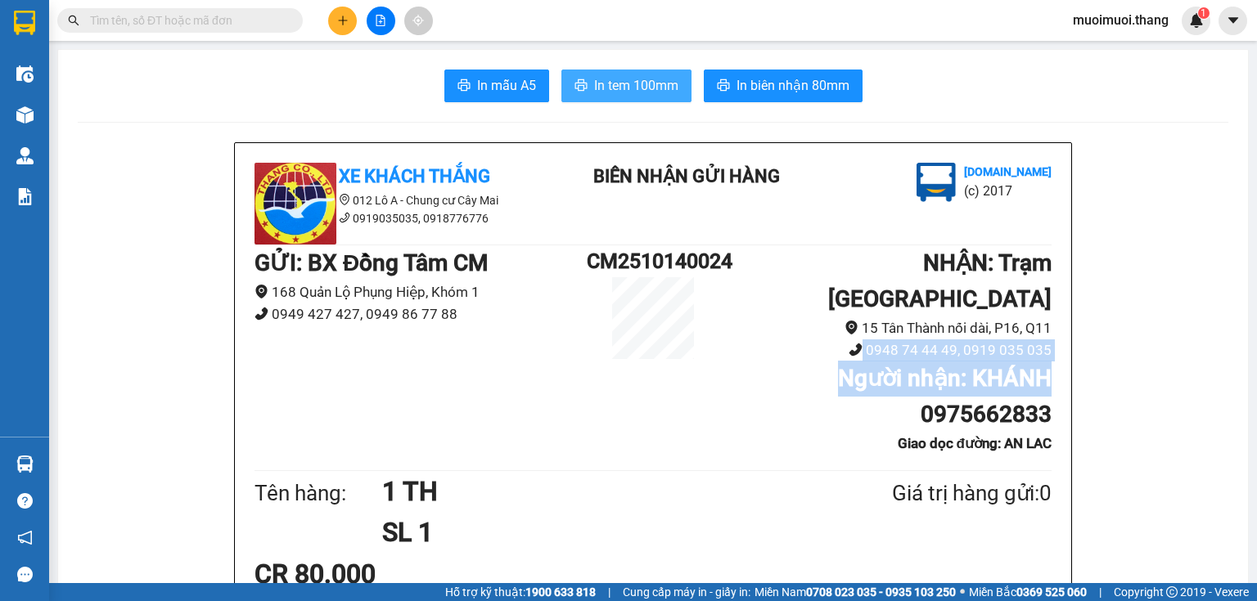
click at [347, 29] on button at bounding box center [342, 21] width 29 height 29
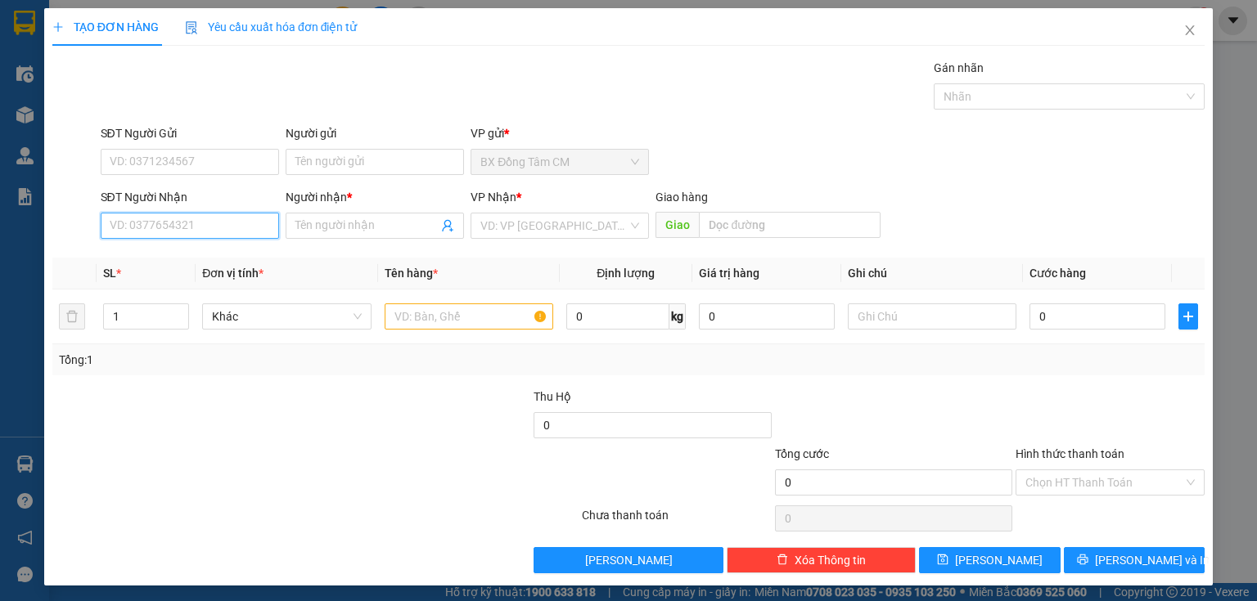
click at [160, 219] on input "SĐT Người Nhận" at bounding box center [190, 226] width 178 height 26
paste input "0858799468"
type input "0858799468"
click at [373, 217] on input "Người nhận *" at bounding box center [366, 226] width 142 height 18
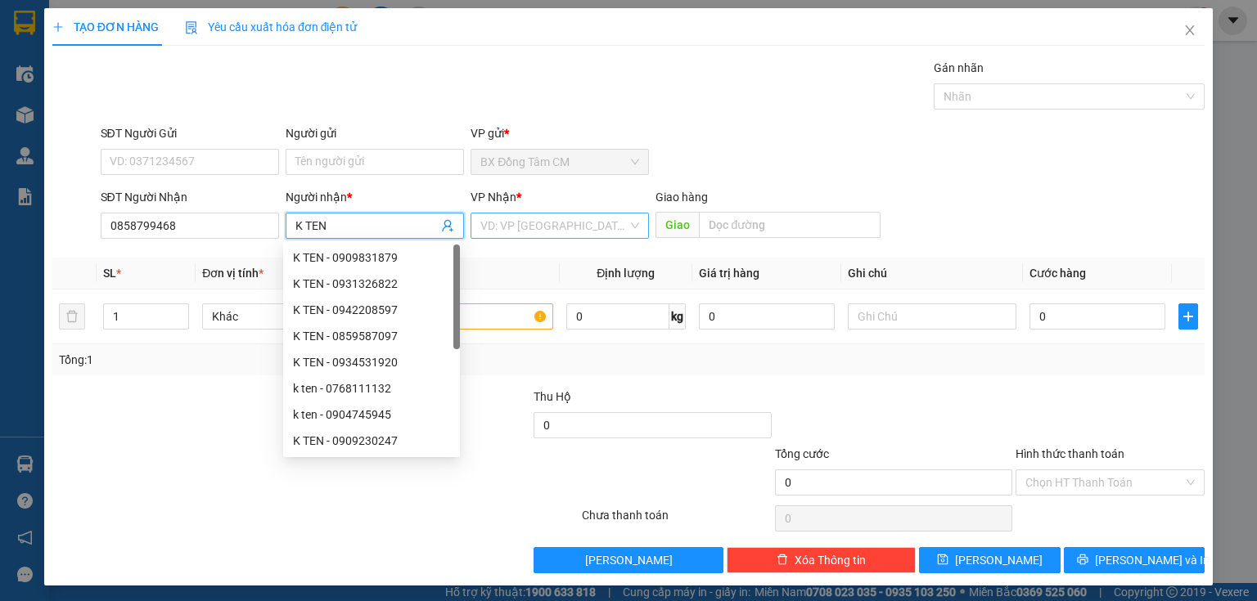
type input "K TEN"
click at [530, 222] on input "search" at bounding box center [553, 226] width 147 height 25
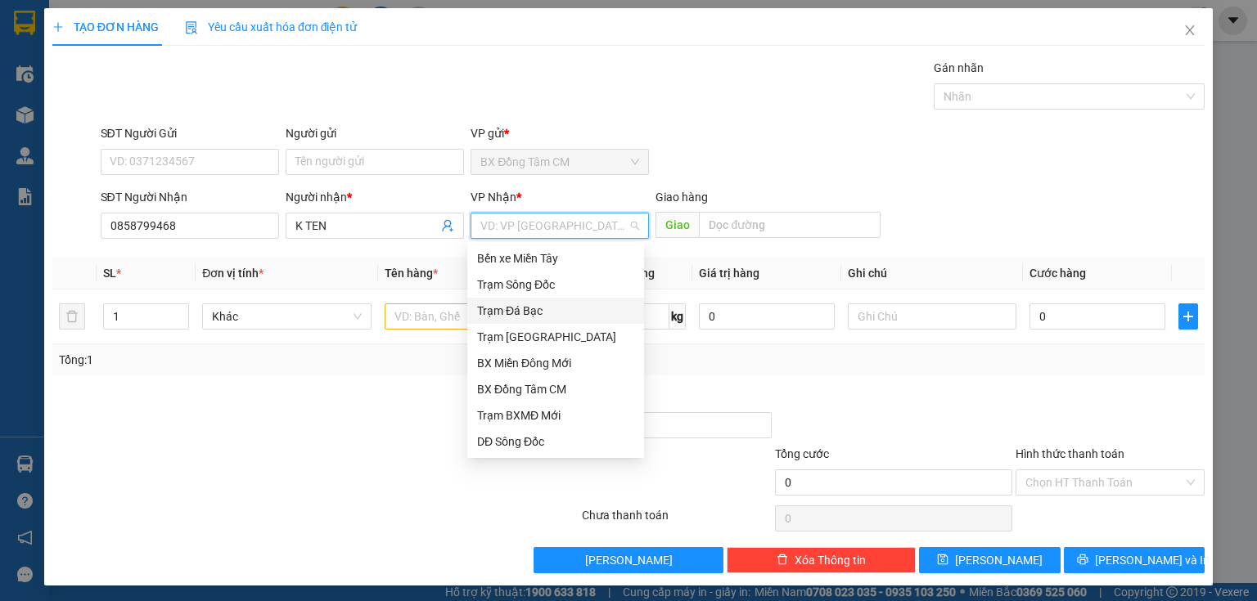
click at [520, 330] on div "Trạm [GEOGRAPHIC_DATA]" at bounding box center [555, 337] width 157 height 18
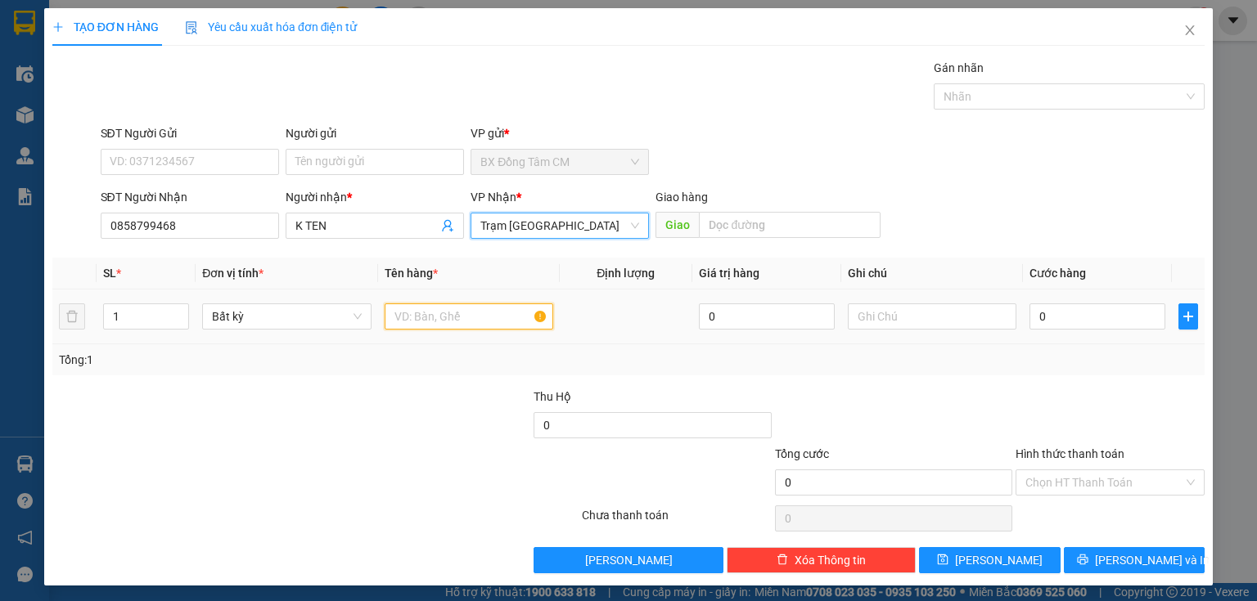
click at [475, 326] on input "text" at bounding box center [469, 317] width 169 height 26
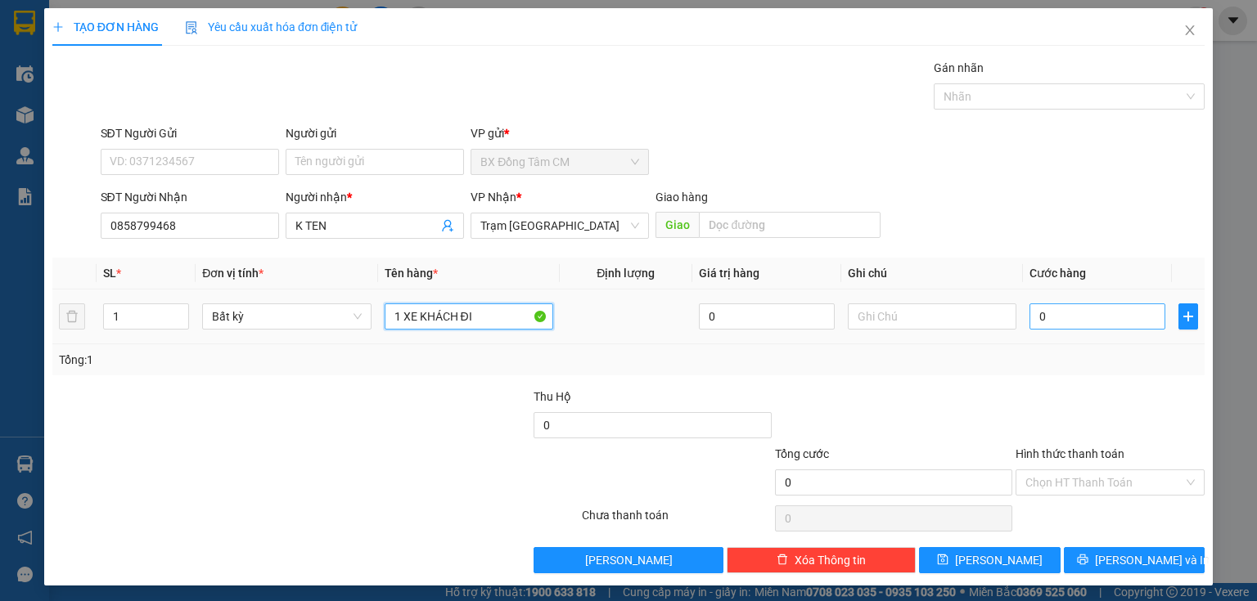
type input "1 XE KHÁCH ĐI"
click at [1076, 317] on input "0" at bounding box center [1097, 317] width 136 height 26
type input "41"
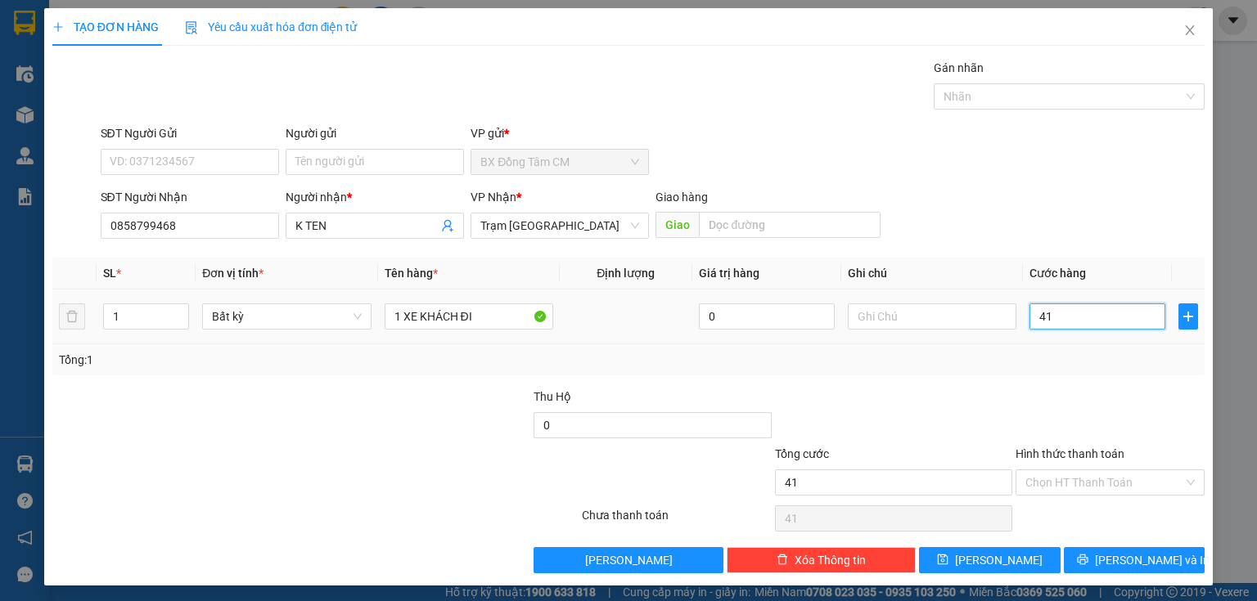
type input "410"
type input "41"
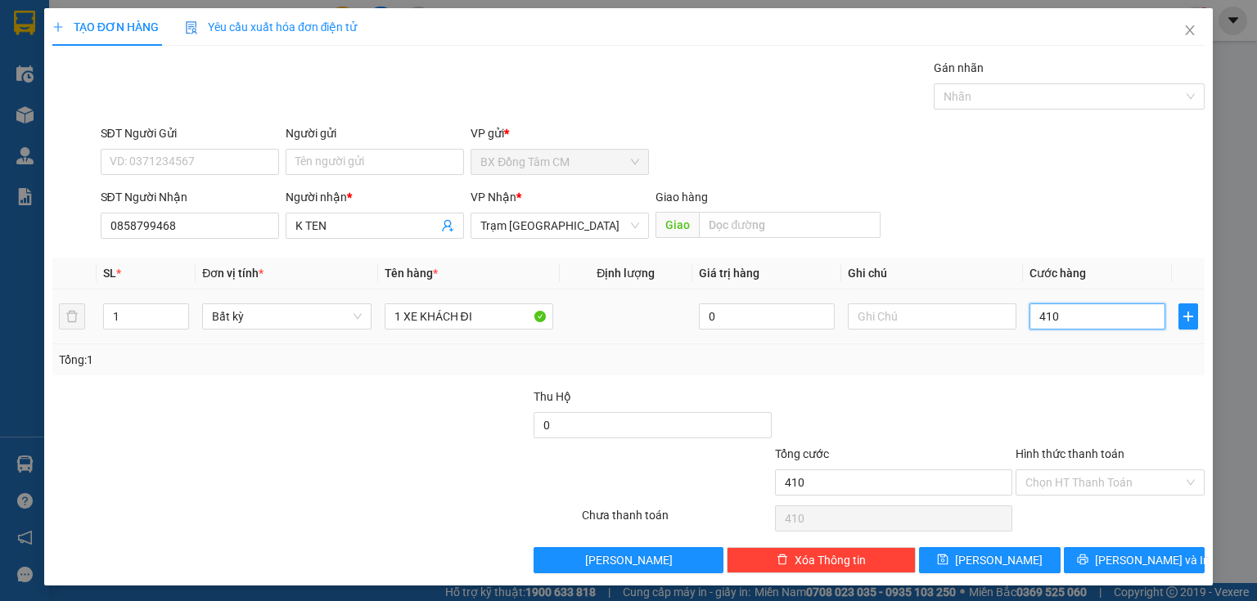
type input "41"
type input "4"
type input "40"
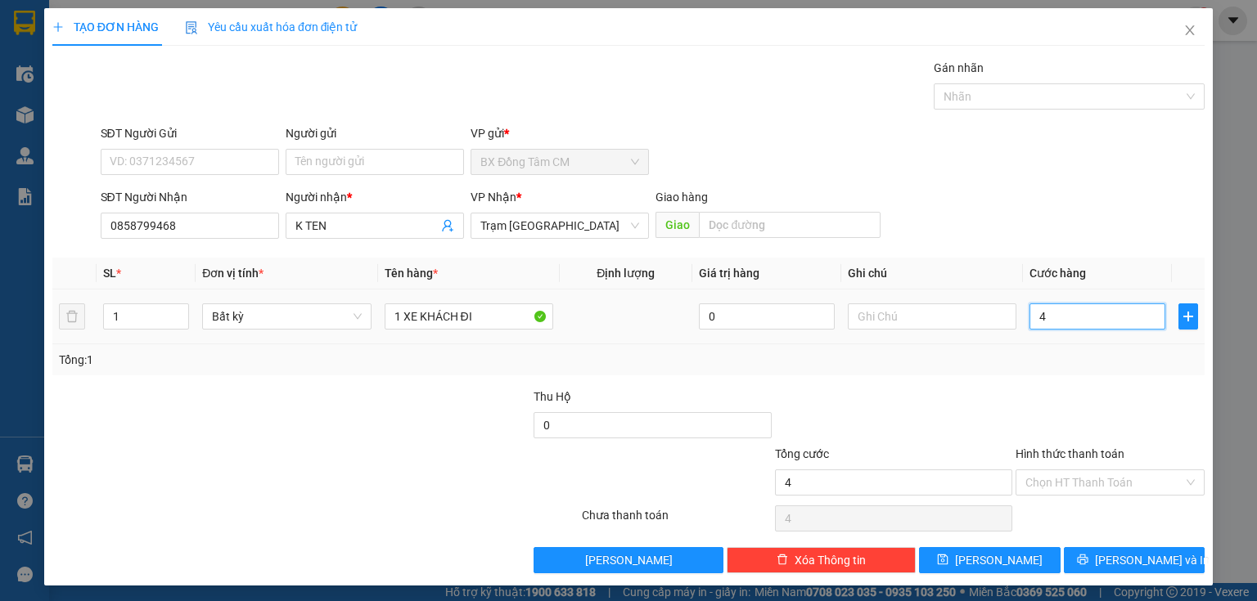
type input "40"
type input "400"
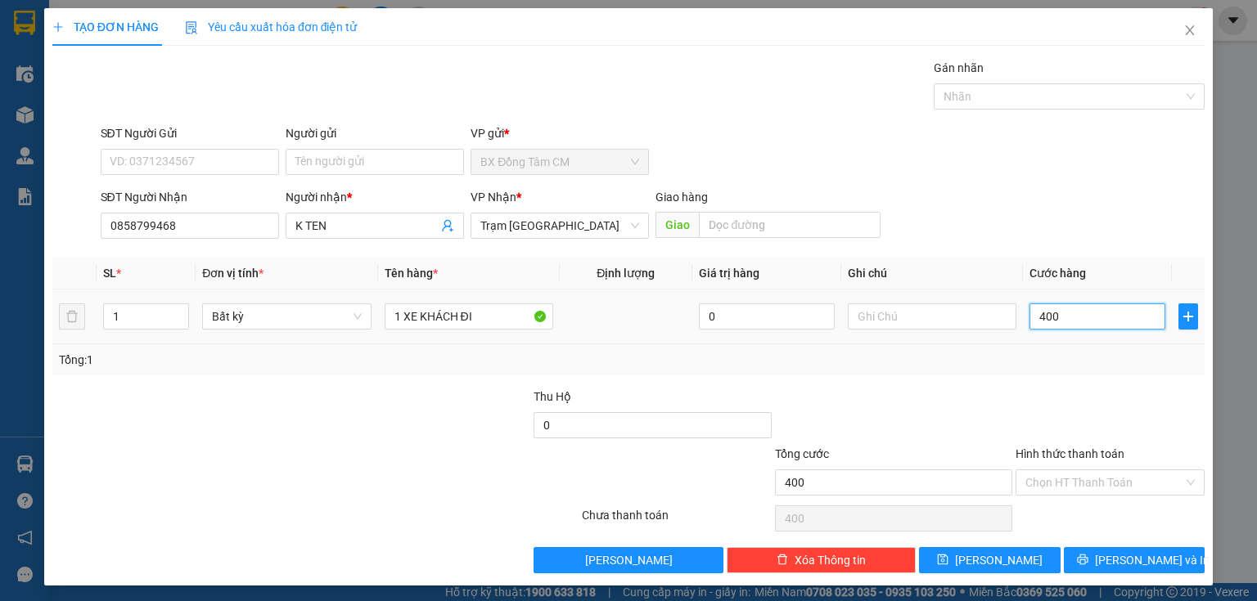
type input "4.000"
type input "40.000"
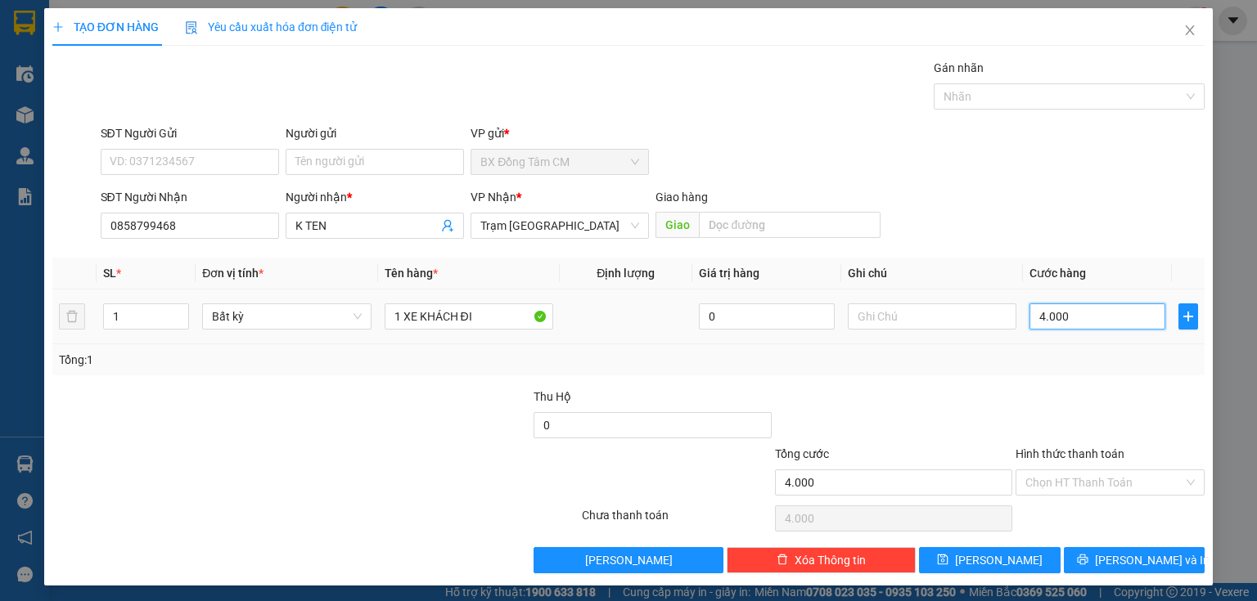
type input "40.000"
type input "400.000"
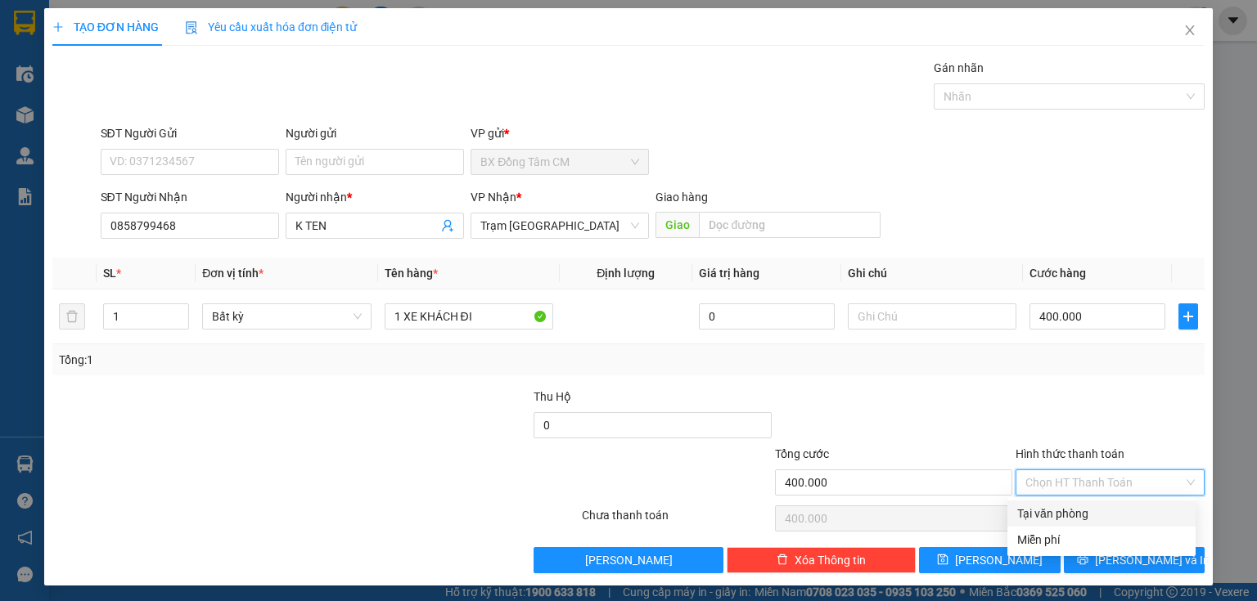
drag, startPoint x: 1045, startPoint y: 475, endPoint x: 1062, endPoint y: 504, distance: 34.1
click at [1046, 475] on input "Hình thức thanh toán" at bounding box center [1104, 482] width 158 height 25
click at [1060, 507] on div "Tại văn phòng" at bounding box center [1101, 514] width 169 height 18
type input "0"
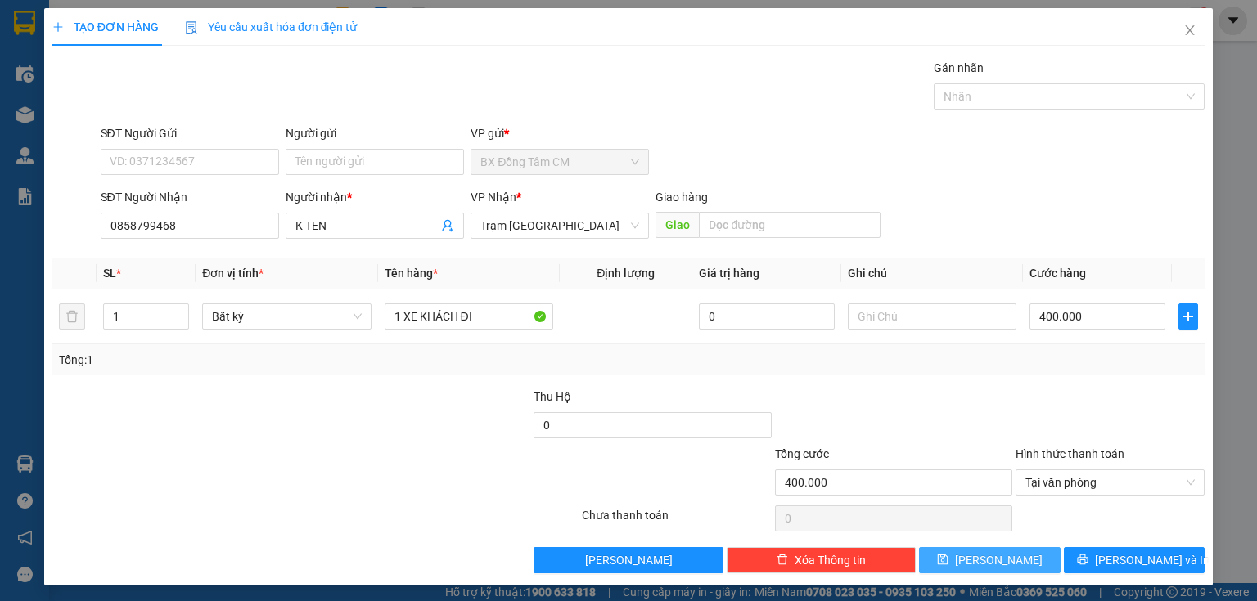
click at [1009, 554] on button "[PERSON_NAME]" at bounding box center [990, 560] width 142 height 26
type input "0"
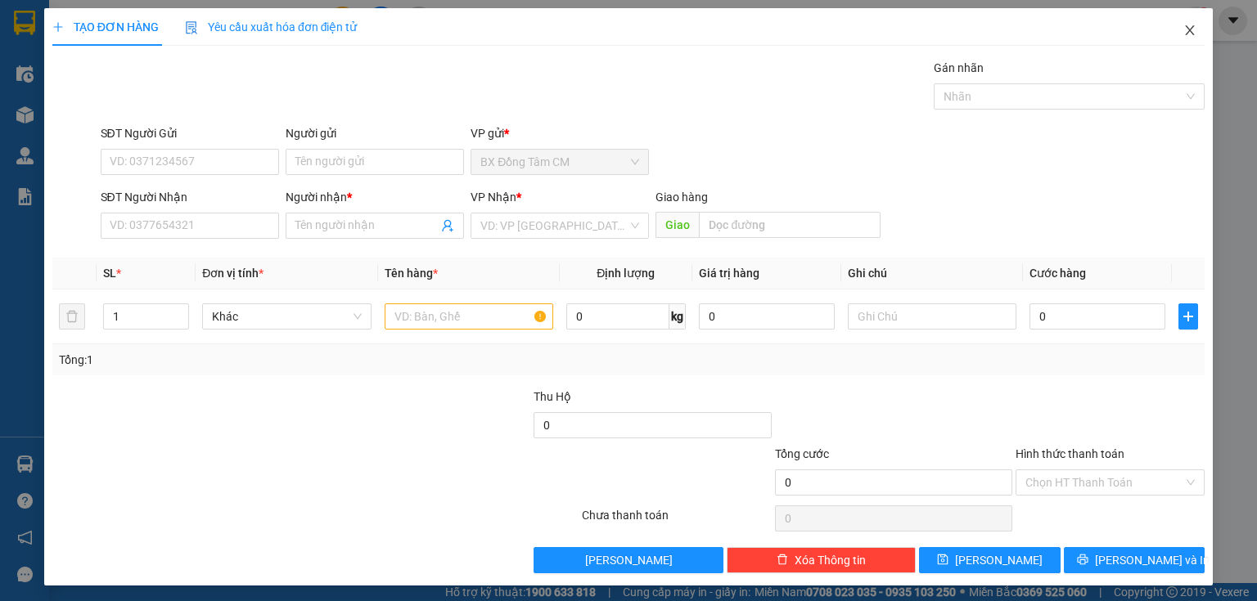
click at [1185, 35] on icon "close" at bounding box center [1189, 30] width 9 height 10
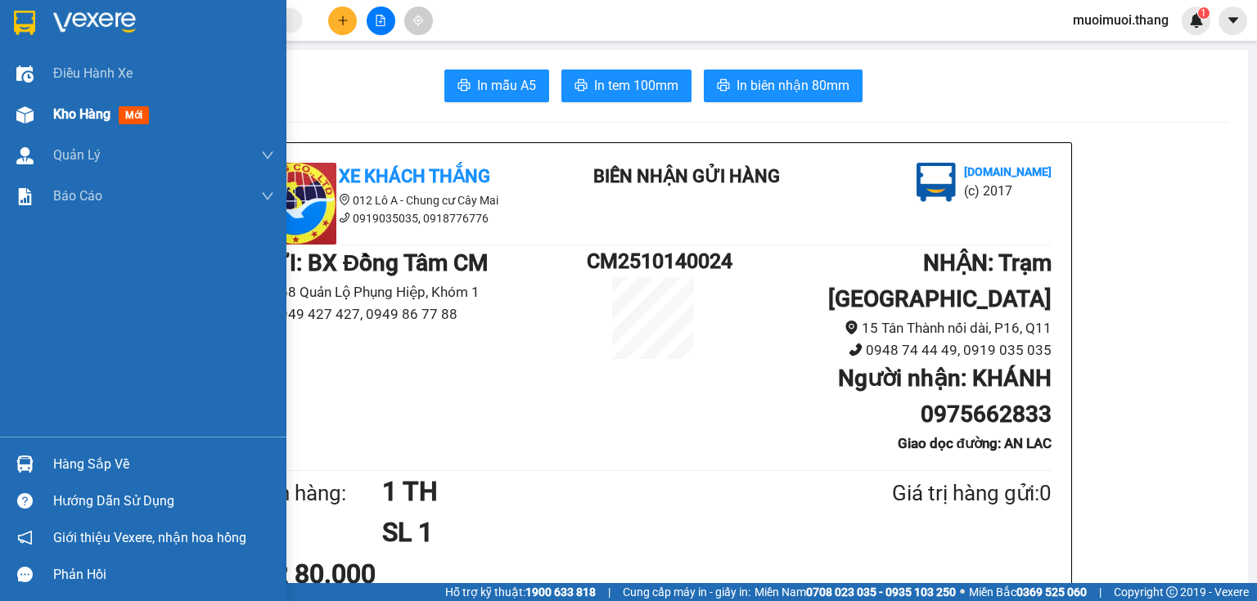
click at [82, 109] on span "Kho hàng" at bounding box center [81, 114] width 57 height 16
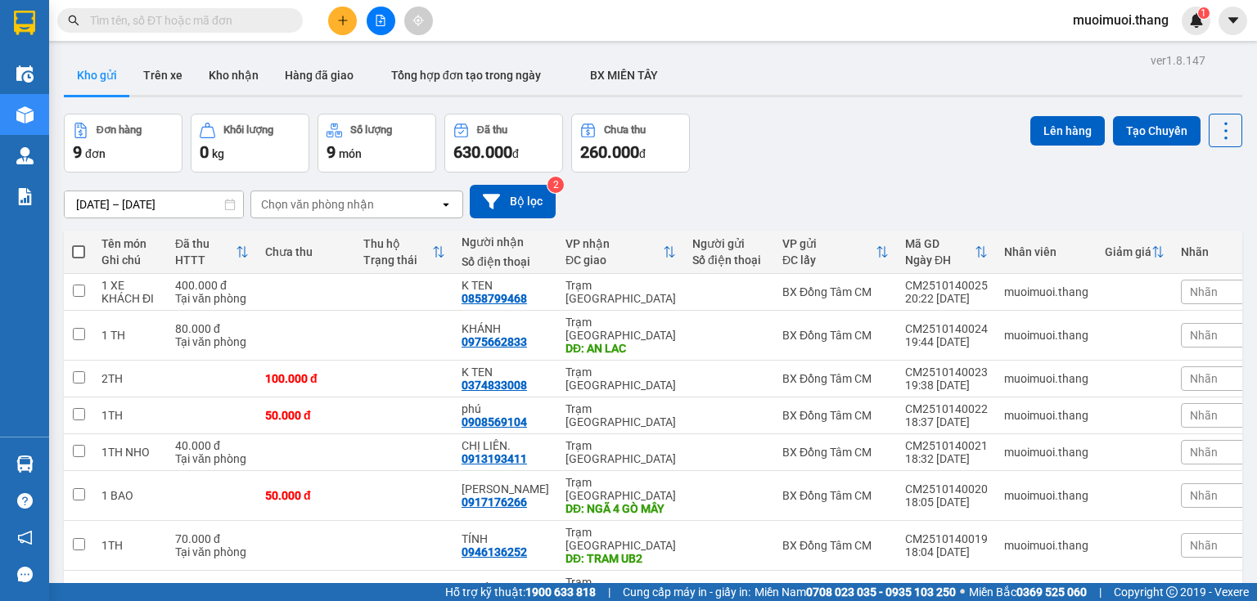
click at [73, 250] on span at bounding box center [78, 251] width 13 height 13
click at [79, 244] on input "checkbox" at bounding box center [79, 244] width 0 height 0
checkbox input "true"
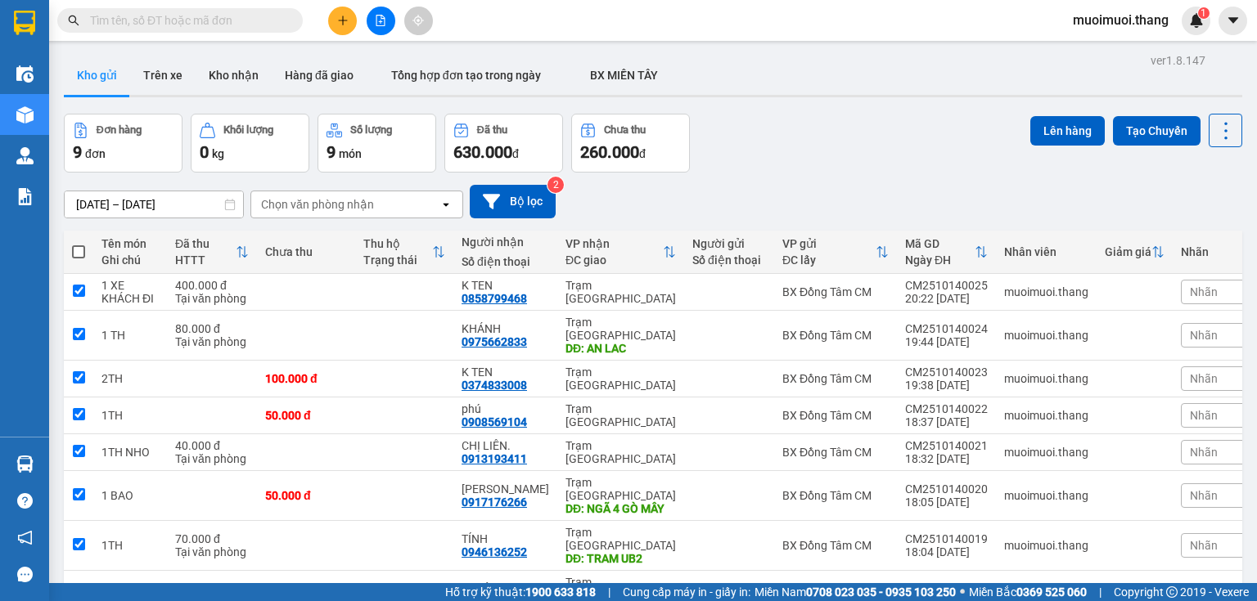
checkbox input "true"
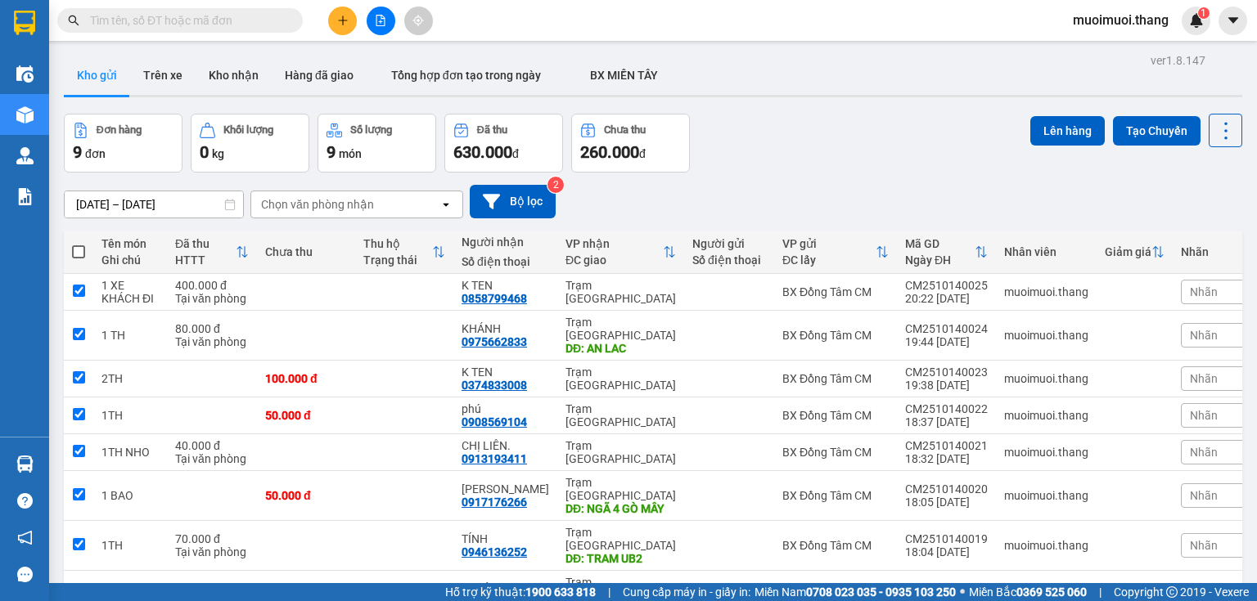
checkbox input "true"
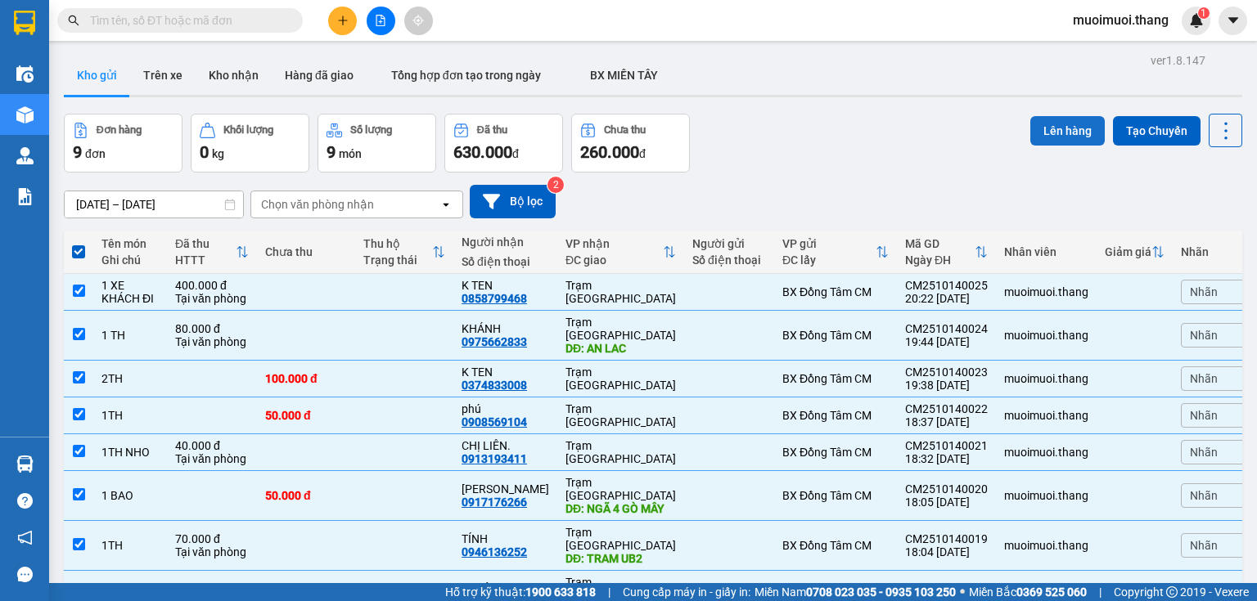
click at [1042, 131] on button "Lên hàng" at bounding box center [1067, 130] width 74 height 29
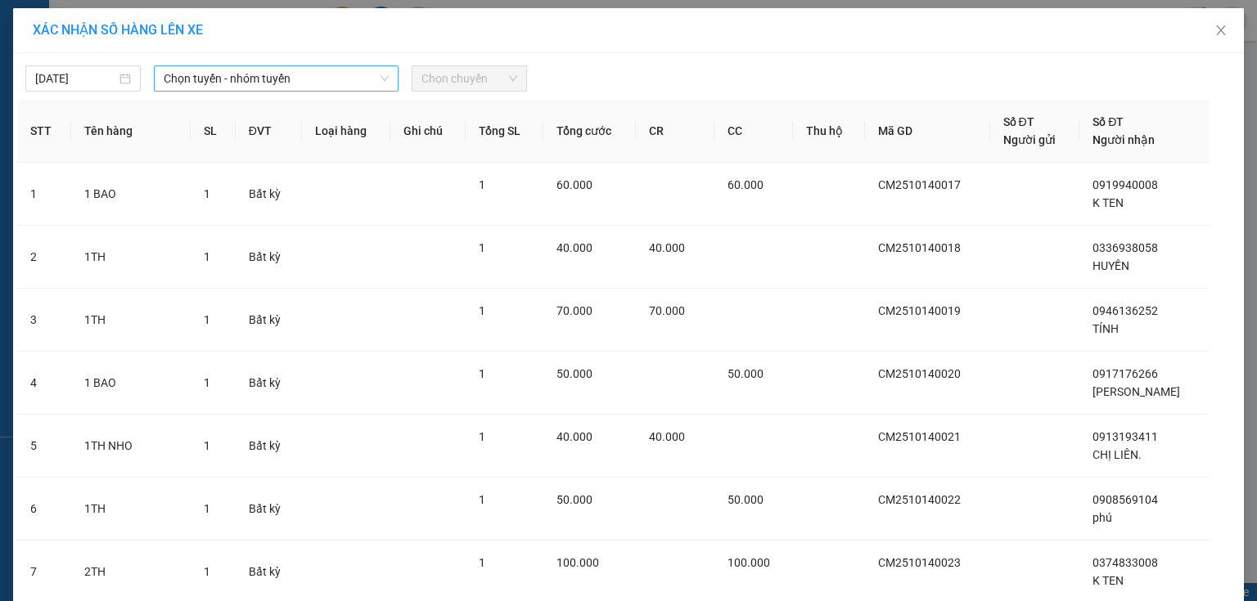
click at [335, 83] on span "Chọn tuyến - nhóm tuyến" at bounding box center [276, 78] width 225 height 25
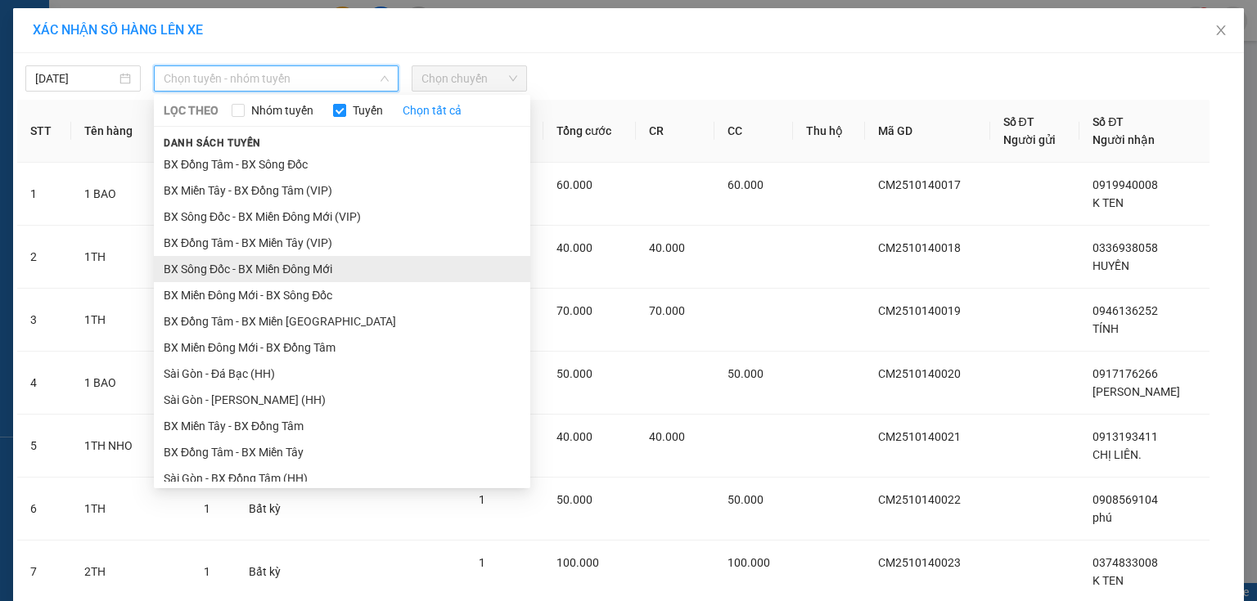
click at [252, 273] on li "BX Sông Đốc - BX Miền Đông Mới" at bounding box center [342, 269] width 376 height 26
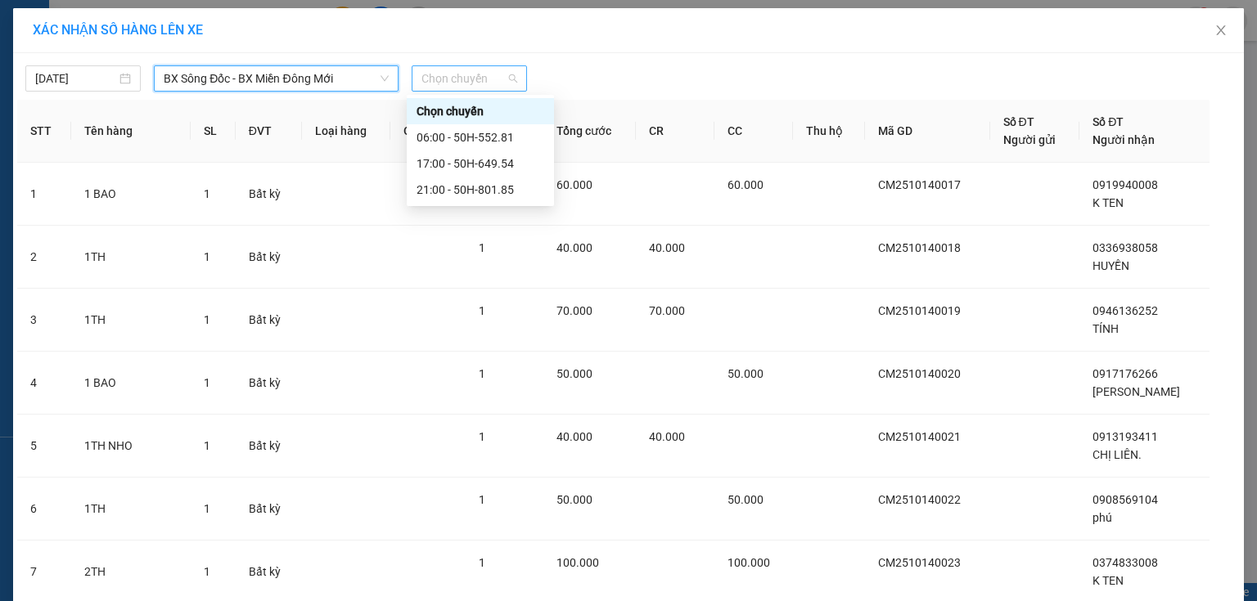
click at [465, 69] on span "Chọn chuyến" at bounding box center [469, 78] width 96 height 25
click at [445, 197] on div "21:00 - 50H-801.85" at bounding box center [480, 190] width 128 height 18
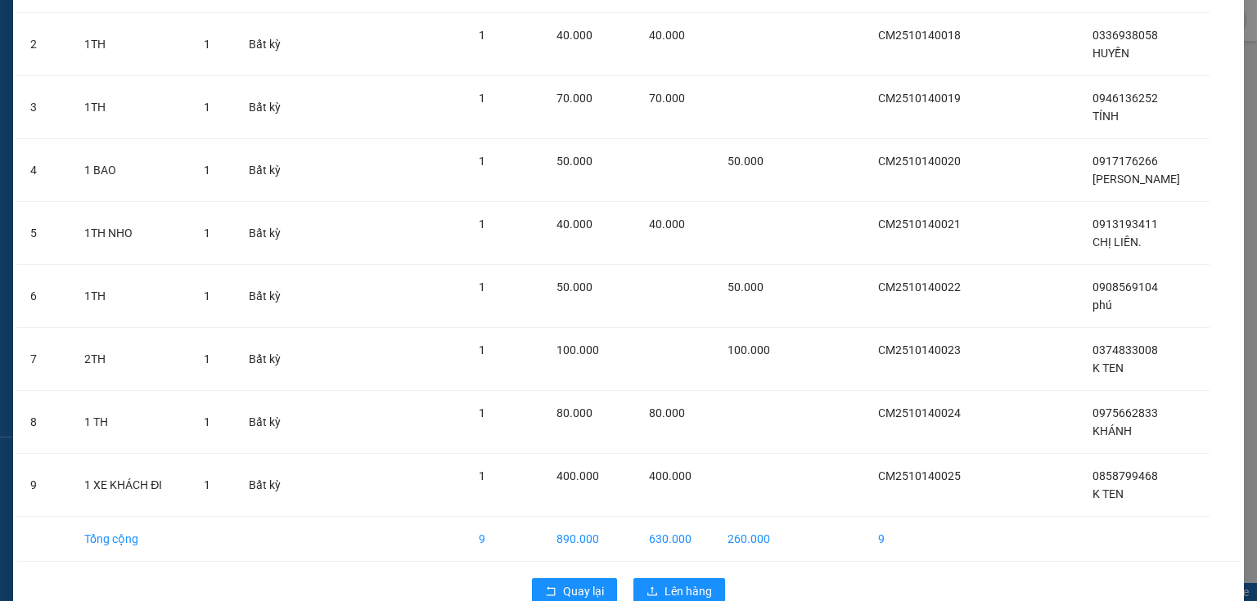
scroll to position [281, 0]
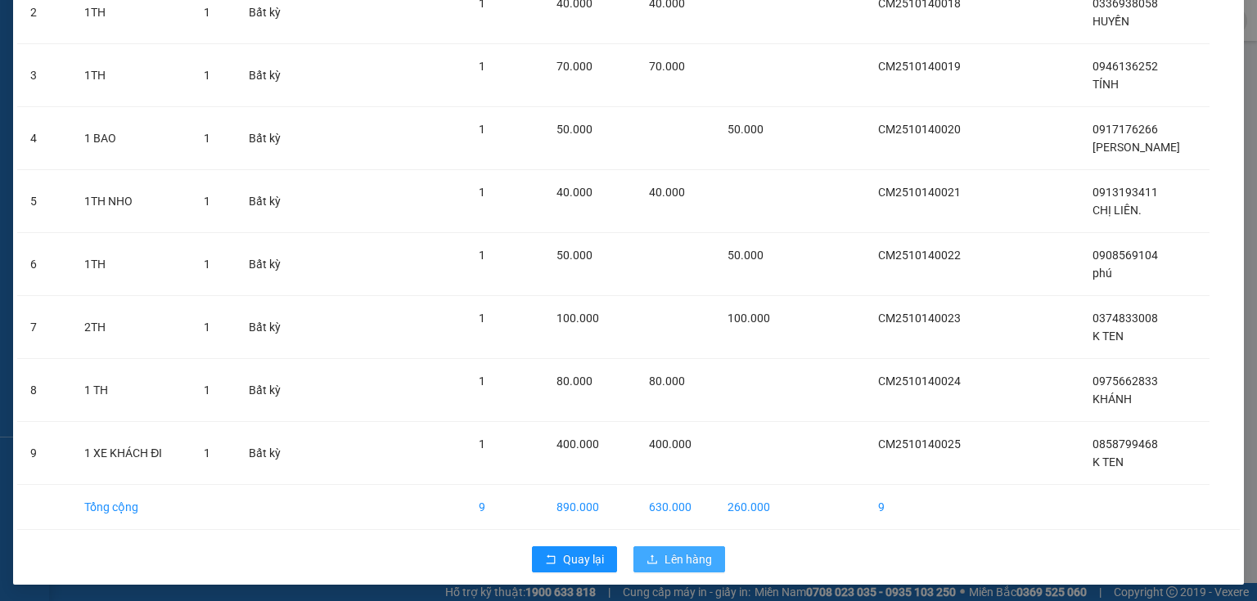
click at [670, 542] on div "Quay lại Lên hàng" at bounding box center [628, 559] width 1222 height 43
click at [665, 551] on span "Lên hàng" at bounding box center [687, 560] width 47 height 18
